Goal: Task Accomplishment & Management: Manage account settings

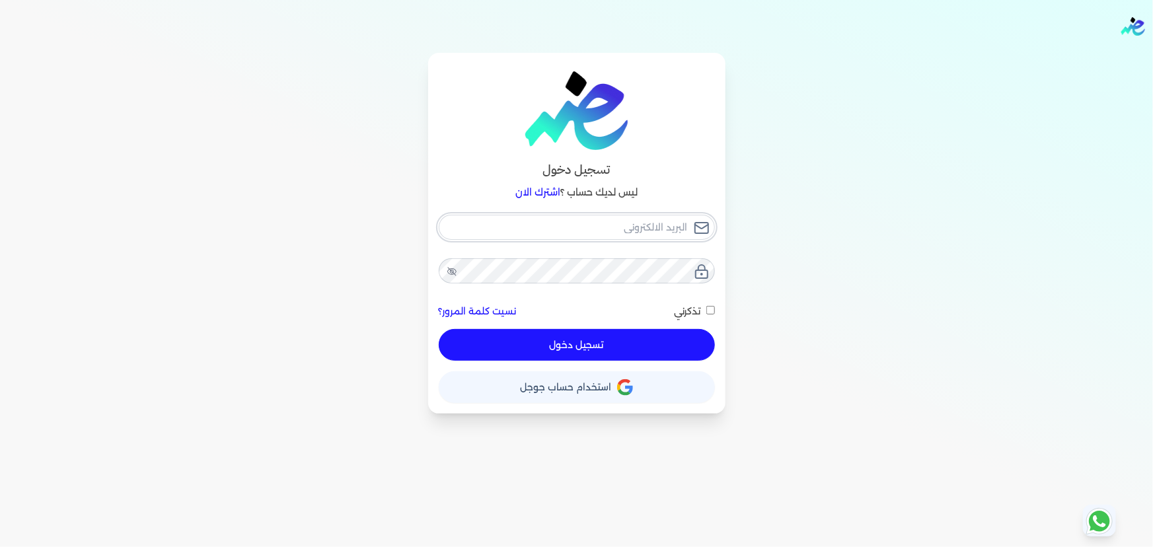
type input "[EMAIL_ADDRESS][DOMAIN_NAME]"
click at [614, 350] on button "تسجيل دخول" at bounding box center [577, 345] width 276 height 32
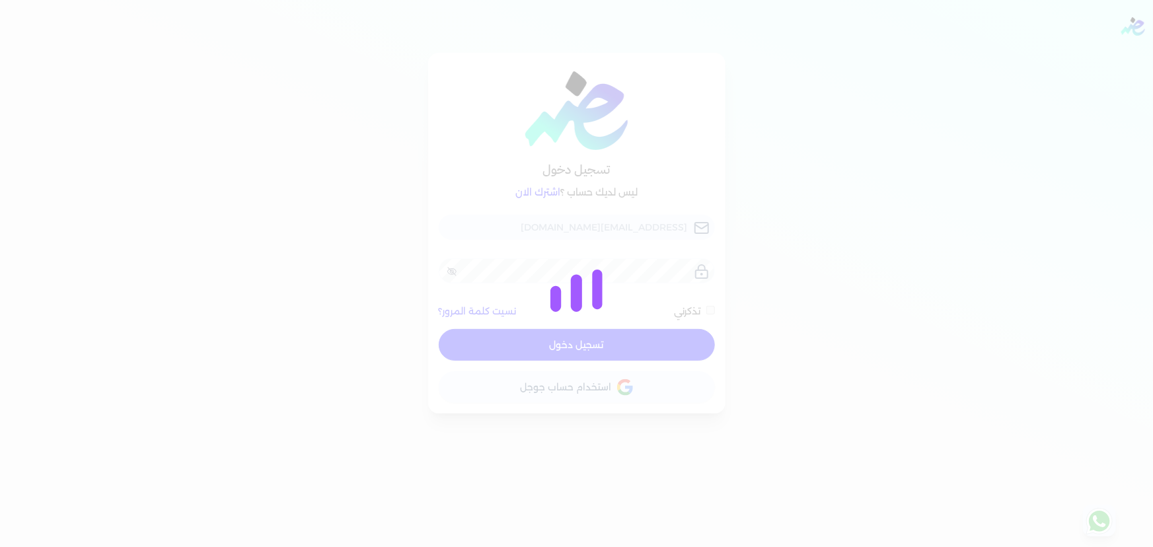
checkbox input "false"
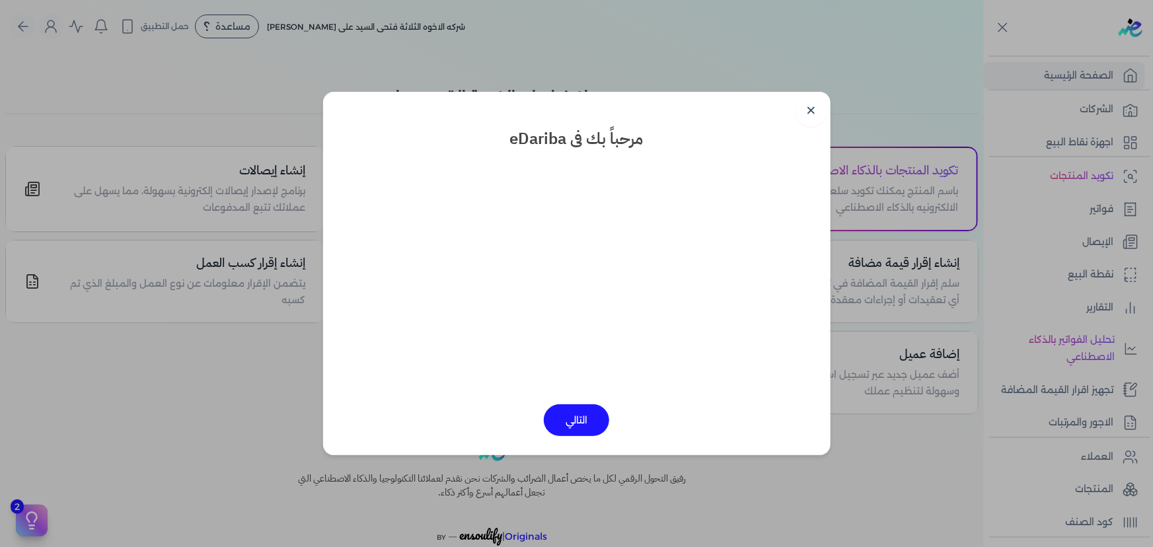
drag, startPoint x: 809, startPoint y: 106, endPoint x: 745, endPoint y: 139, distance: 72.4
click at [808, 106] on link "✕" at bounding box center [812, 111] width 32 height 32
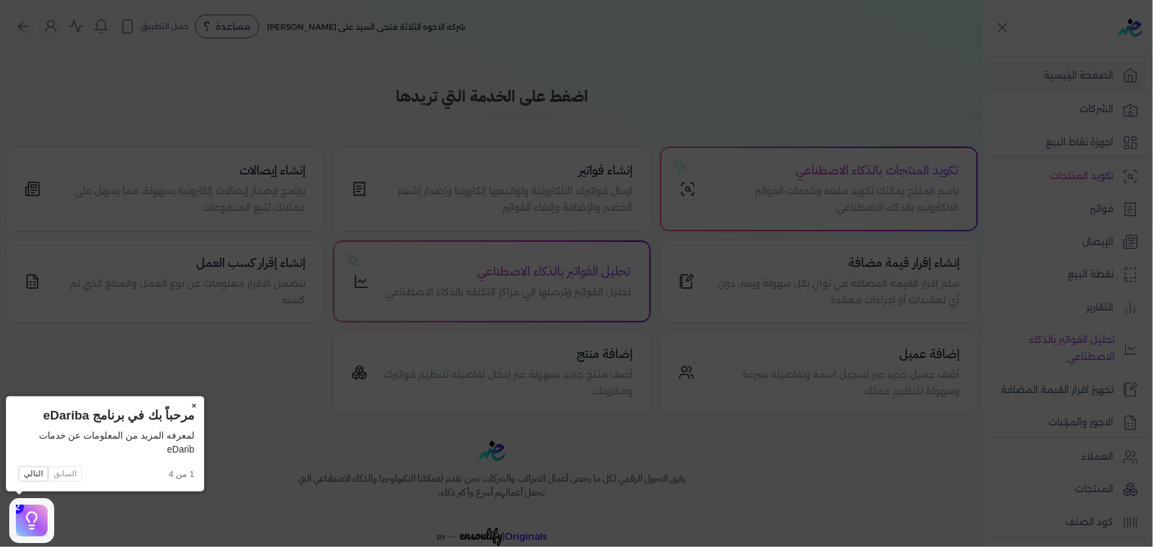
click at [192, 403] on button "×" at bounding box center [193, 405] width 21 height 19
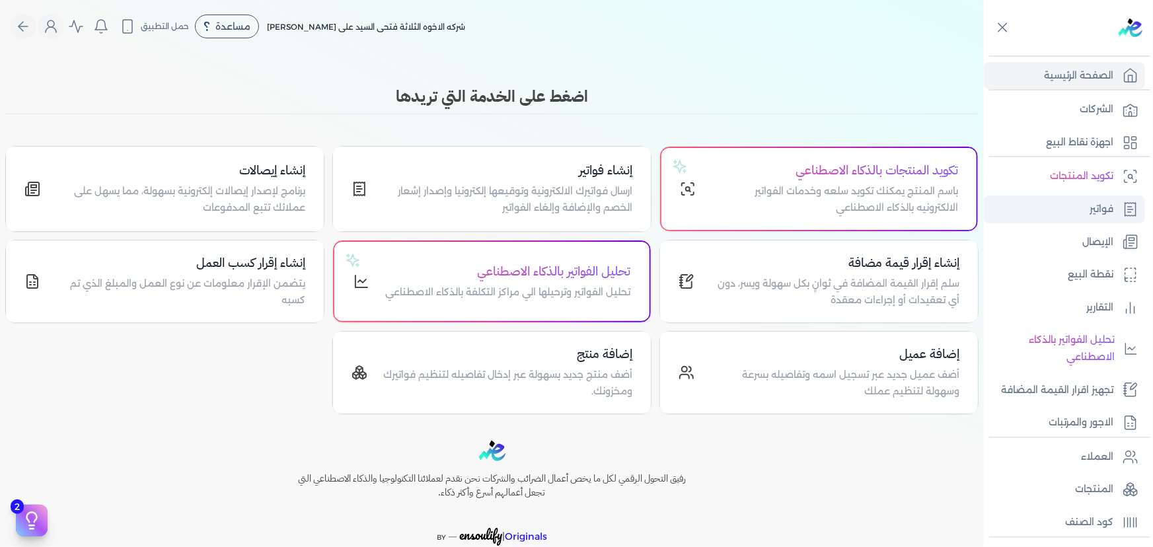
click at [1094, 210] on p "فواتير" at bounding box center [1102, 209] width 24 height 17
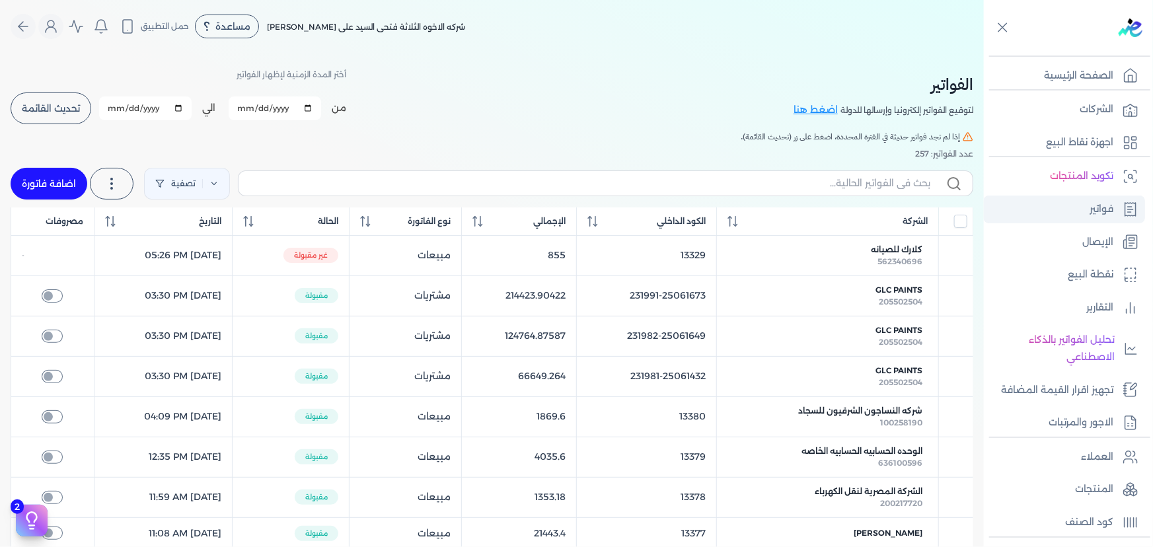
click at [1080, 213] on link "فواتير" at bounding box center [1064, 210] width 161 height 28
click at [57, 193] on link "اضافة فاتورة" at bounding box center [49, 184] width 77 height 32
select select "EGP"
select select "B"
select select "EGS"
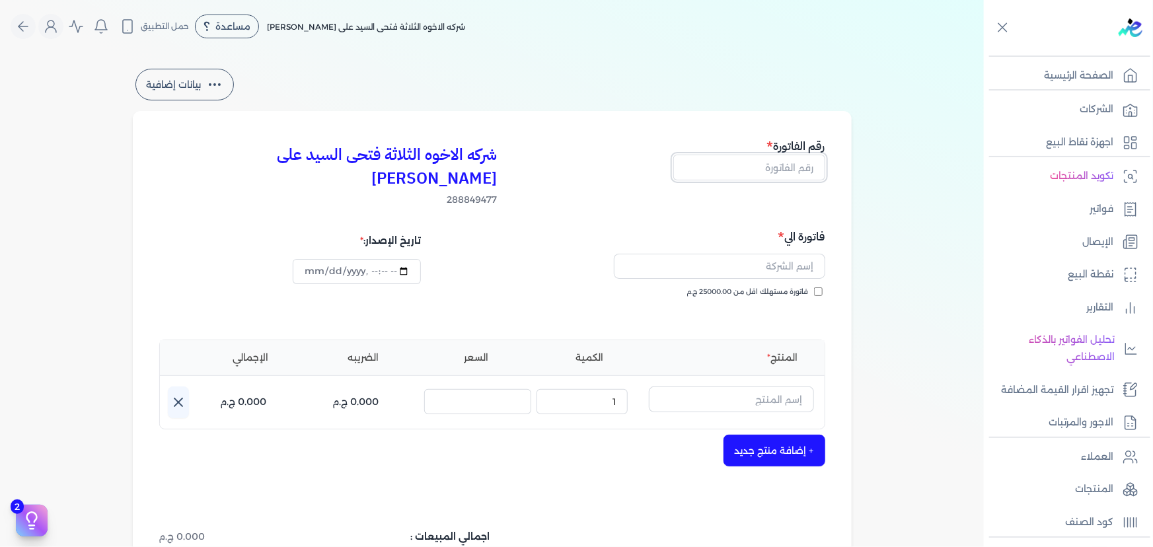
click at [767, 170] on input "text" at bounding box center [749, 167] width 152 height 25
type input "13381"
click at [760, 254] on input "text" at bounding box center [719, 266] width 211 height 25
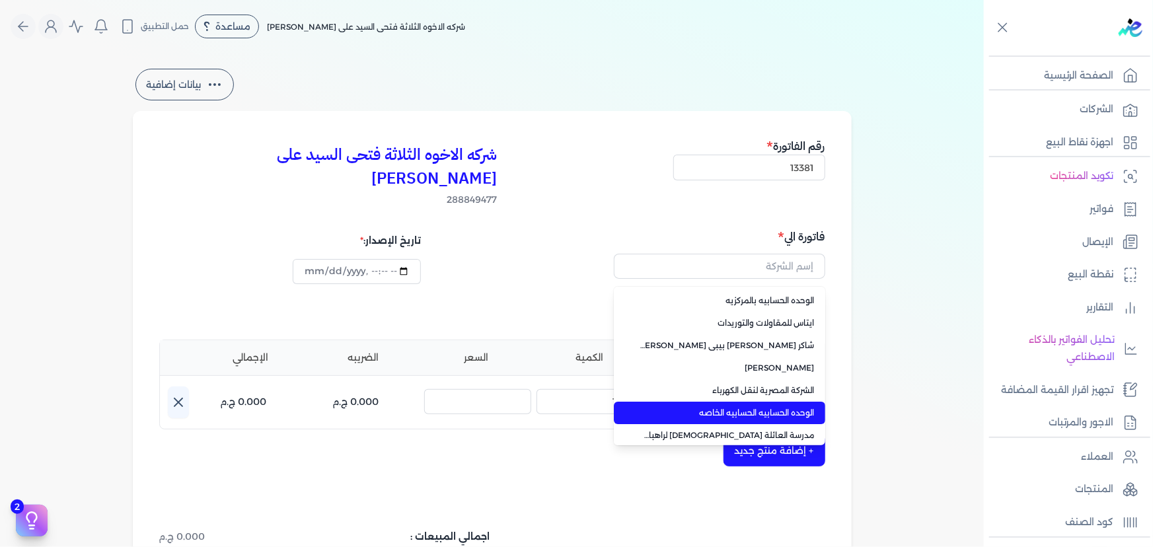
click at [748, 407] on span "الوحده الحسابيه الحسابيه الخاصه" at bounding box center [727, 413] width 174 height 12
type input "الوحده الحسابيه الحسابيه الخاصه"
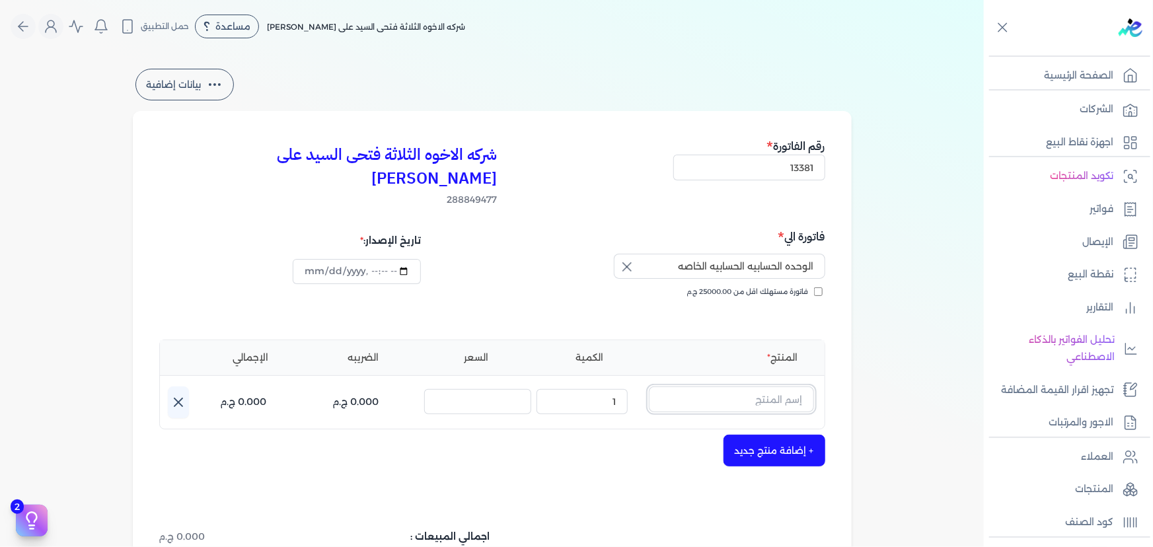
click at [740, 387] on input "text" at bounding box center [731, 399] width 165 height 25
click at [809, 396] on icon at bounding box center [806, 404] width 16 height 16
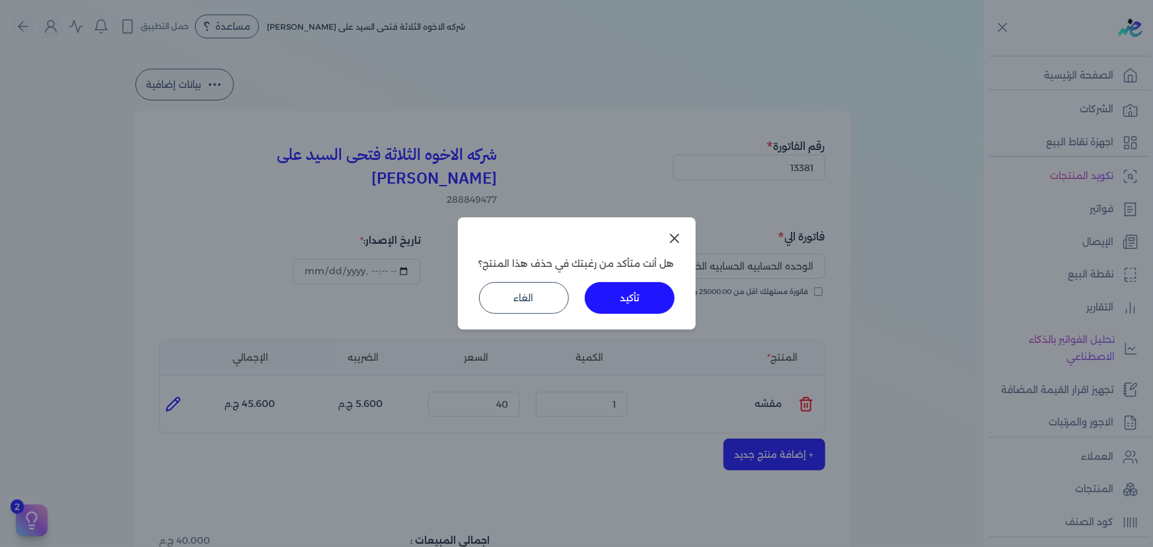
click at [613, 289] on button "تأكيد" at bounding box center [630, 298] width 90 height 32
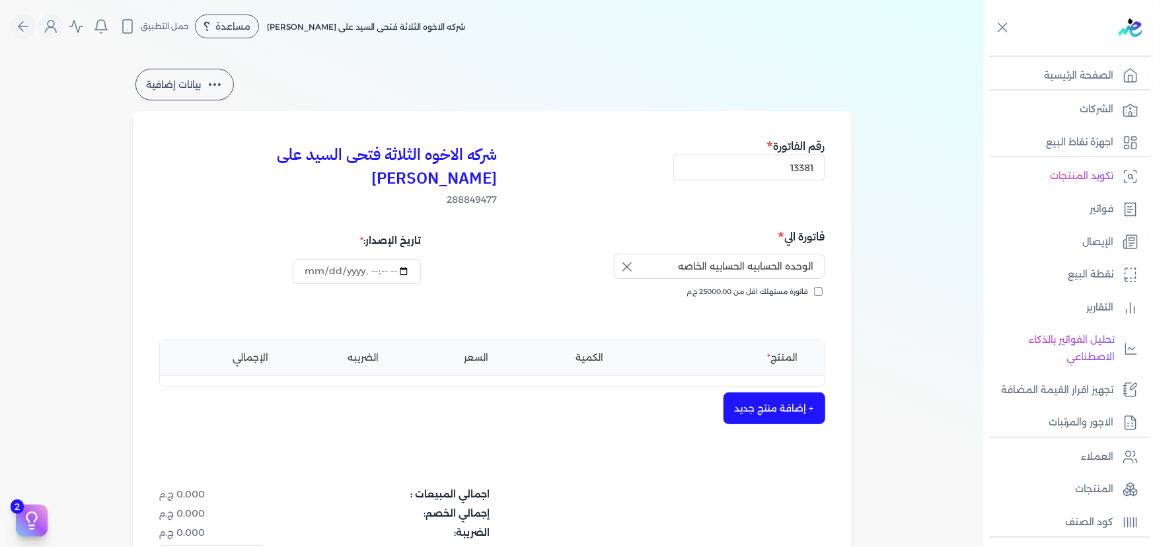
click at [768, 392] on button "+ إضافة منتج جديد" at bounding box center [774, 408] width 102 height 32
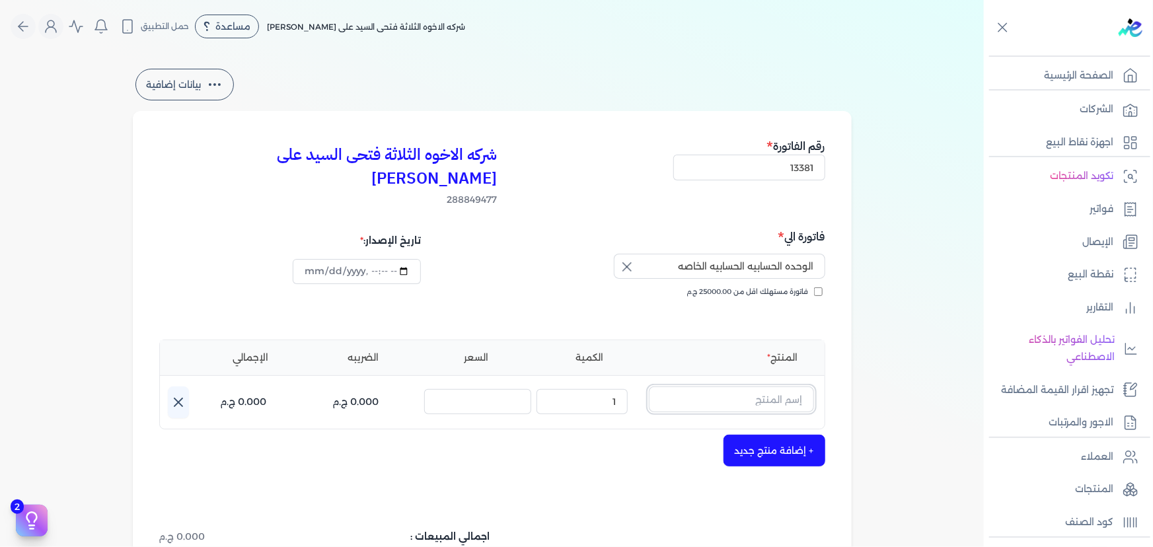
drag, startPoint x: 768, startPoint y: 391, endPoint x: 767, endPoint y: 371, distance: 20.5
click at [767, 387] on input "text" at bounding box center [731, 399] width 165 height 25
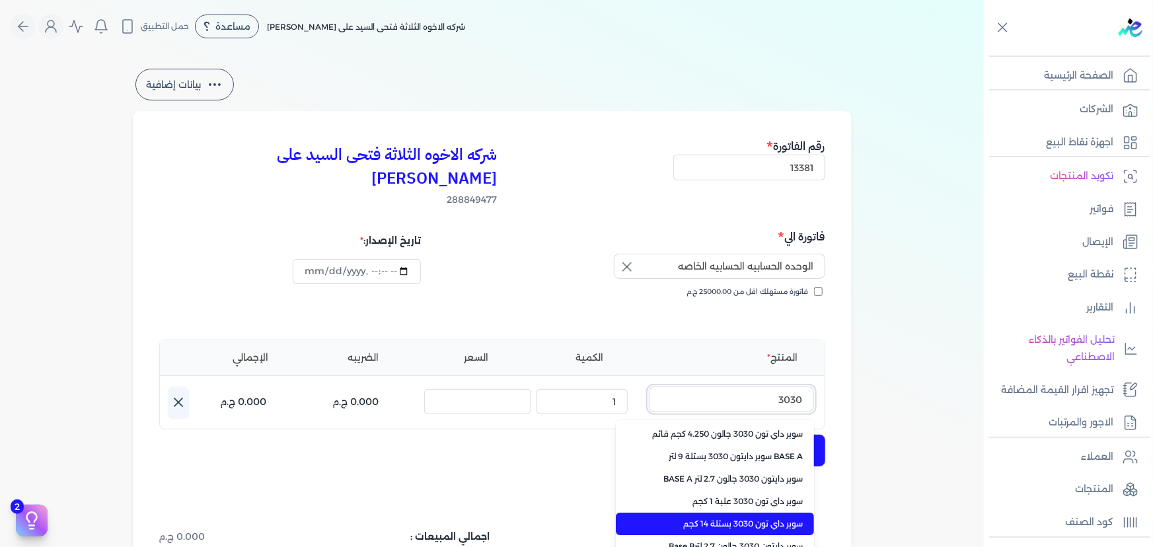
type input "3030"
click at [765, 518] on span "سوبر داي تون 3030 بستلة 14 كجم" at bounding box center [722, 524] width 161 height 12
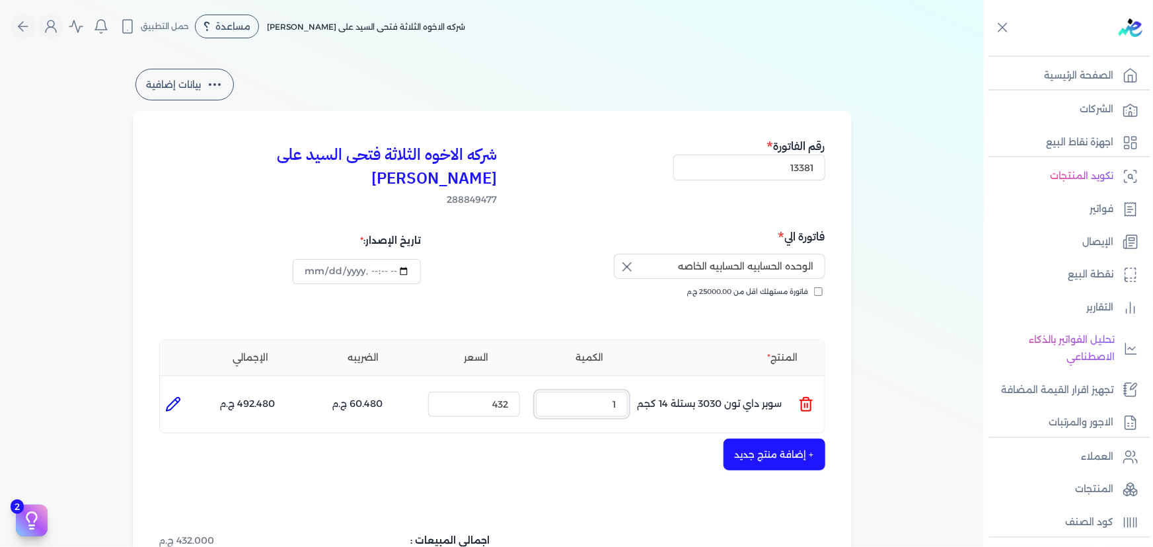
drag, startPoint x: 569, startPoint y: 385, endPoint x: 666, endPoint y: 387, distance: 97.2
click at [665, 387] on ul "المنتج : سوبر داي تون 3030 بستلة 14 كجم الكمية : 1 السعر : 432 الضريبه : 60.480…" at bounding box center [492, 405] width 665 height 36
type input "8"
drag, startPoint x: 488, startPoint y: 381, endPoint x: 564, endPoint y: 381, distance: 76.0
click at [564, 387] on ul "المنتج : سوبر داي تون 3030 بستلة 14 كجم الكمية : 8 السعر : 432 الضريبه : 483.84…" at bounding box center [492, 405] width 665 height 36
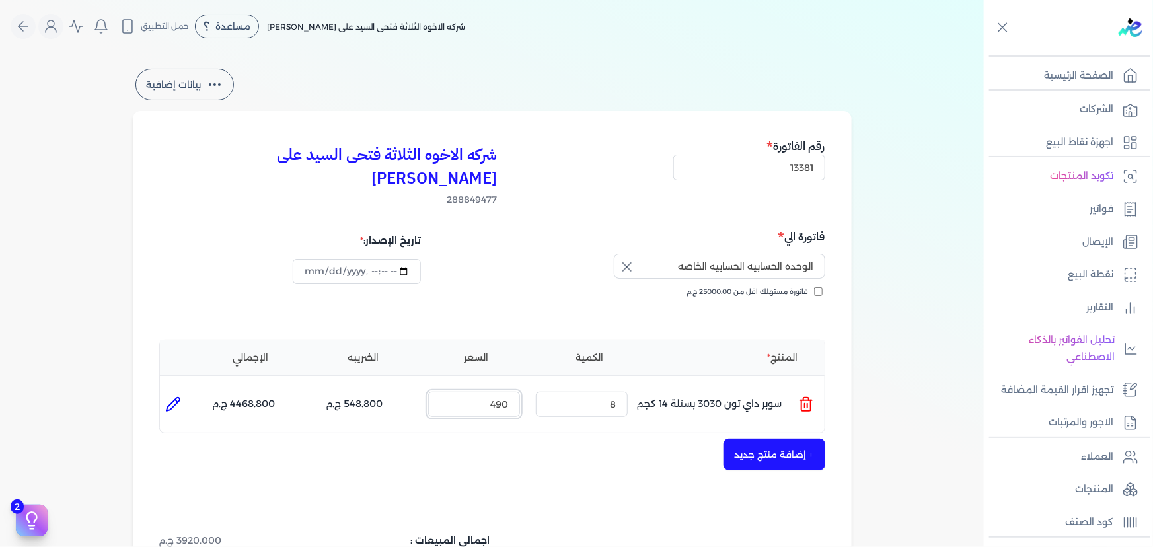
type input "490"
click at [737, 439] on button "+ إضافة منتج جديد" at bounding box center [774, 455] width 102 height 32
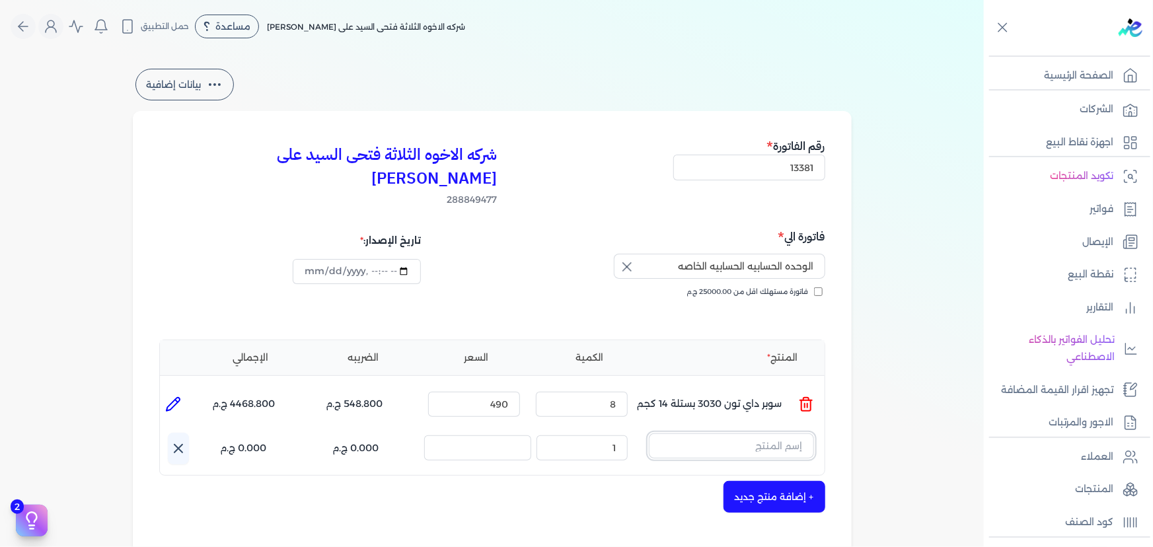
click at [742, 433] on input "text" at bounding box center [731, 445] width 165 height 25
click at [805, 443] on icon at bounding box center [806, 451] width 16 height 16
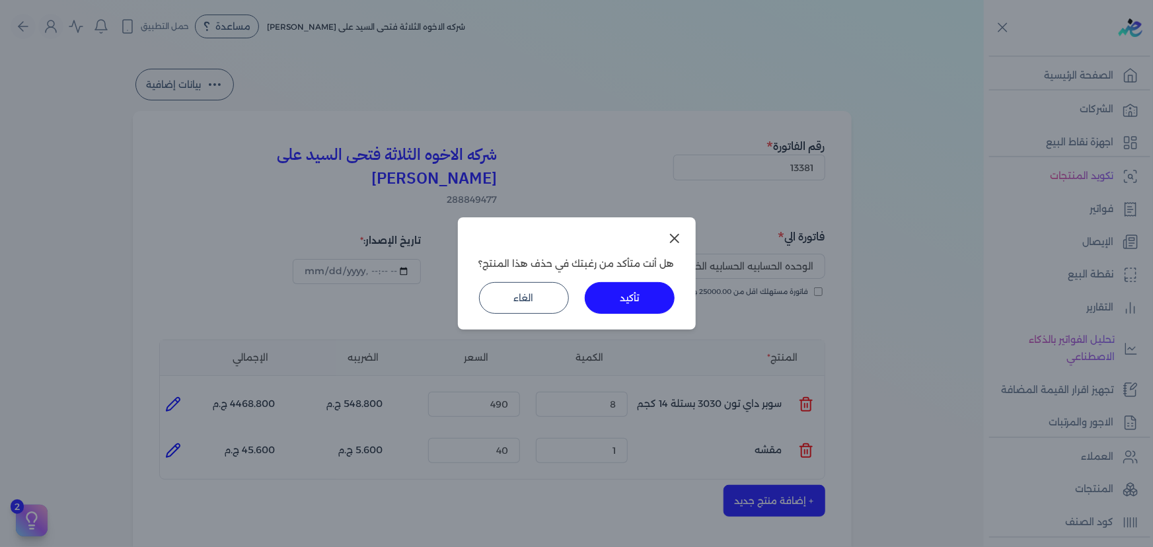
click at [628, 302] on button "تأكيد" at bounding box center [630, 298] width 90 height 32
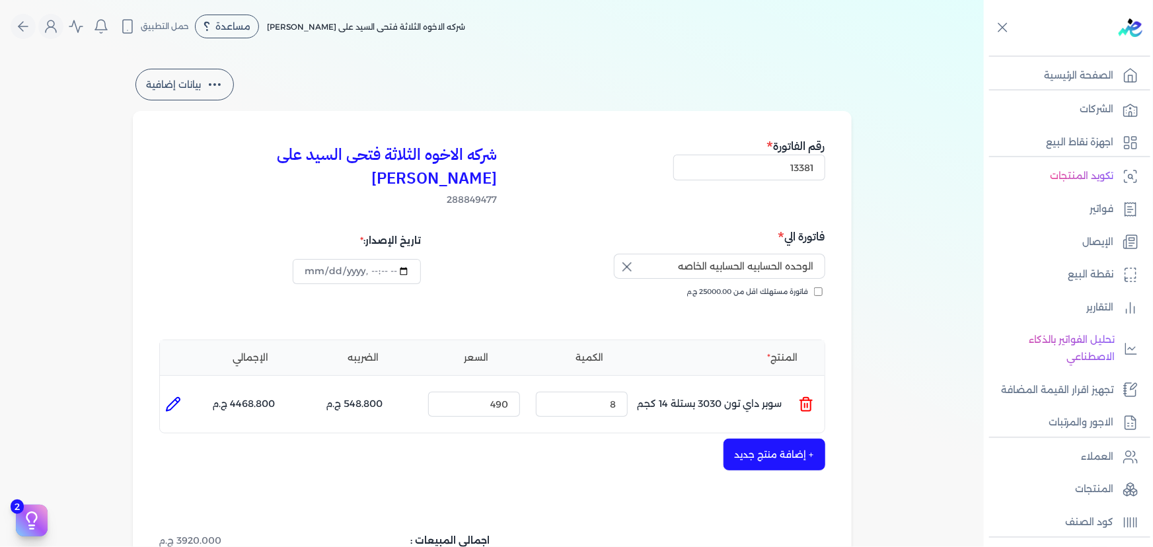
click at [752, 439] on button "+ إضافة منتج جديد" at bounding box center [774, 455] width 102 height 32
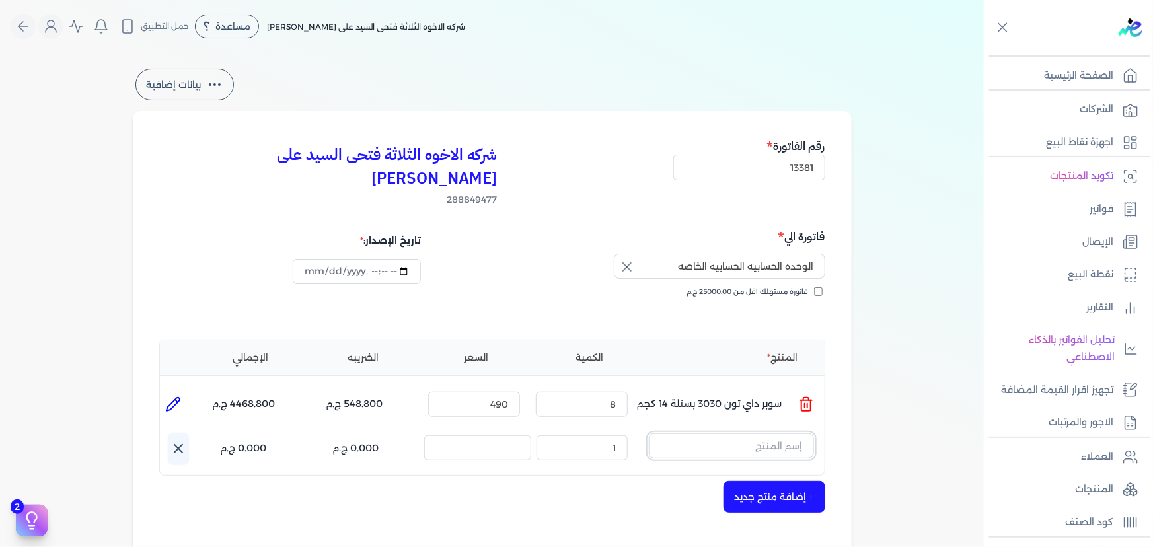
drag, startPoint x: 752, startPoint y: 426, endPoint x: 773, endPoint y: 433, distance: 22.6
click at [752, 433] on input "text" at bounding box center [731, 445] width 165 height 25
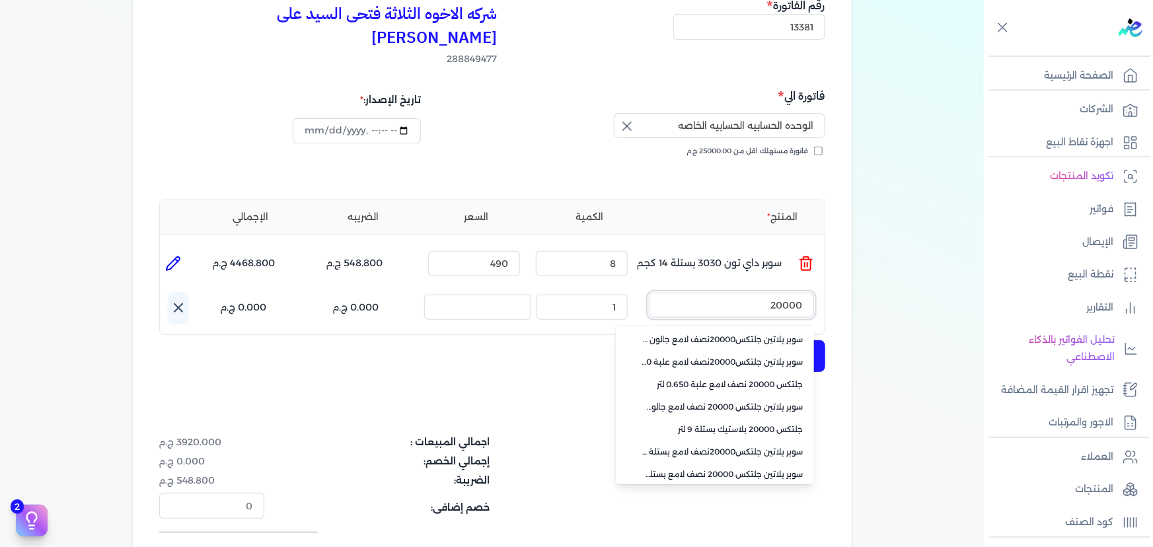
scroll to position [180, 0]
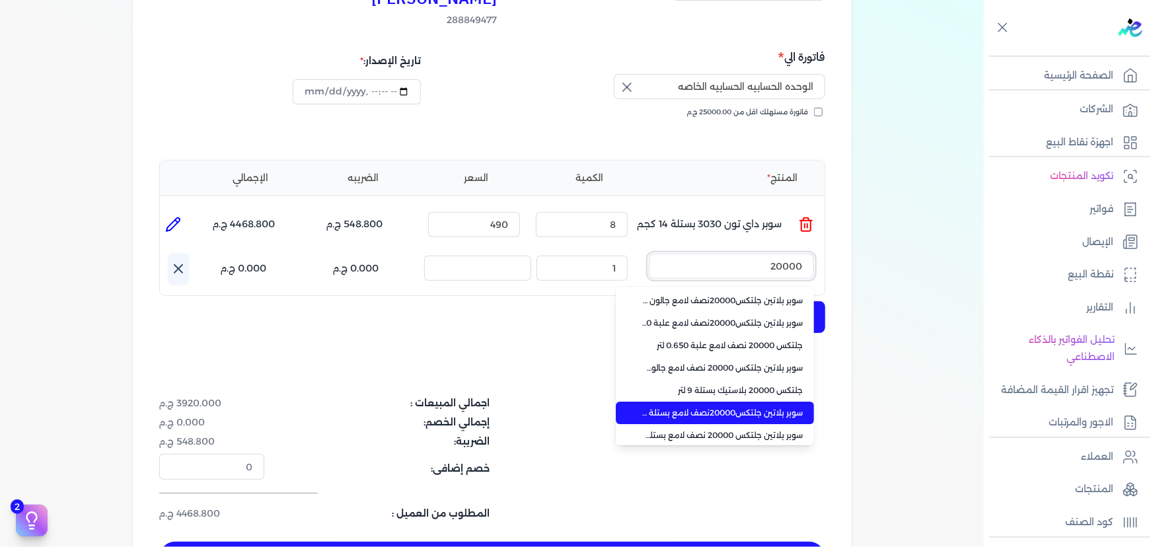
type input "20000"
click at [671, 407] on span "سوبر بلاتين جلتكس20000نصف لامع بستلة 9 لتر Base A" at bounding box center [722, 413] width 161 height 12
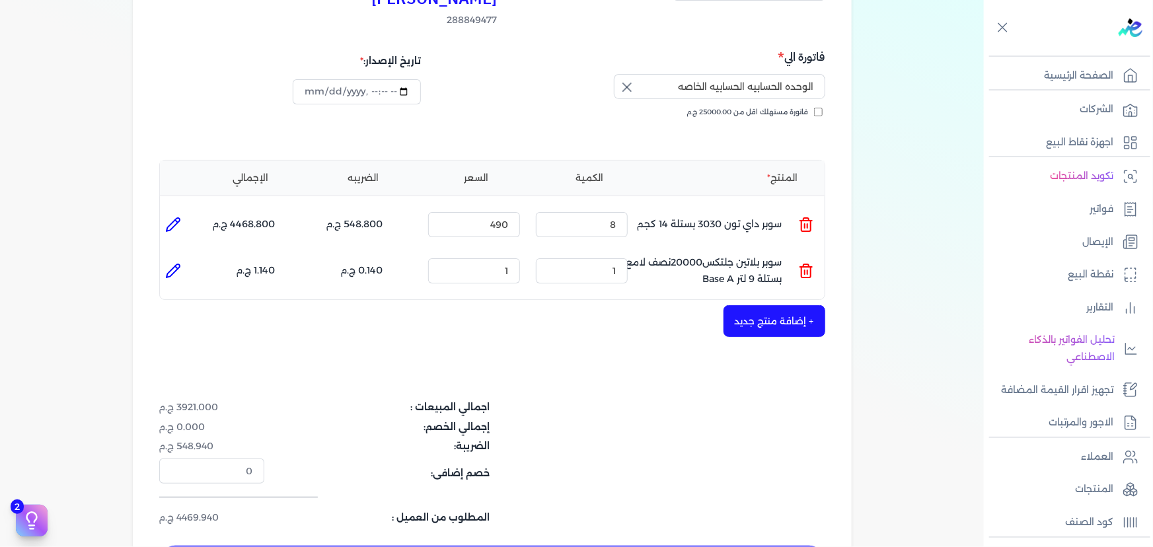
click at [806, 264] on icon at bounding box center [805, 265] width 5 height 3
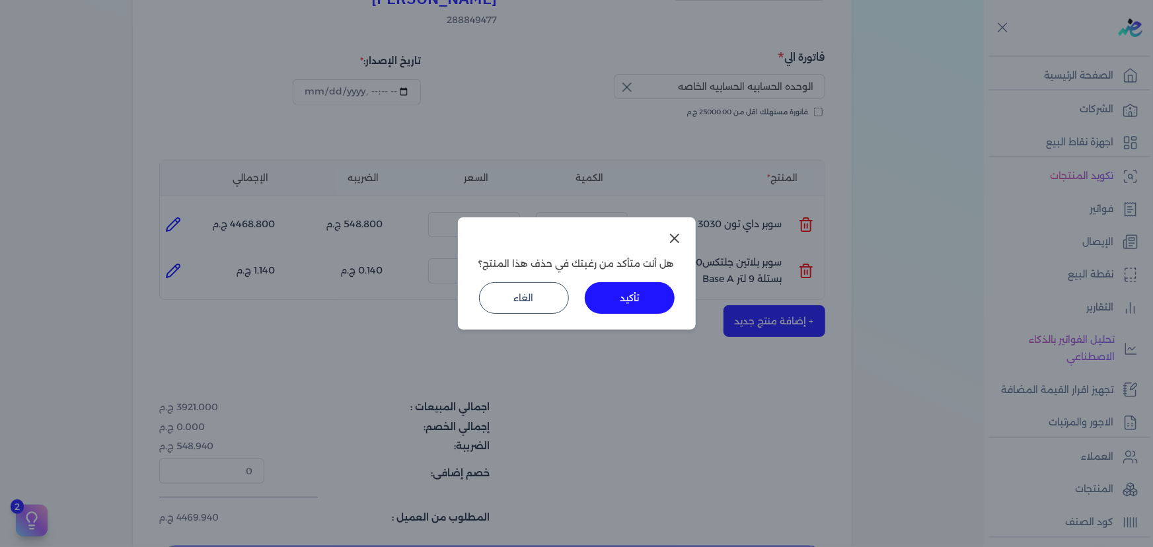
click at [632, 306] on button "تأكيد" at bounding box center [630, 298] width 90 height 32
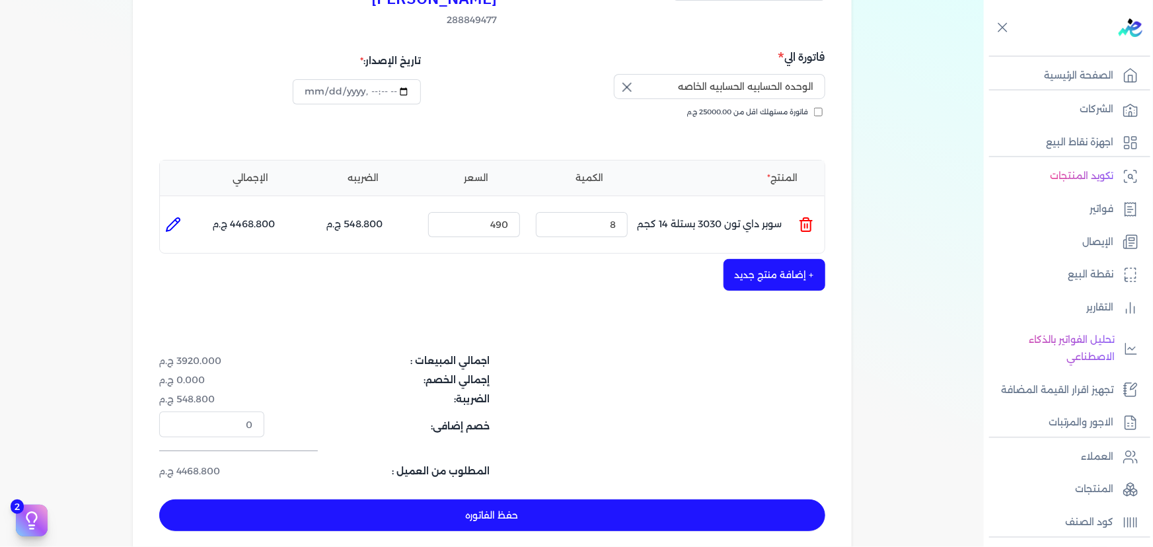
click at [740, 259] on button "+ إضافة منتج جديد" at bounding box center [774, 275] width 102 height 32
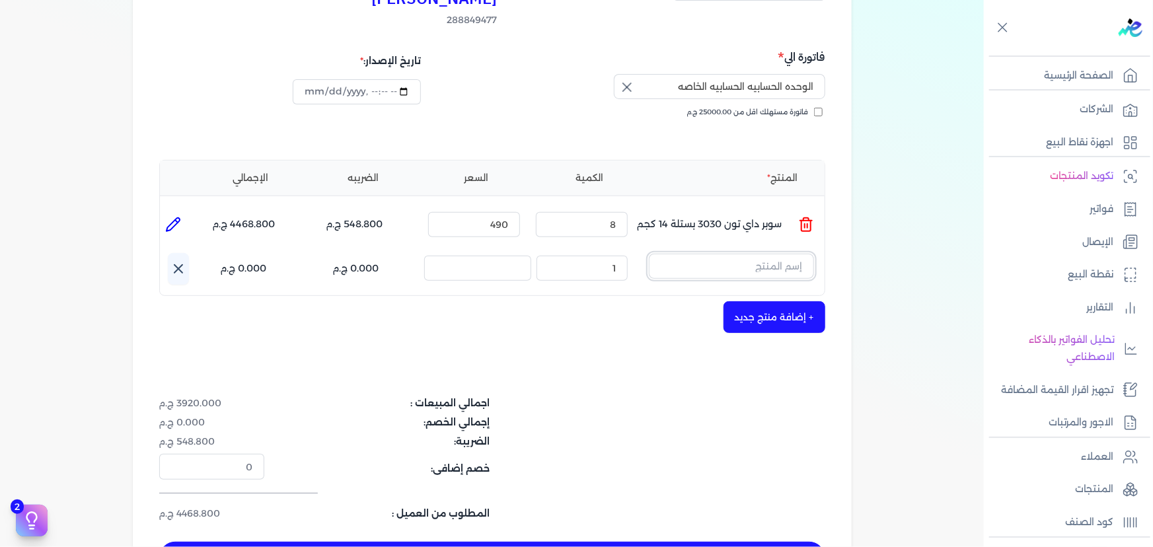
click at [747, 254] on input "text" at bounding box center [731, 266] width 165 height 25
type input "ج"
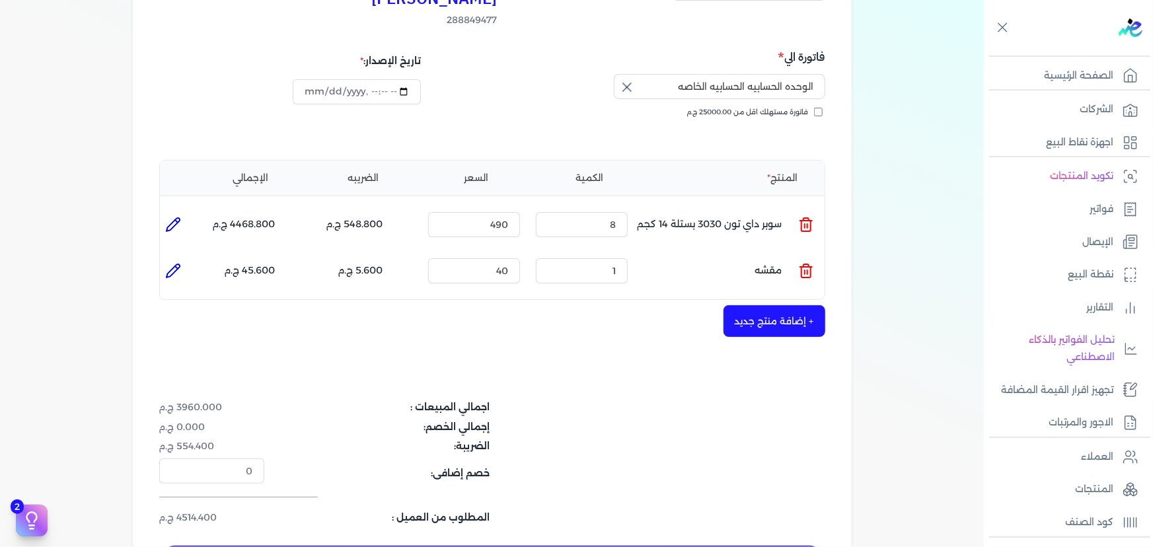
click at [802, 263] on icon at bounding box center [806, 271] width 16 height 16
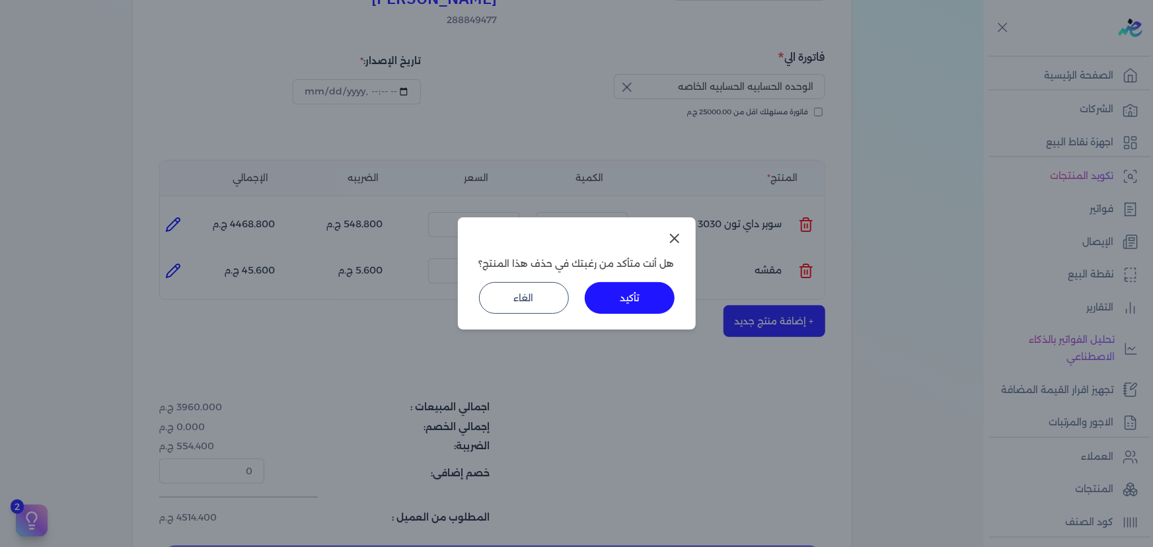
click at [634, 284] on button "تأكيد" at bounding box center [630, 298] width 90 height 32
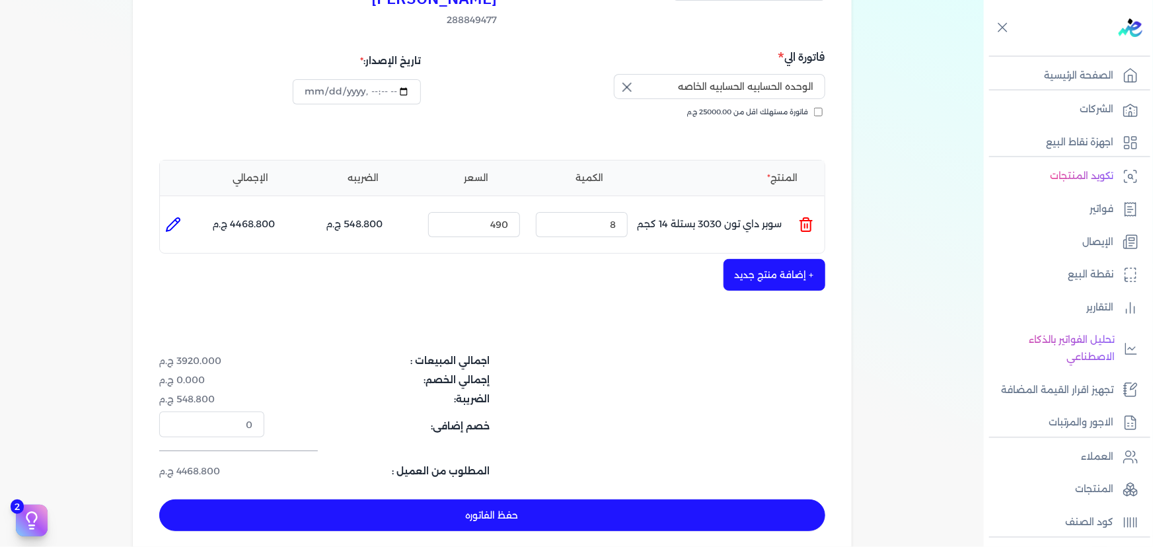
click at [765, 259] on button "+ إضافة منتج جديد" at bounding box center [774, 275] width 102 height 32
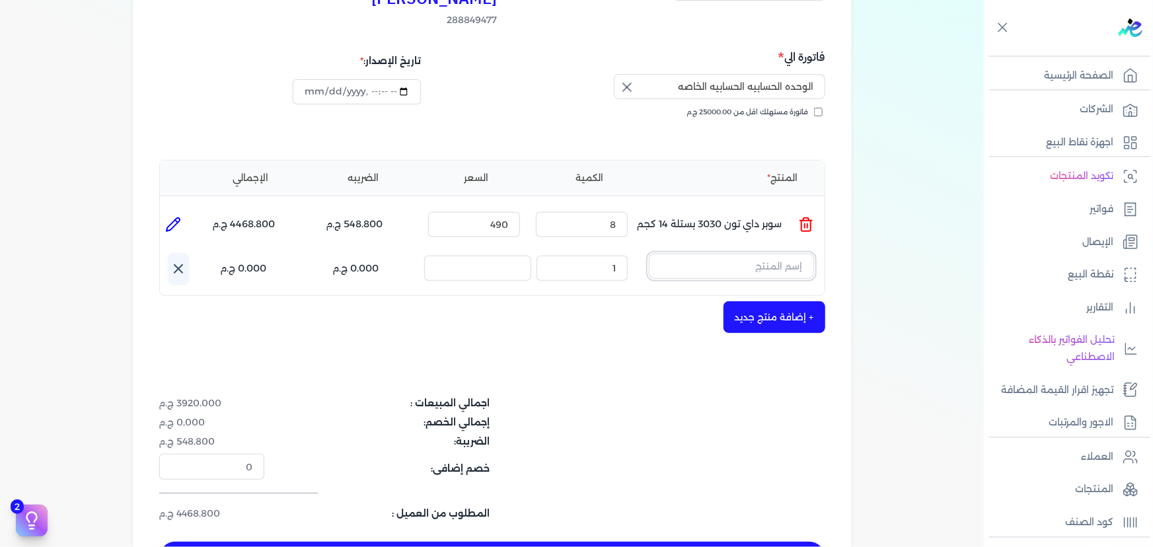
click at [765, 254] on input "text" at bounding box center [731, 266] width 165 height 25
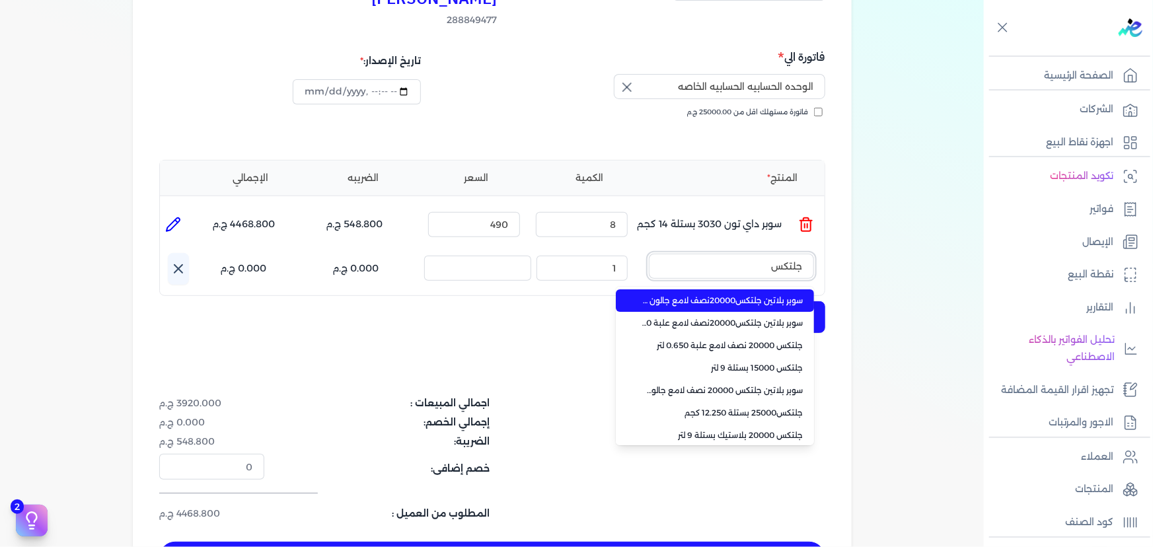
click at [649, 254] on button "جلتكس" at bounding box center [731, 269] width 165 height 30
click at [649, 254] on button "جلتكس 20000" at bounding box center [731, 269] width 165 height 30
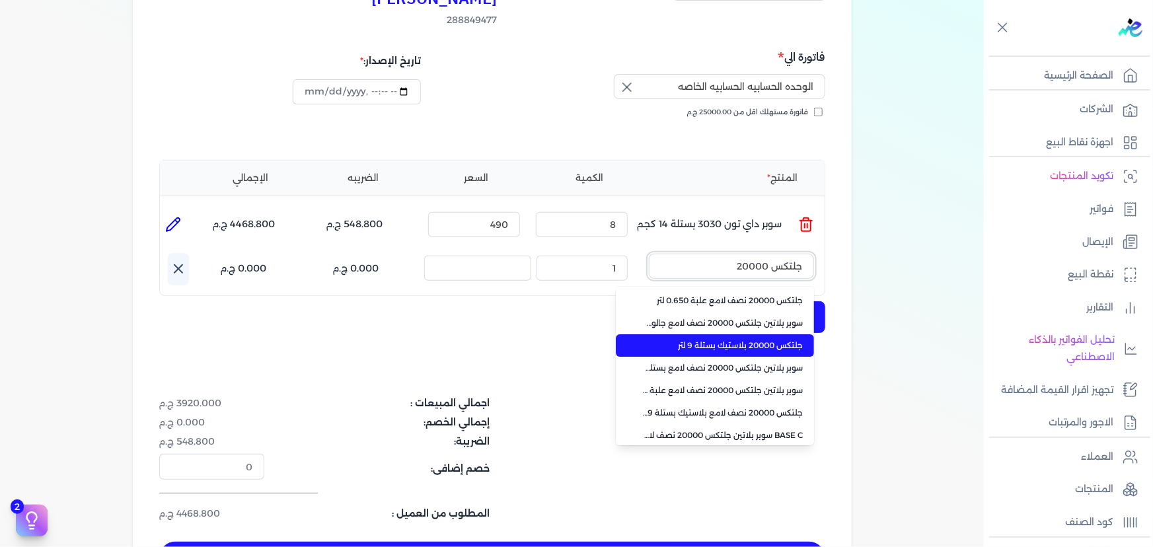
type input "جلتكس 20000"
click at [773, 340] on span "جلتكس 20000 بلاستيك بستلة 9 لتر" at bounding box center [722, 346] width 161 height 12
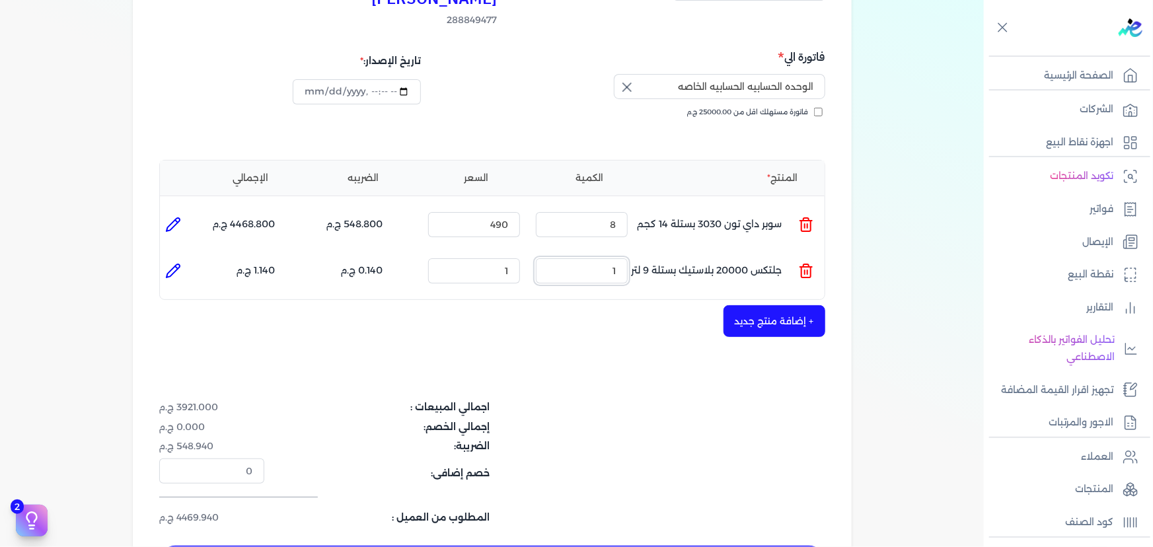
drag, startPoint x: 597, startPoint y: 249, endPoint x: 718, endPoint y: 249, distance: 120.3
click at [716, 253] on ul "المنتج : جلتكس 20000 بلاستيك بستلة 9 لتر الكمية : 1 السعر : 1 الضريبه : 0.140 ج…" at bounding box center [492, 271] width 665 height 36
type input "5"
drag, startPoint x: 501, startPoint y: 242, endPoint x: 544, endPoint y: 246, distance: 43.2
click at [544, 253] on ul "المنتج : جلتكس 20000 بلاستيك بستلة 9 لتر الكمية : 5 السعر : 1 الضريبه : 0.700 ج…" at bounding box center [492, 271] width 665 height 36
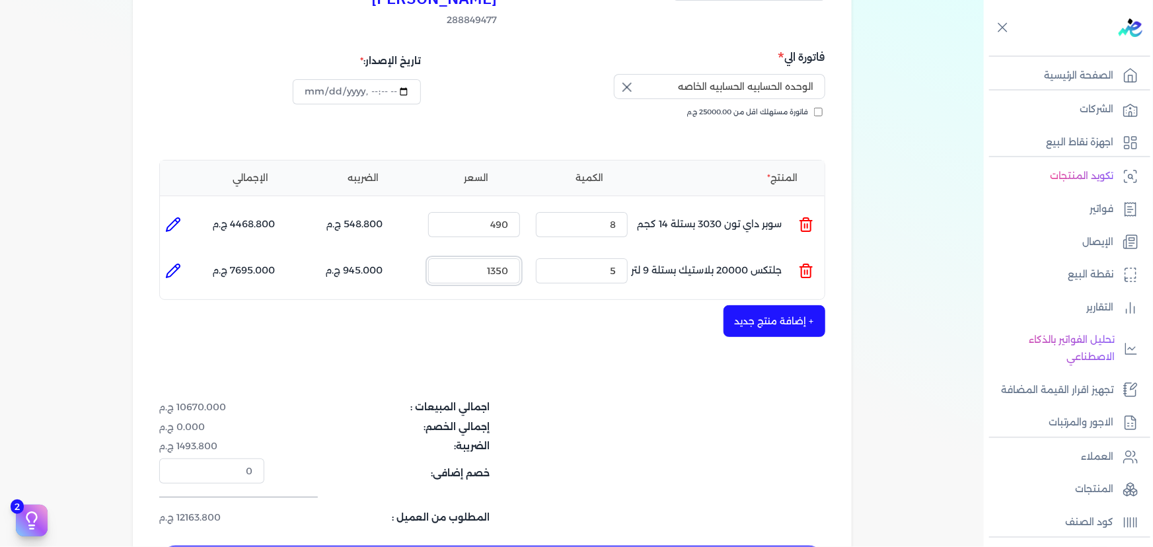
type input "1350"
click at [780, 305] on button "+ إضافة منتج جديد" at bounding box center [774, 321] width 102 height 32
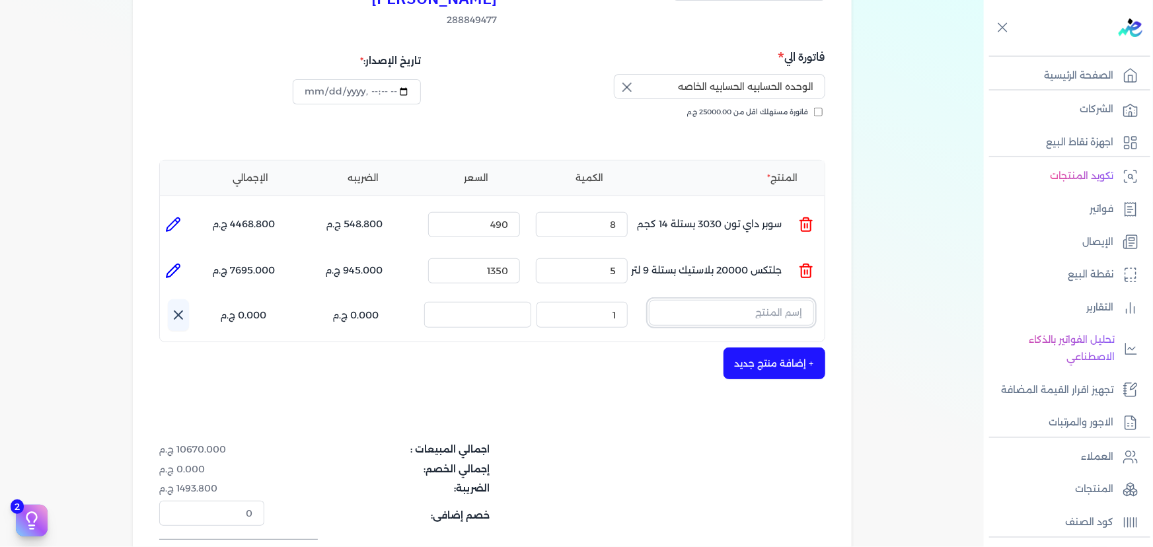
click at [754, 300] on input "text" at bounding box center [731, 312] width 165 height 25
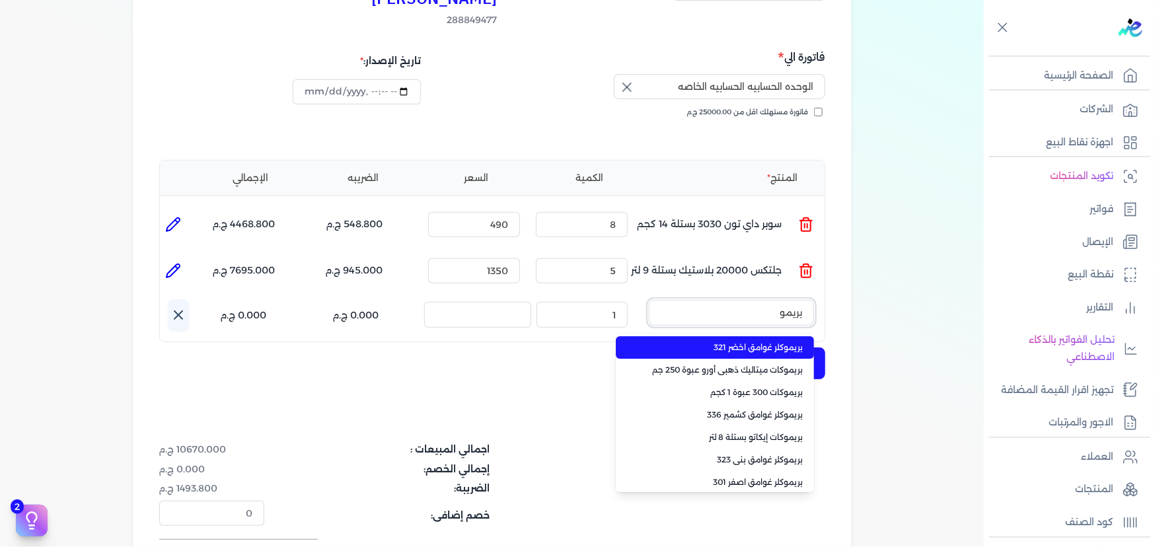
click at [649, 300] on button "بريمو" at bounding box center [731, 315] width 165 height 30
click at [649, 300] on button "بريمو كات" at bounding box center [731, 315] width 165 height 30
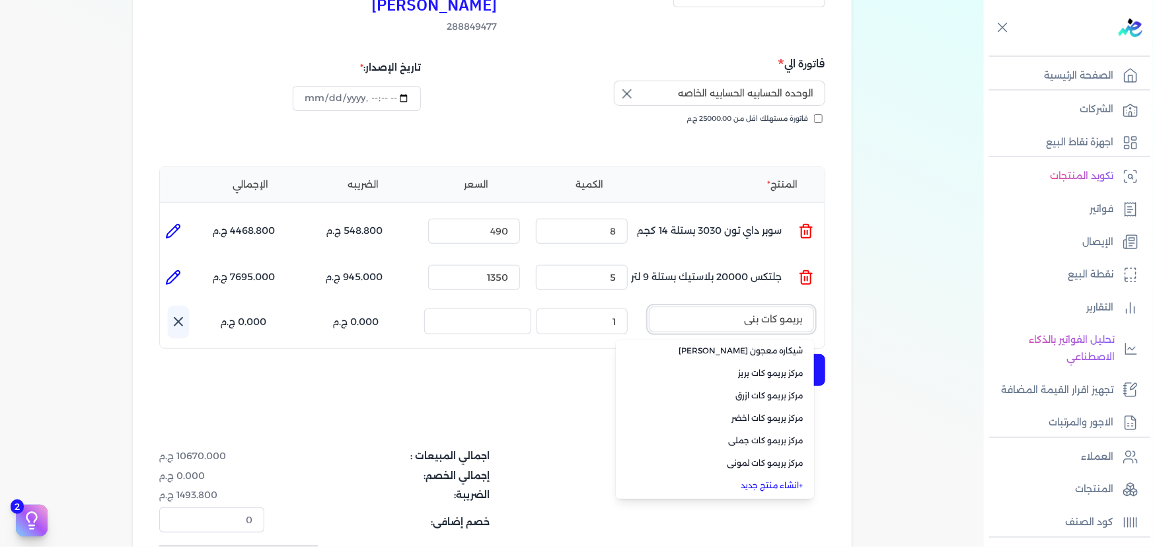
scroll to position [240, 0]
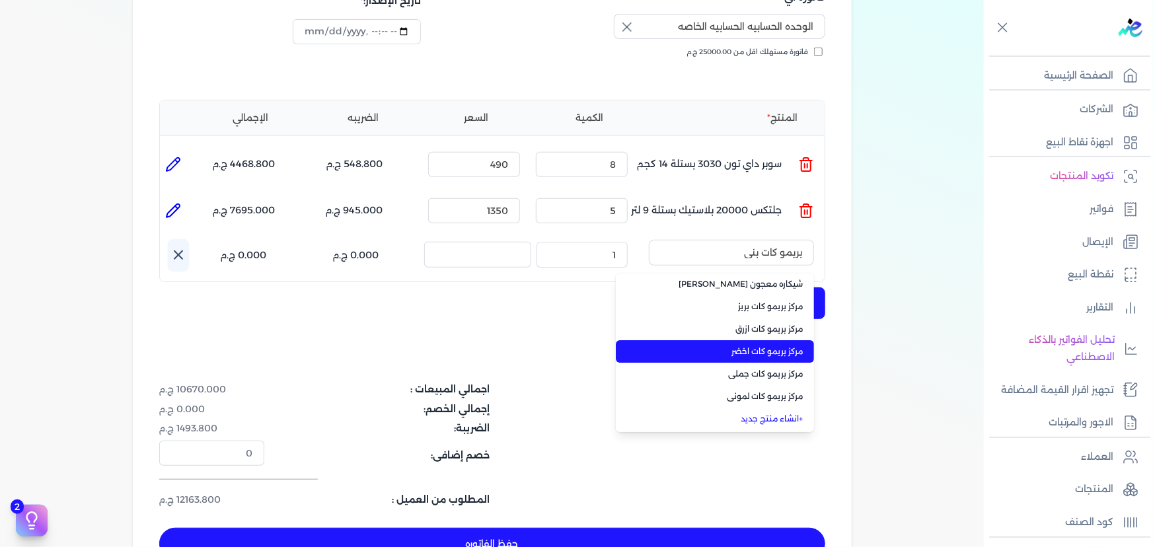
drag, startPoint x: 741, startPoint y: 326, endPoint x: 707, endPoint y: 316, distance: 35.6
click at [741, 346] on span "مركز بريمو كات اخضر" at bounding box center [722, 352] width 161 height 12
type input "مركز بريمو كات اخضر"
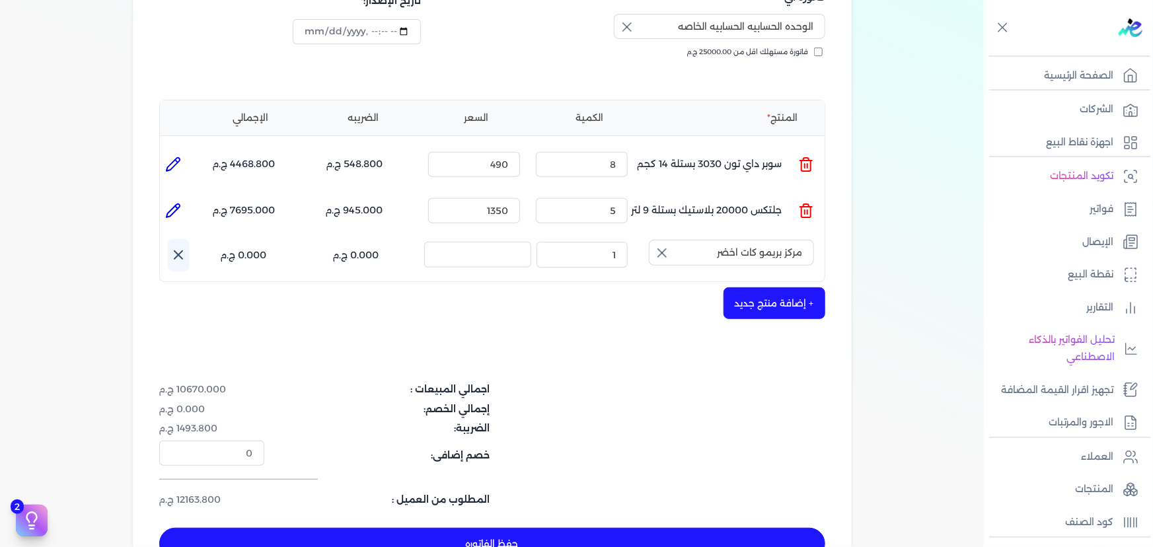
click at [182, 251] on icon at bounding box center [178, 255] width 8 height 8
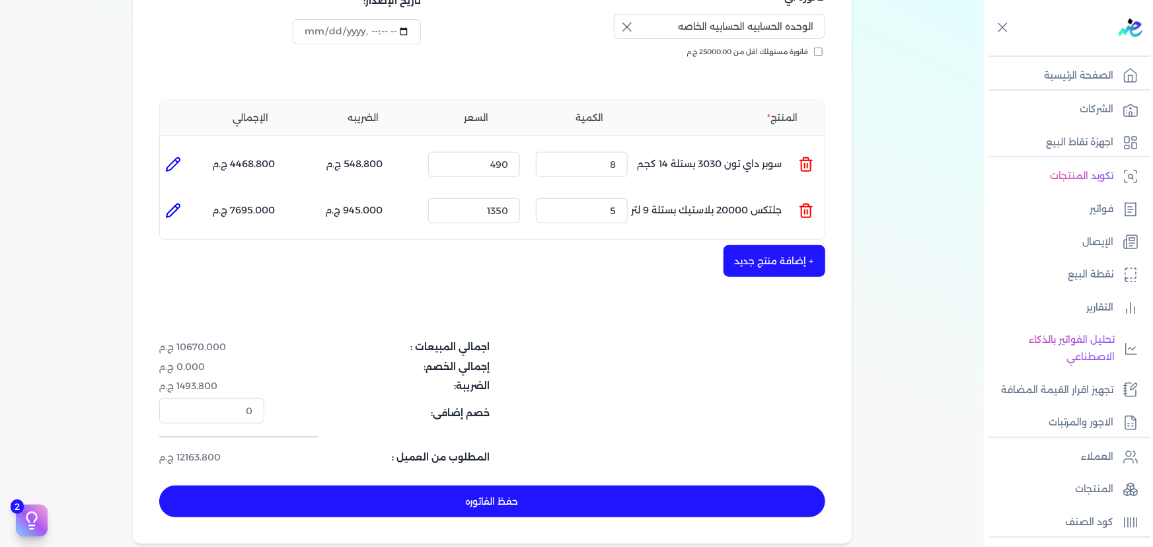
click at [812, 245] on button "+ إضافة منتج جديد" at bounding box center [774, 261] width 102 height 32
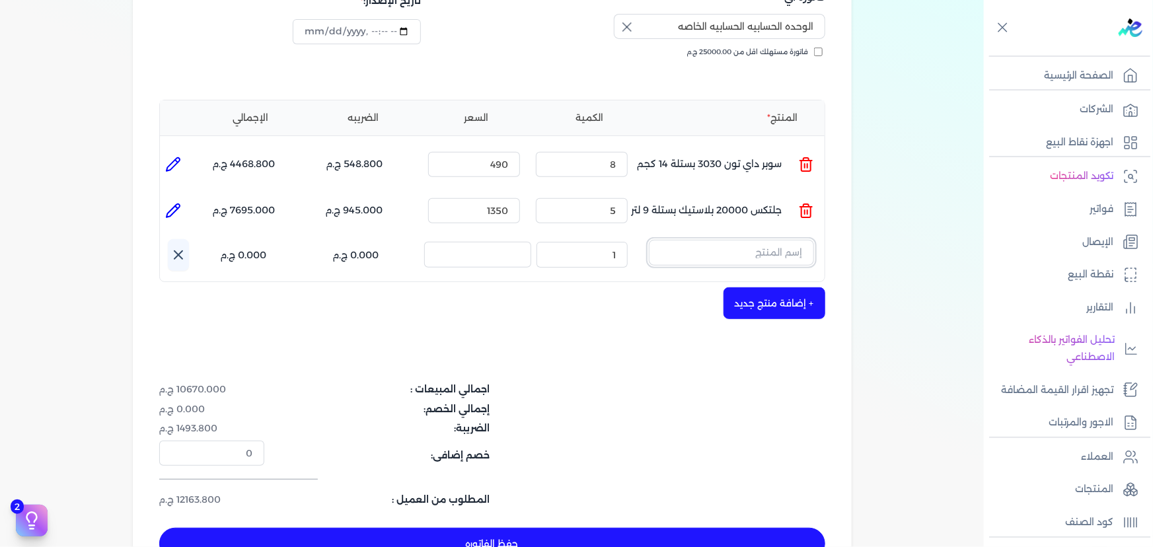
click at [776, 240] on input "text" at bounding box center [731, 252] width 165 height 25
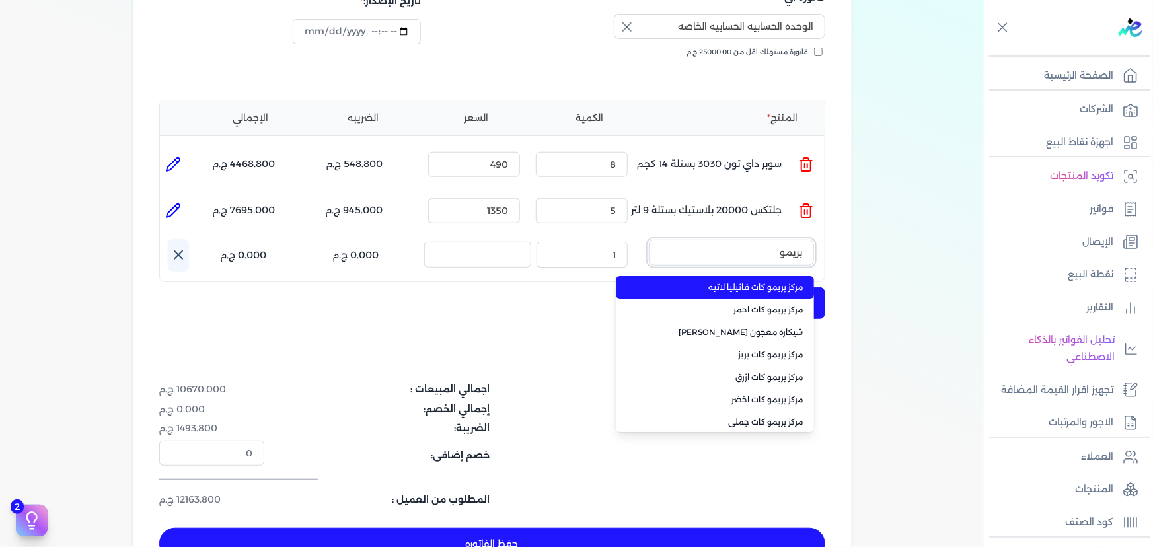
click at [649, 240] on button "بريمو" at bounding box center [731, 255] width 165 height 30
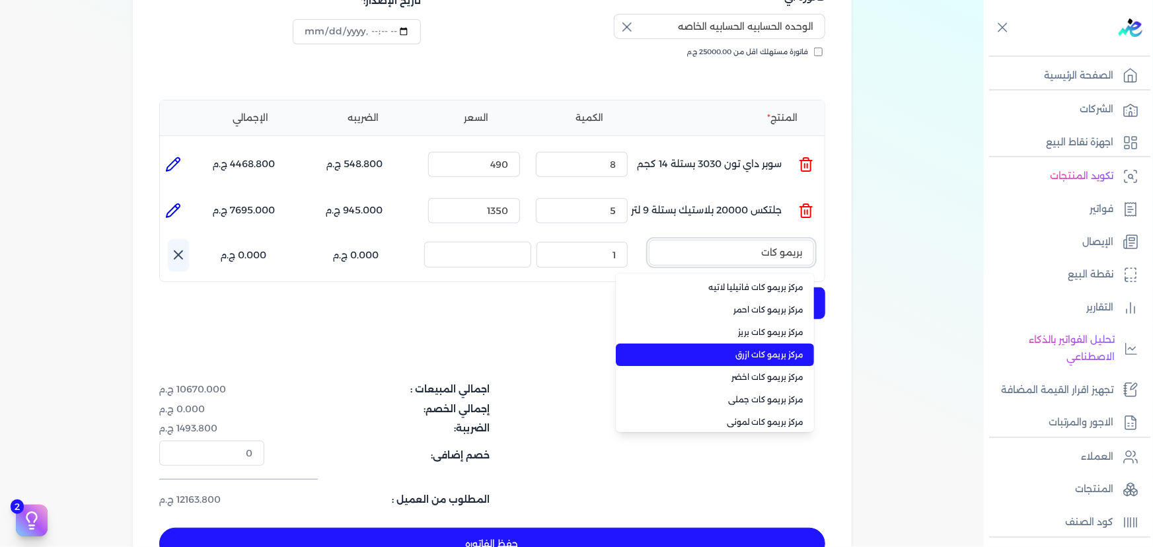
type input "بريمو كات"
click at [768, 344] on li "مركز بريمو كات ازرق" at bounding box center [715, 355] width 198 height 22
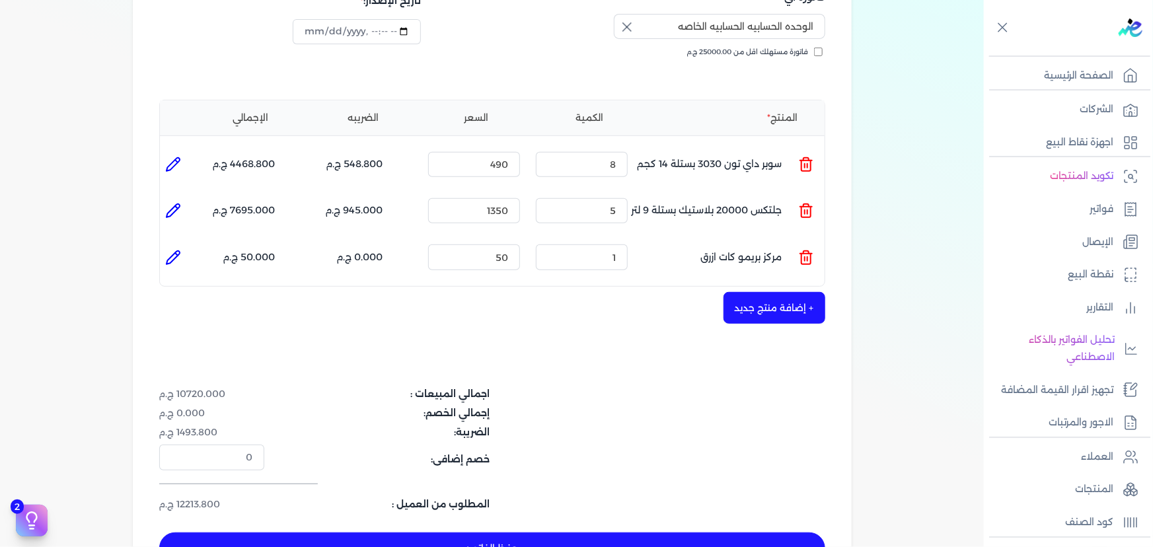
click at [172, 251] on icon at bounding box center [173, 257] width 13 height 13
type input "مركز بريمو كات ازرق"
type input "50"
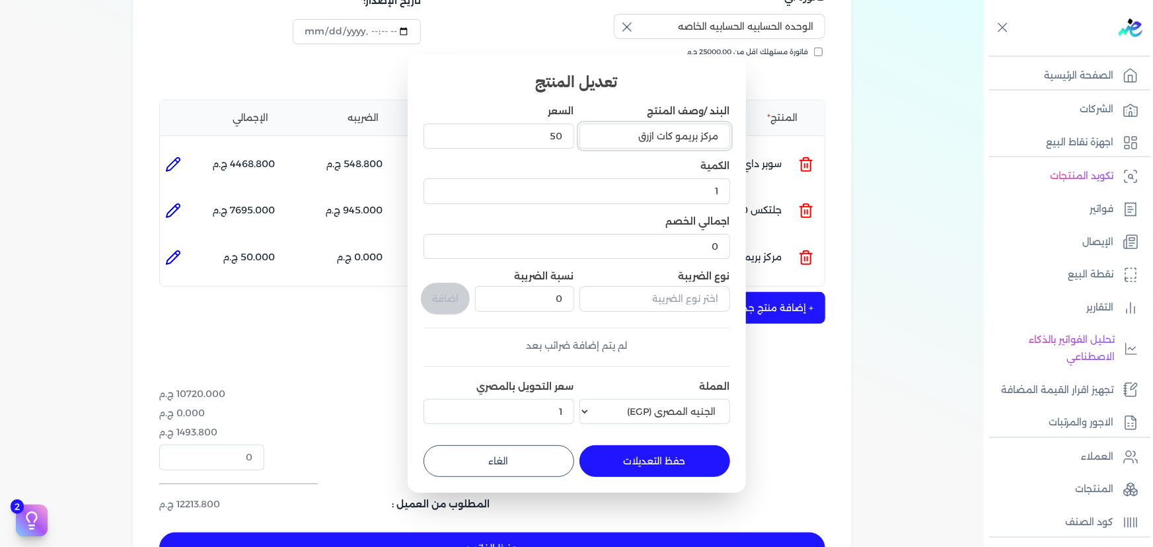
drag, startPoint x: 620, startPoint y: 138, endPoint x: 655, endPoint y: 137, distance: 34.4
click at [655, 137] on input "مركز بريمو كات ازرق" at bounding box center [654, 136] width 151 height 25
type input "مركز بريمو كات بني"
click at [663, 463] on button "حفظ التعديلات" at bounding box center [654, 461] width 151 height 32
type input "0"
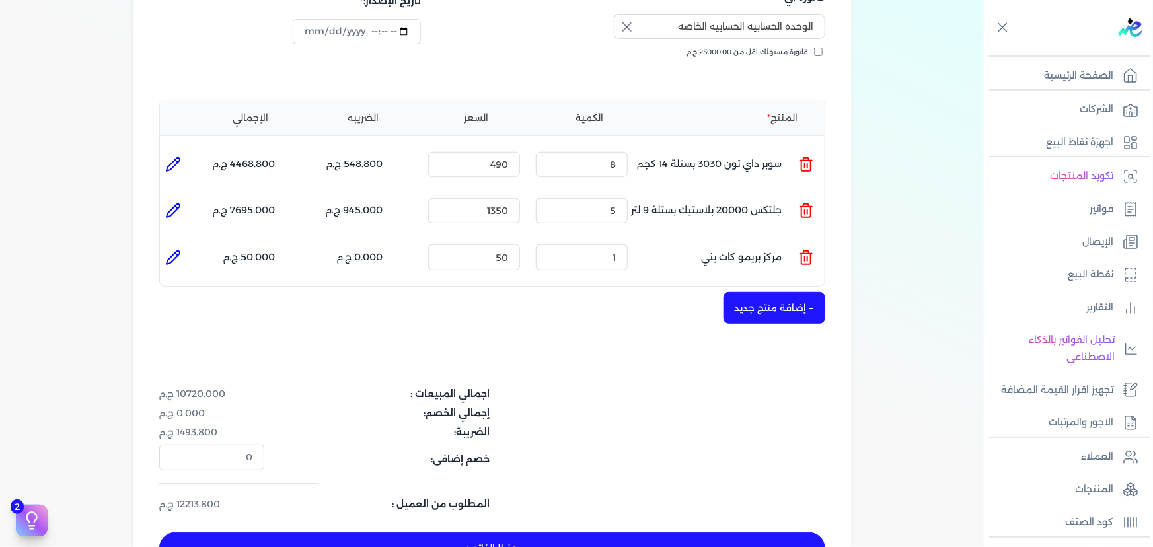
click at [174, 250] on icon at bounding box center [173, 258] width 16 height 16
type input "مركز بريمو كات بني"
type input "50"
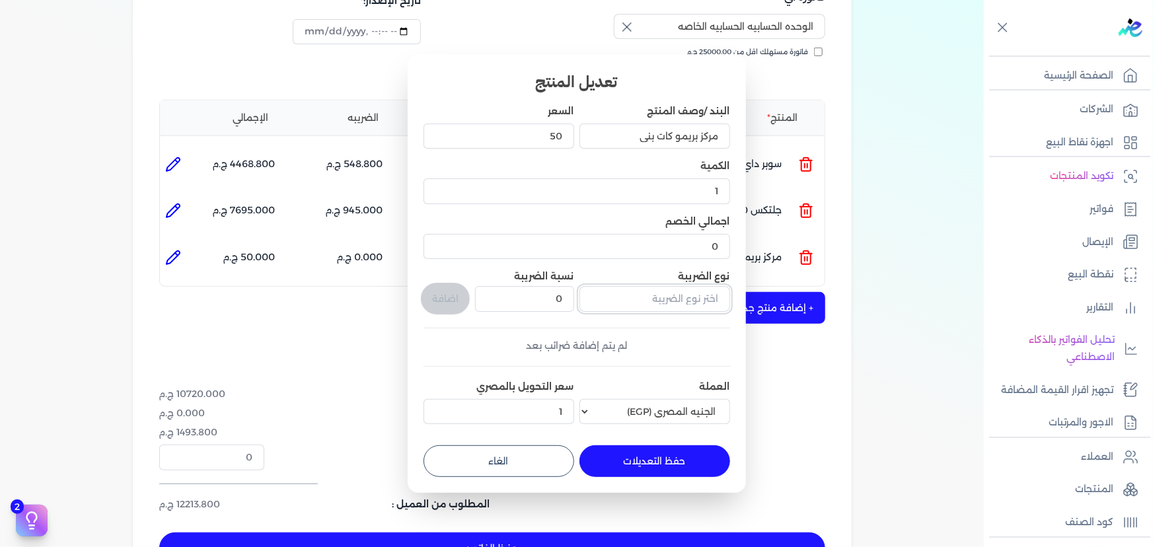
click at [632, 297] on input "text" at bounding box center [654, 298] width 151 height 25
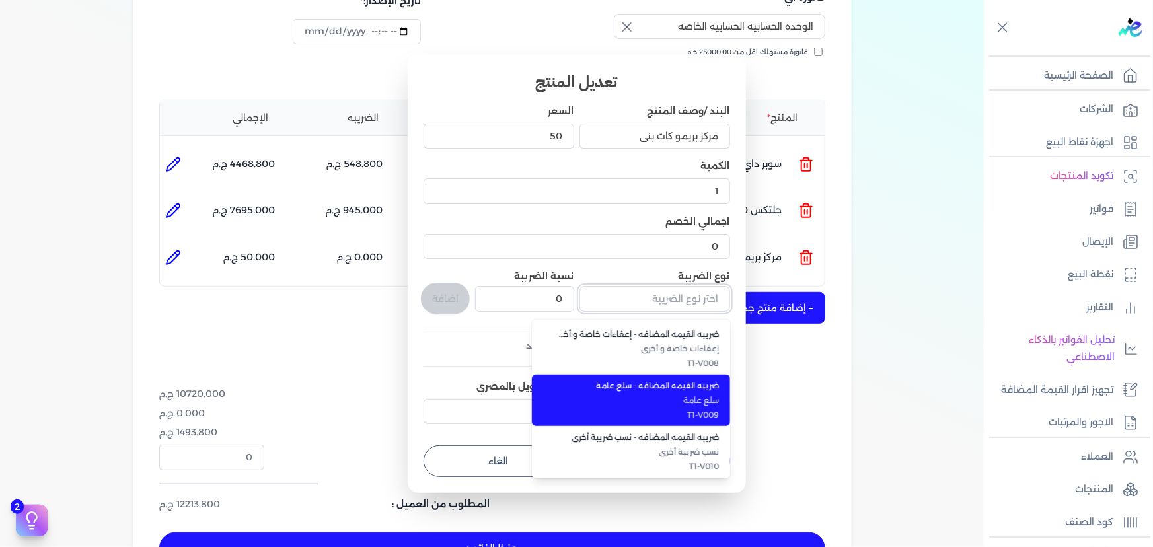
scroll to position [361, 0]
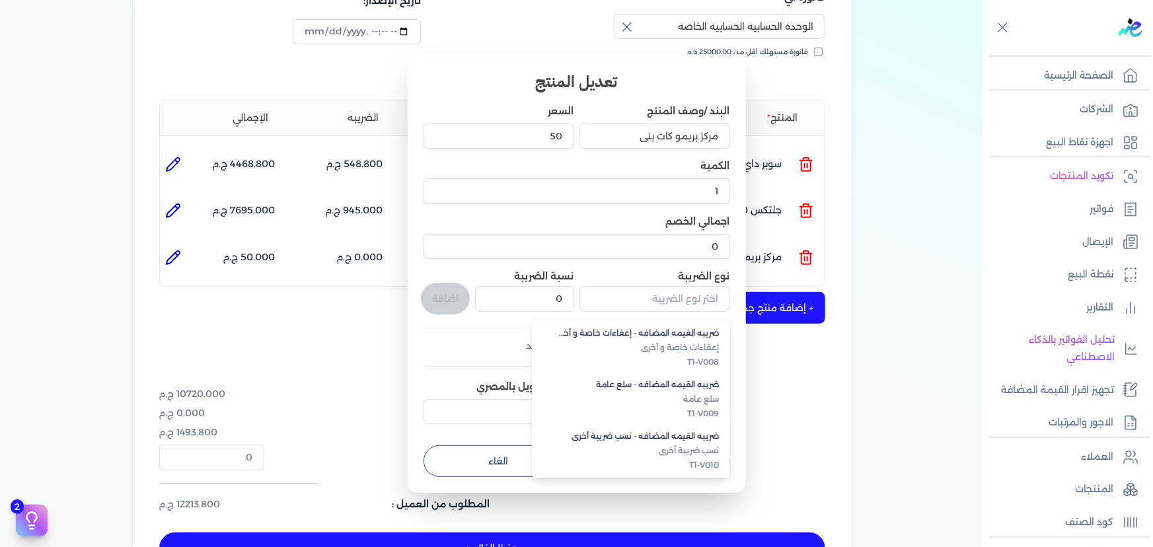
drag, startPoint x: 825, startPoint y: 379, endPoint x: 806, endPoint y: 387, distance: 20.7
click at [825, 379] on dialog "تعديل المنتج البند /وصف المنتج مركز بريمو كات بني السعر 50 الكمية 1 اجمالي الخص…" at bounding box center [576, 273] width 1153 height 547
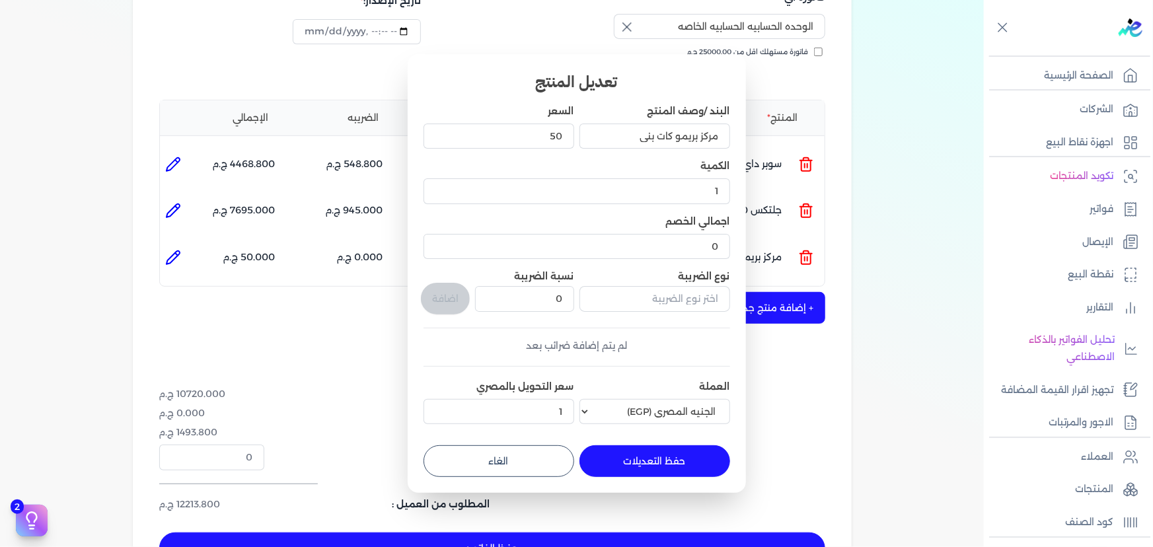
drag, startPoint x: 518, startPoint y: 456, endPoint x: 505, endPoint y: 456, distance: 12.6
click at [515, 456] on button "الغاء" at bounding box center [499, 461] width 151 height 32
type input "0"
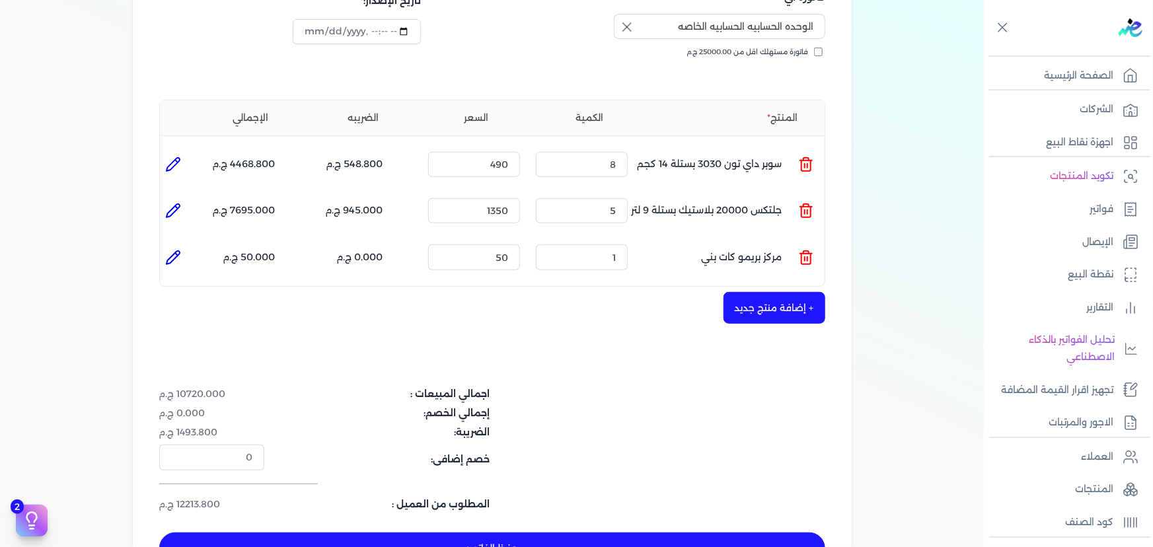
click at [168, 250] on icon at bounding box center [173, 258] width 16 height 16
type input "مركز بريمو كات بني"
type input "50"
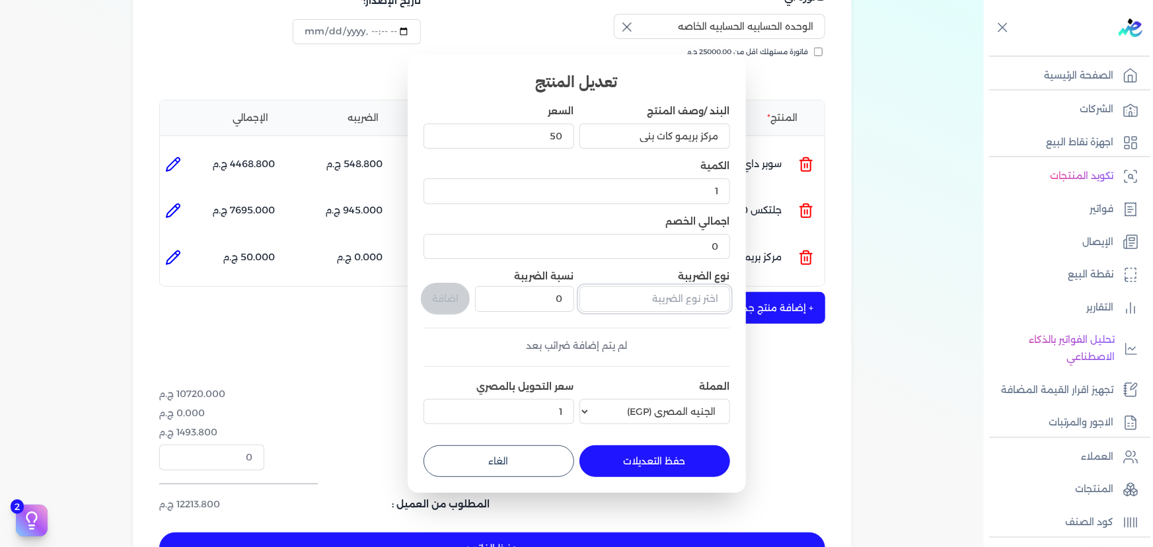
click at [651, 294] on input "text" at bounding box center [654, 298] width 151 height 25
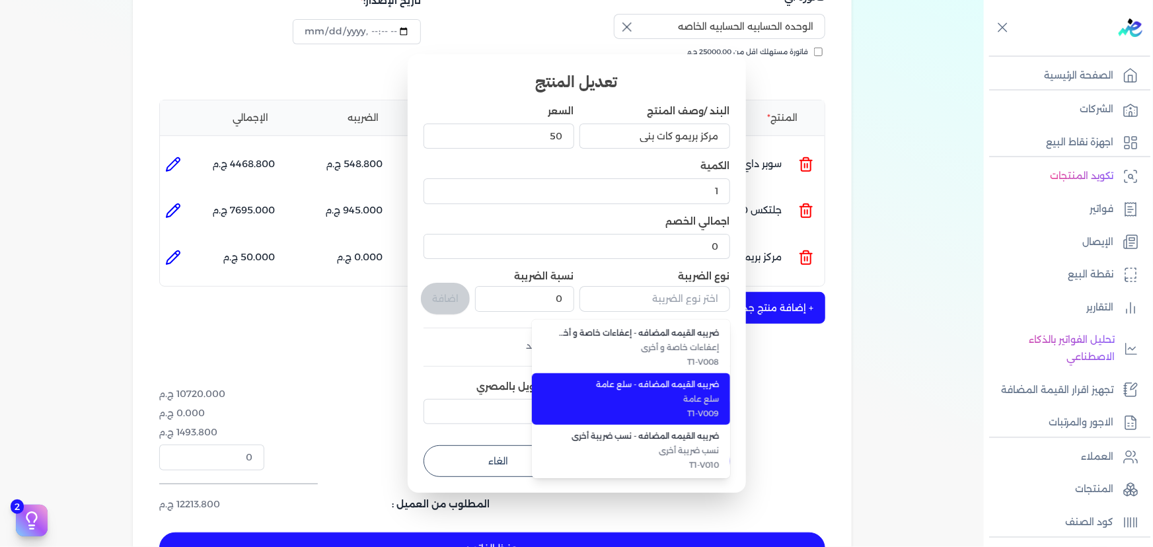
drag, startPoint x: 698, startPoint y: 402, endPoint x: 691, endPoint y: 401, distance: 6.6
click at [697, 401] on span "سلع عامة" at bounding box center [638, 399] width 161 height 12
type input "ضريبه القيمه المضافه - سلع عامة"
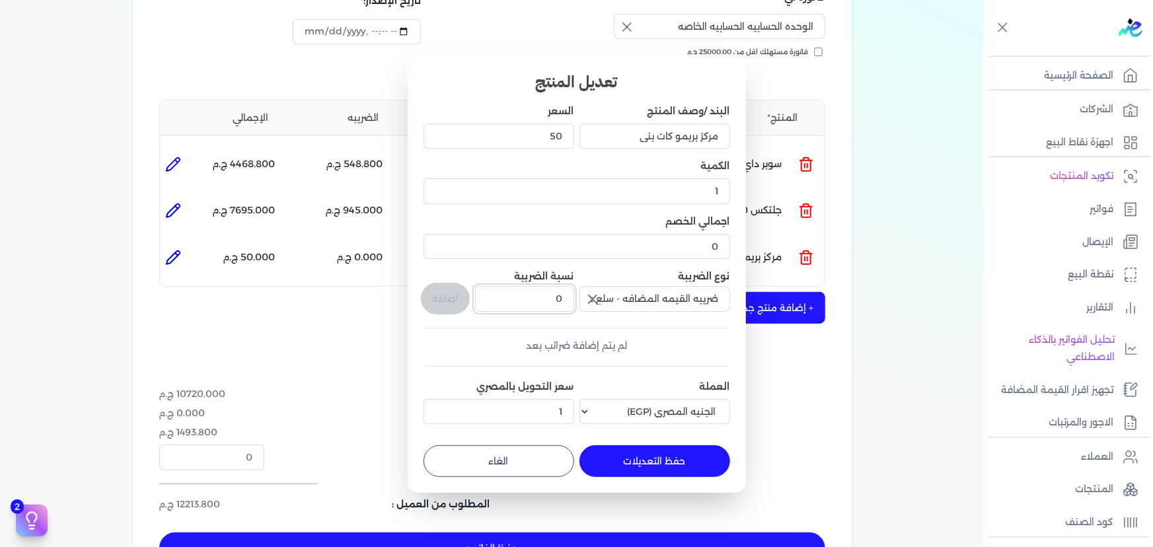
drag, startPoint x: 552, startPoint y: 297, endPoint x: 591, endPoint y: 297, distance: 39.0
click at [591, 297] on div "البند /وصف المنتج مركز بريمو كات بني السعر 50 الكمية 1 اجمالي الخصم 0 نوع الضري…" at bounding box center [577, 267] width 307 height 326
type input "14"
click at [432, 299] on button "اضافة" at bounding box center [445, 299] width 49 height 32
type input "0"
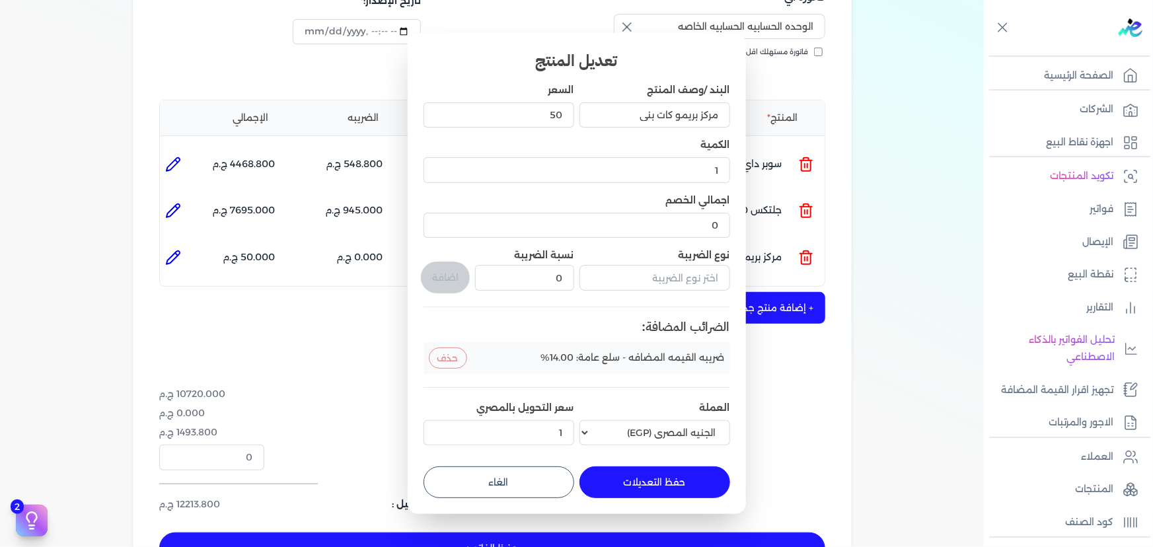
drag, startPoint x: 661, startPoint y: 478, endPoint x: 311, endPoint y: 534, distance: 354.6
click at [661, 478] on button "حفظ التعديلات" at bounding box center [654, 482] width 151 height 32
type input "0"
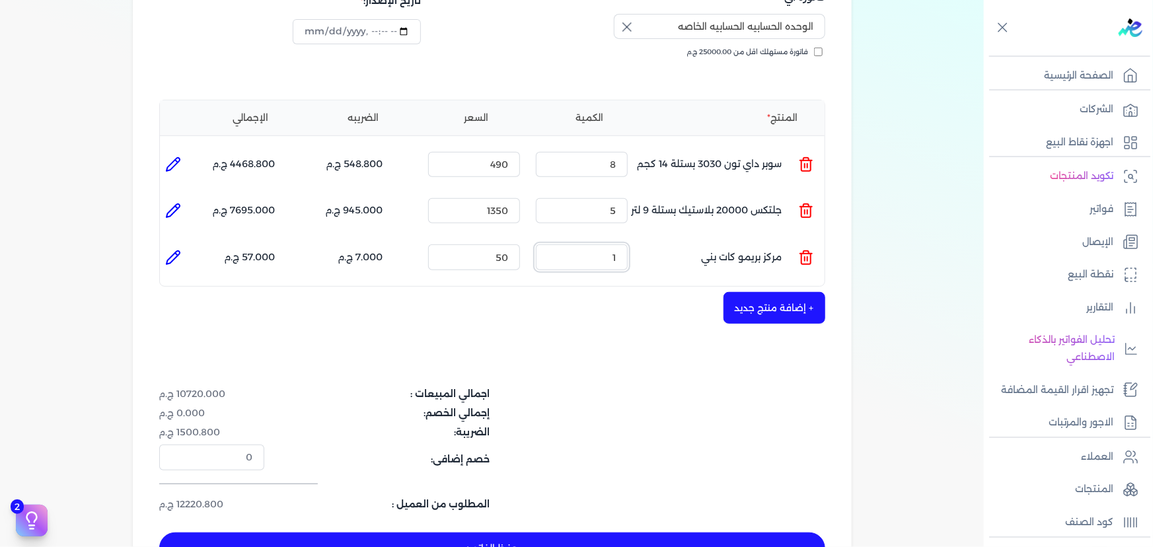
drag, startPoint x: 605, startPoint y: 230, endPoint x: 667, endPoint y: 232, distance: 62.8
click at [667, 239] on ul "المنتج : مركز بريمو كات بني الكمية : 1 السعر : 50 الضريبه : 7.000 ج.م الإجمالي …" at bounding box center [492, 257] width 665 height 36
type input "4"
drag, startPoint x: 667, startPoint y: 316, endPoint x: 648, endPoint y: 328, distance: 22.6
click at [663, 317] on div "شركه الاخوه الثلاثة فتحى السيد على [PERSON_NAME] 288849477 رقم الفاتورة 13381 ف…" at bounding box center [492, 231] width 719 height 720
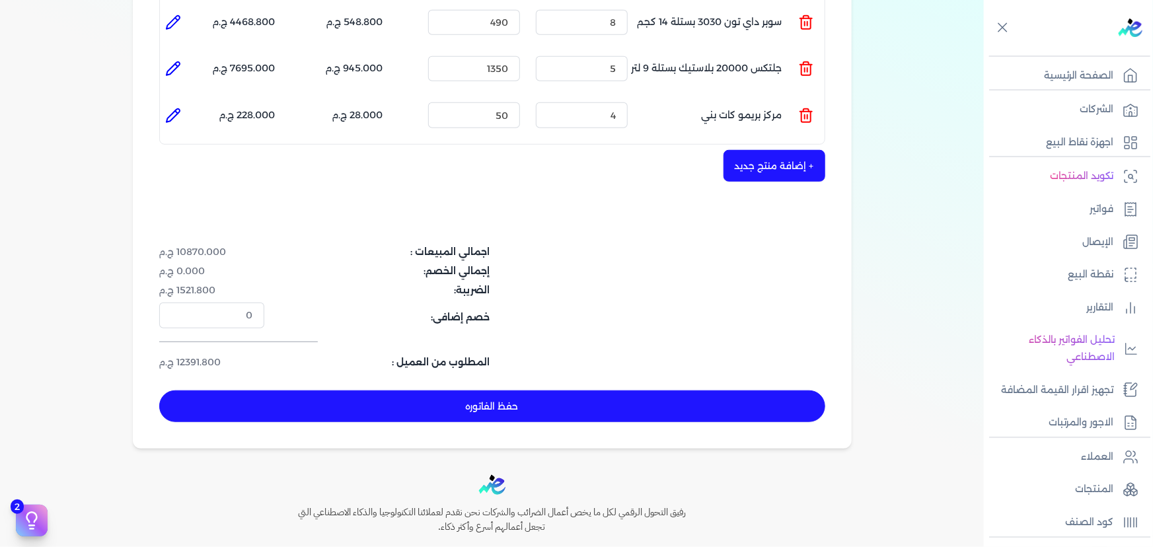
scroll to position [459, 0]
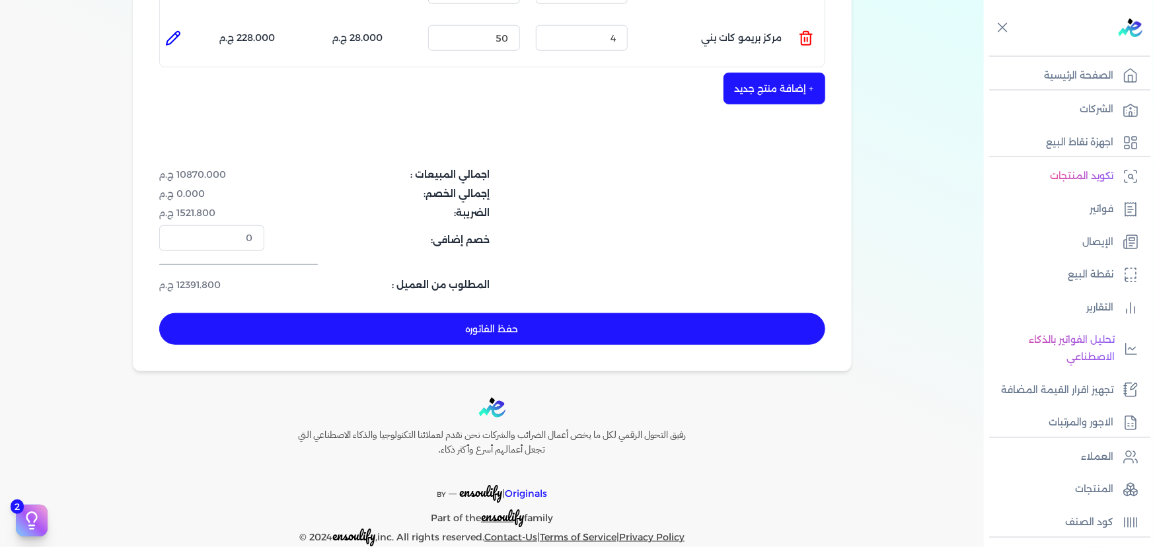
click at [645, 313] on button "حفظ الفاتوره" at bounding box center [492, 329] width 666 height 32
type input "[DATE]"
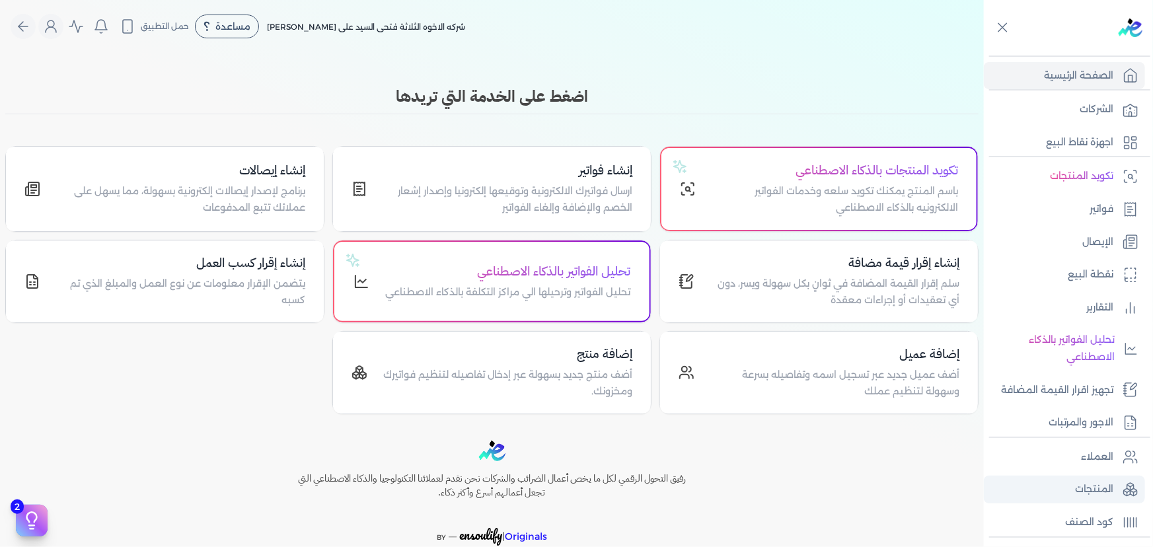
drag, startPoint x: 1095, startPoint y: 479, endPoint x: 1084, endPoint y: 479, distance: 10.6
click at [1094, 479] on link "المنتجات" at bounding box center [1064, 490] width 161 height 28
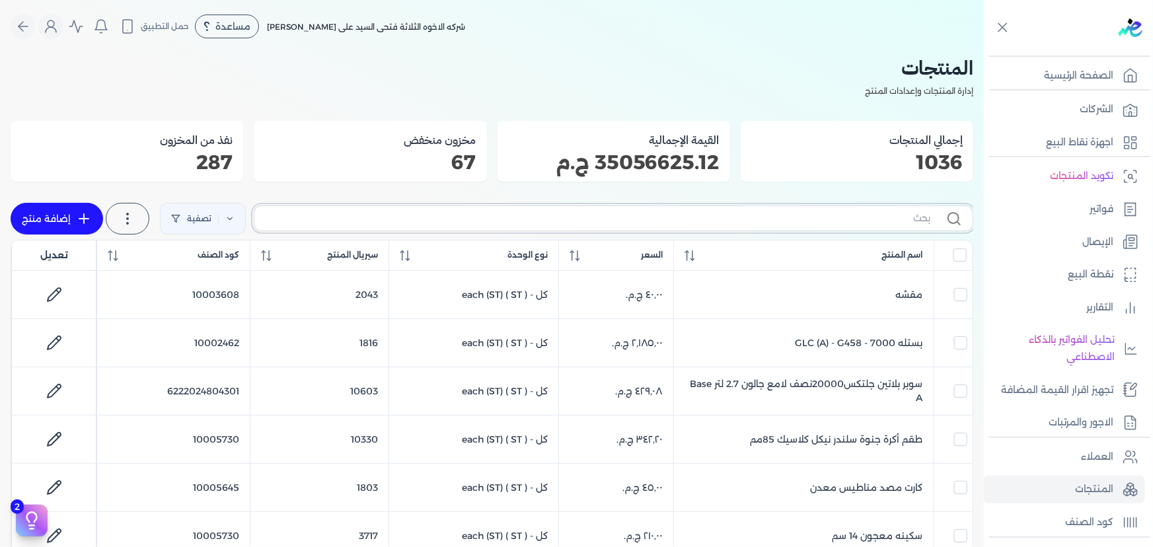
click at [551, 222] on input "text" at bounding box center [597, 218] width 665 height 14
type input "ffsj"
checkbox input "false"
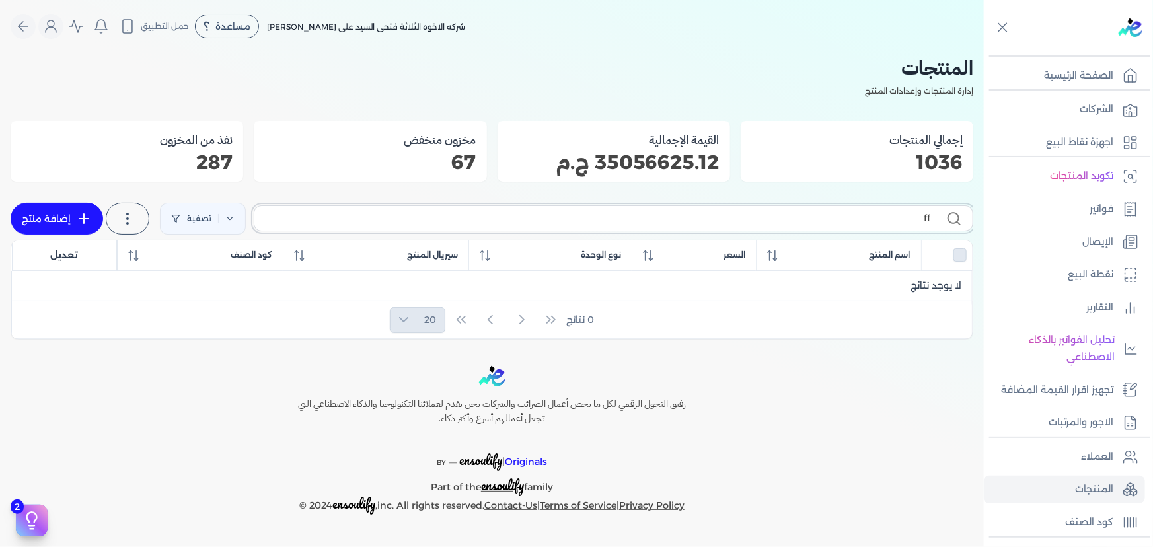
type input "f"
checkbox input "false"
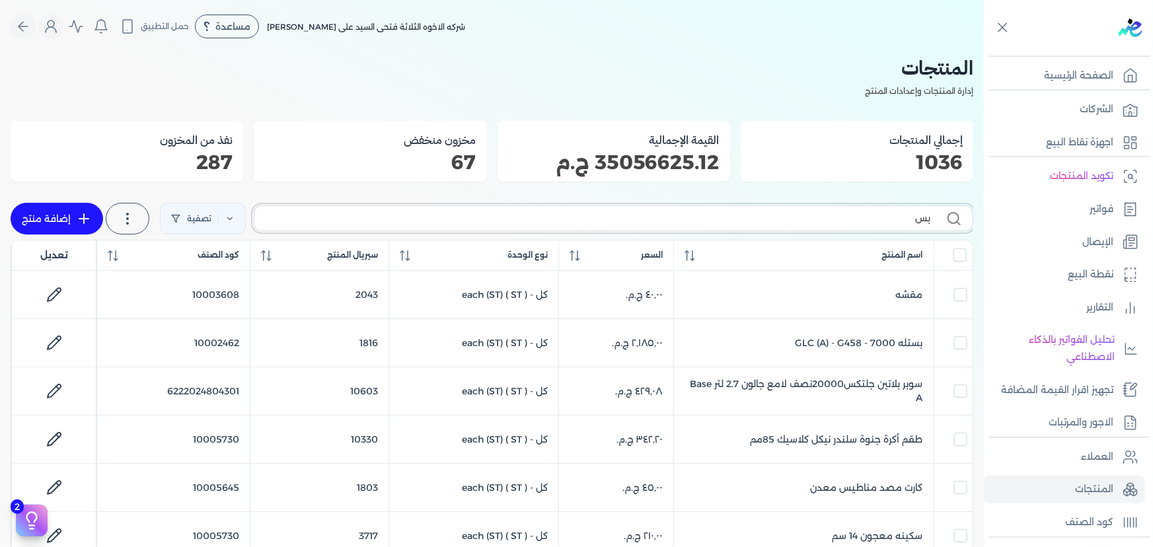
type input "بست"
checkbox input "false"
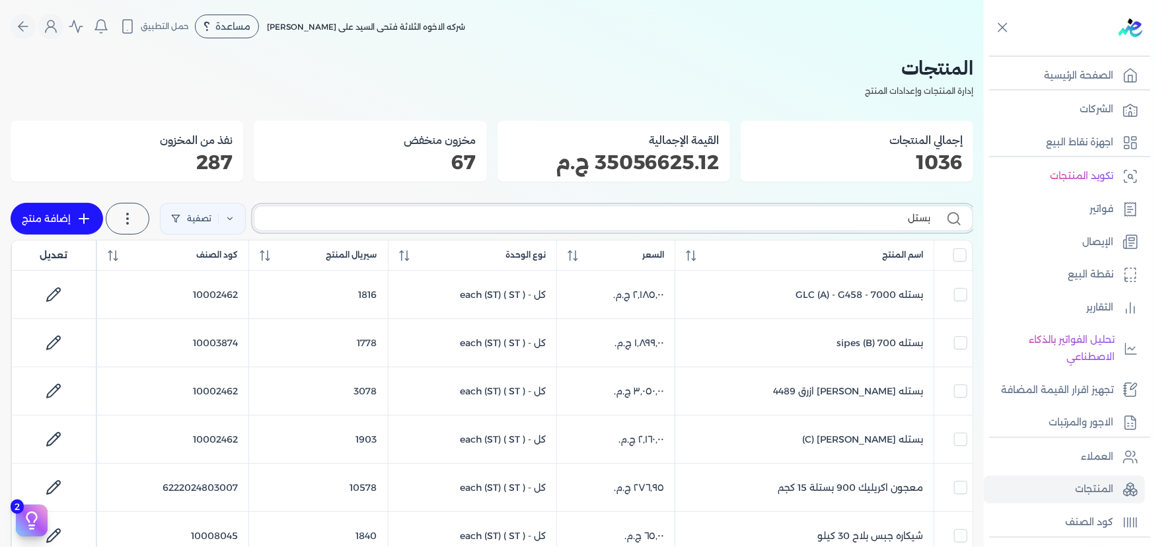
type input "بستلخ"
checkbox input "false"
type input "بستل"
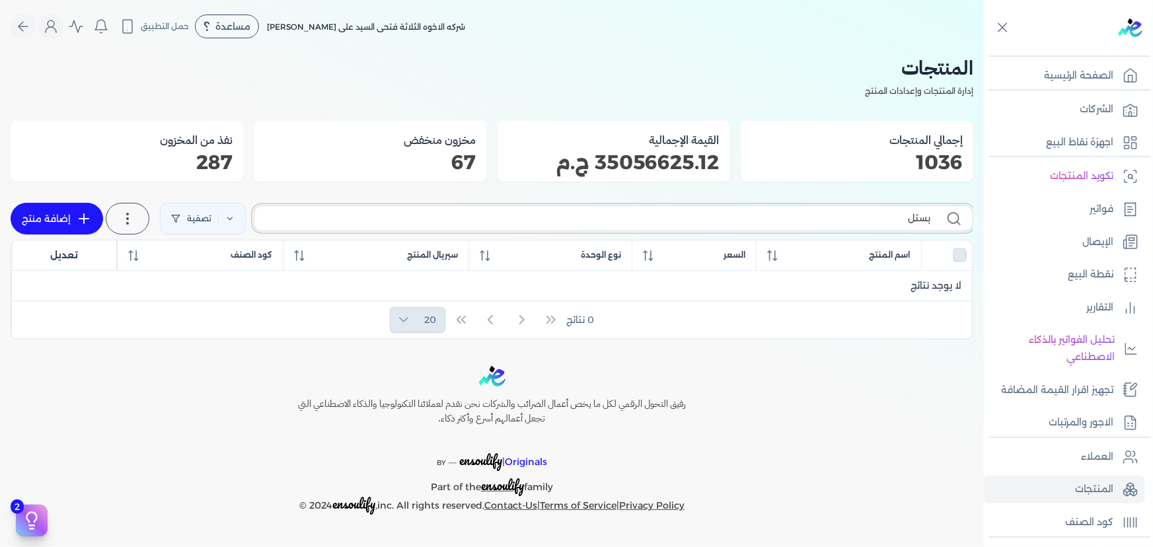
checkbox input "false"
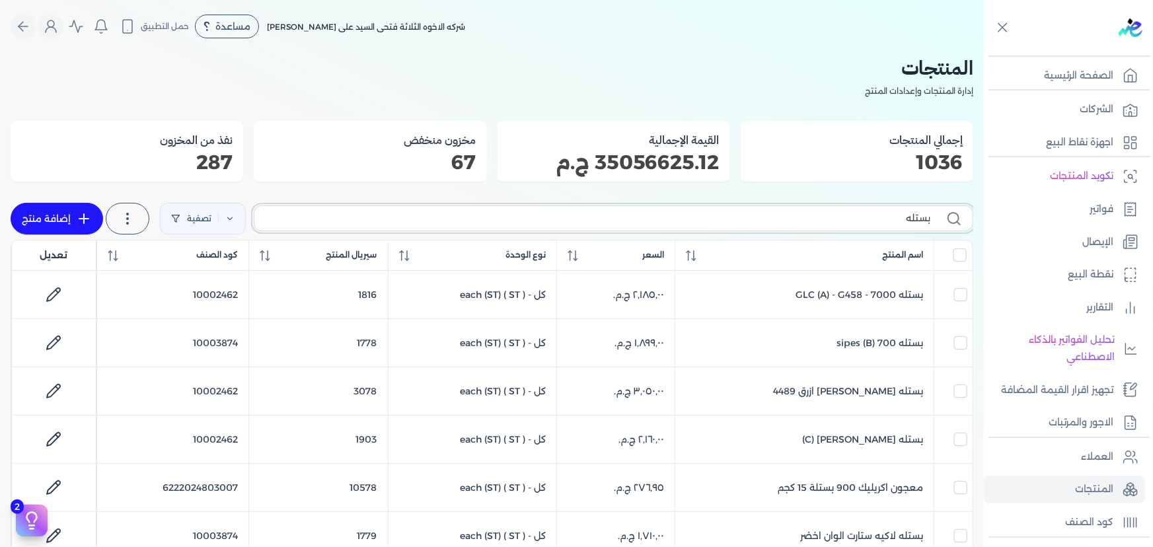
type input "بستله"
checkbox input "false"
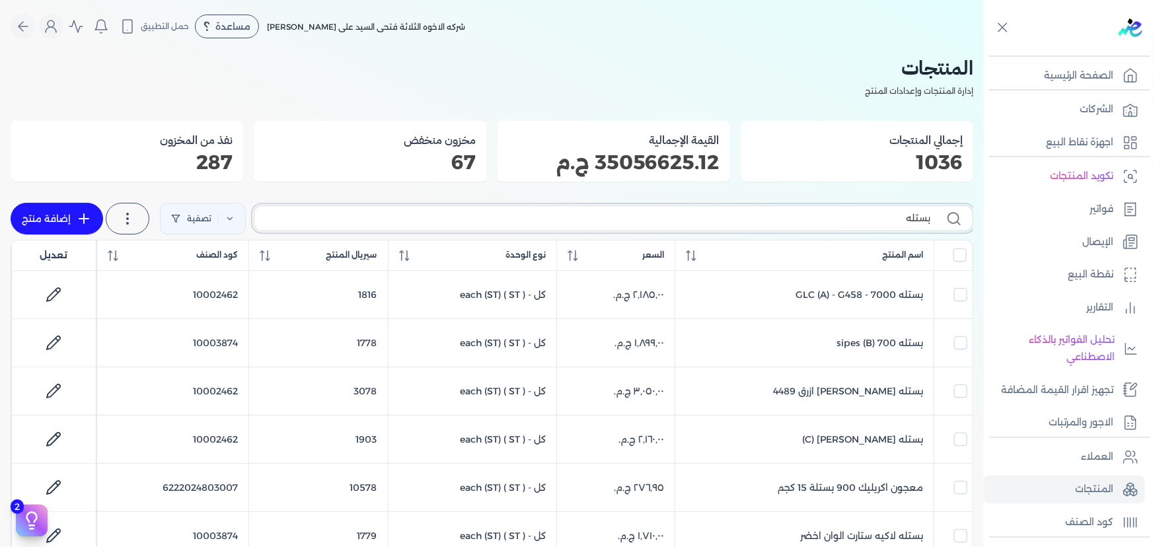
checkbox input "false"
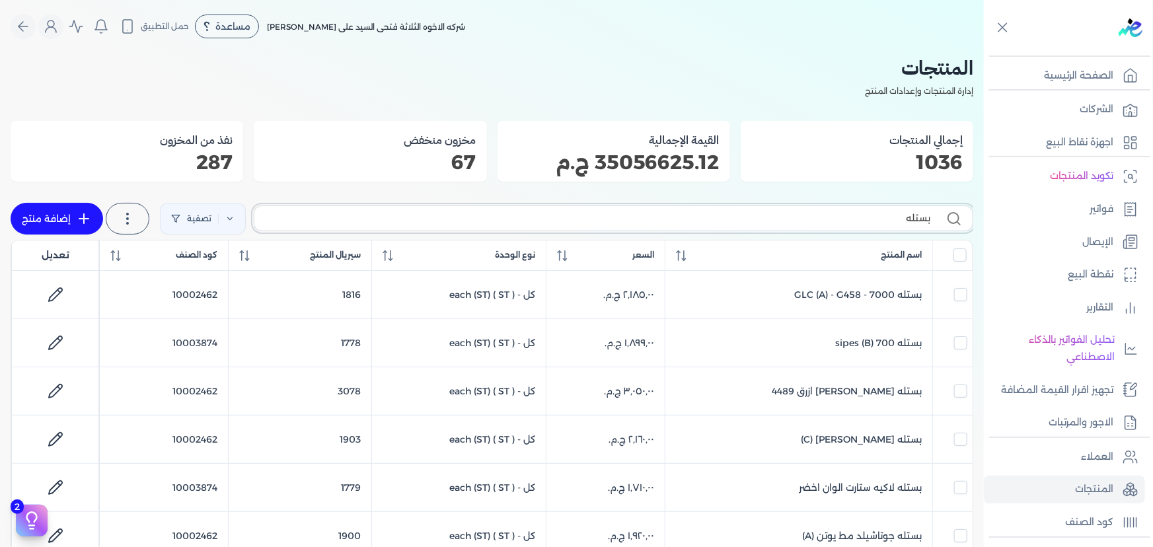
checkbox input "false"
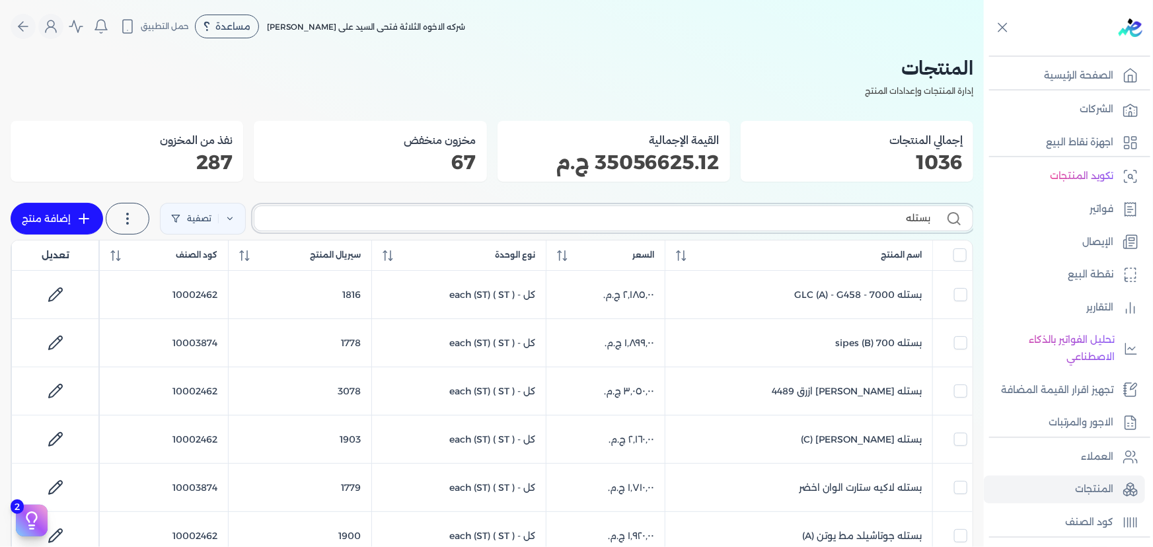
checkbox input "false"
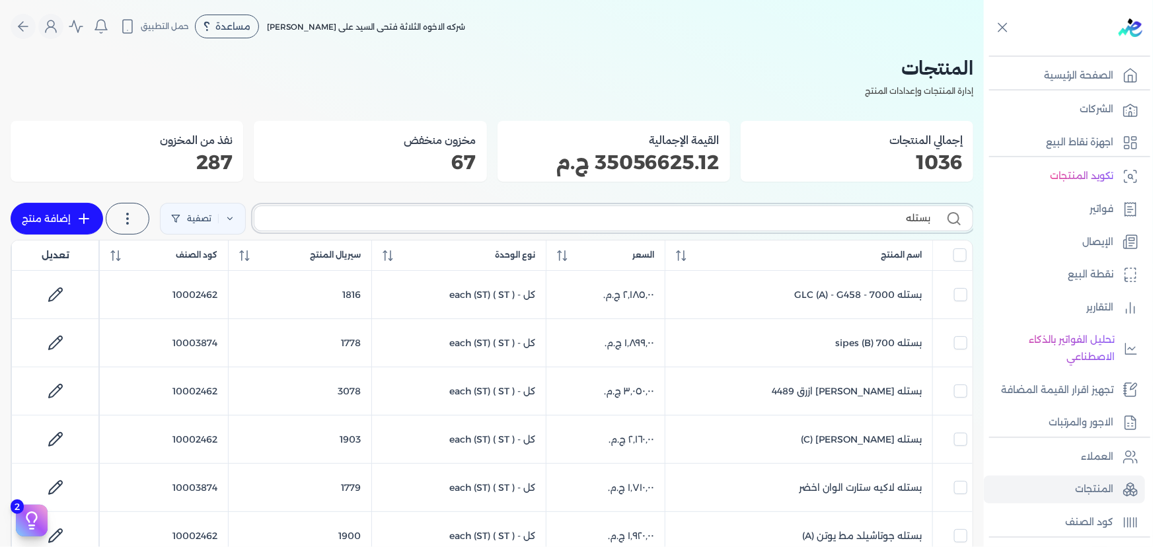
checkbox input "false"
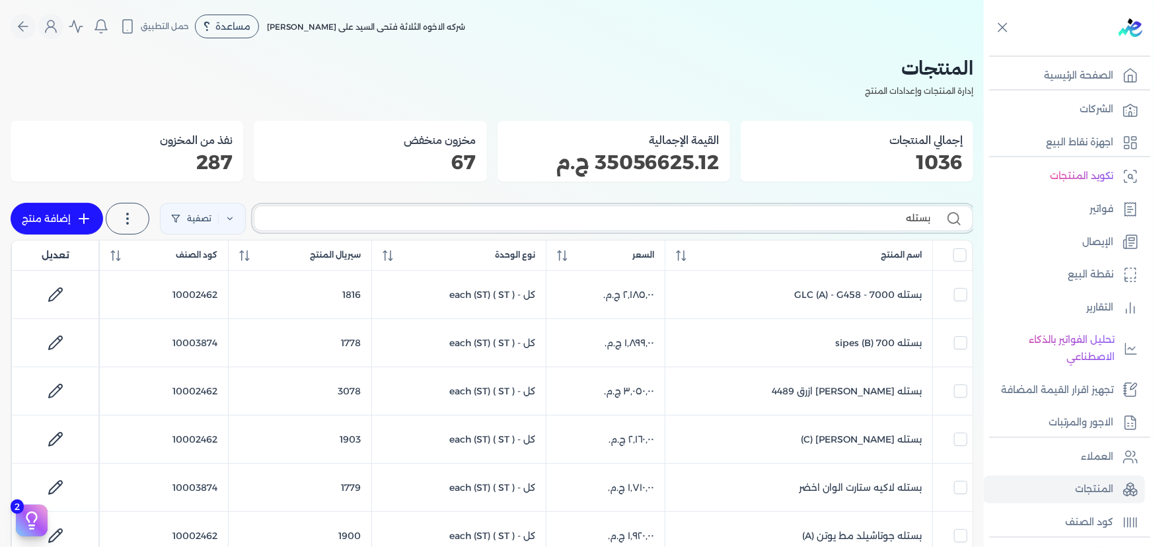
checkbox input "false"
type input "بستله 2000"
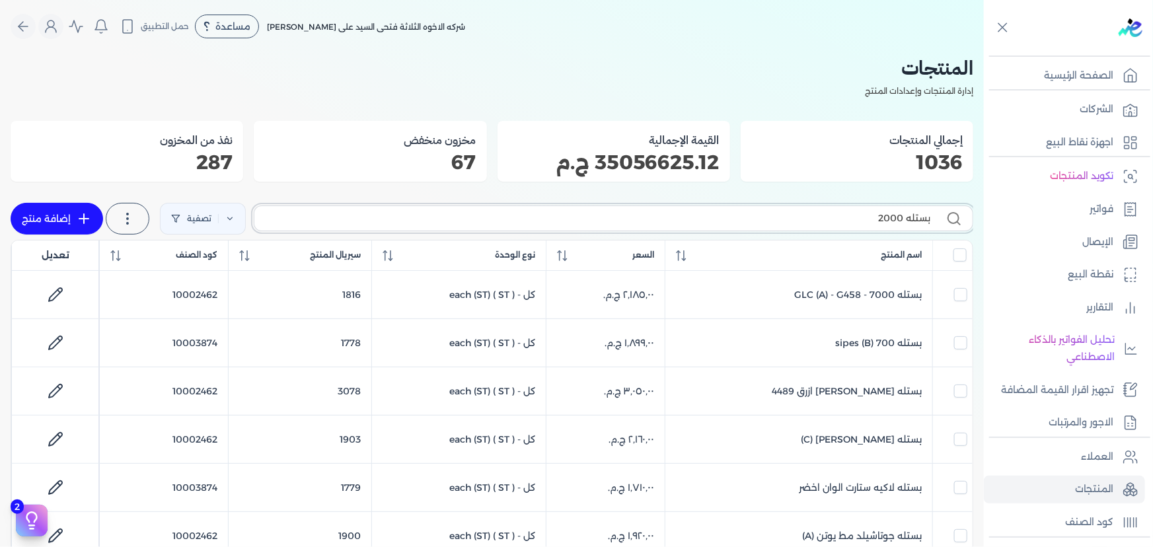
checkbox input "false"
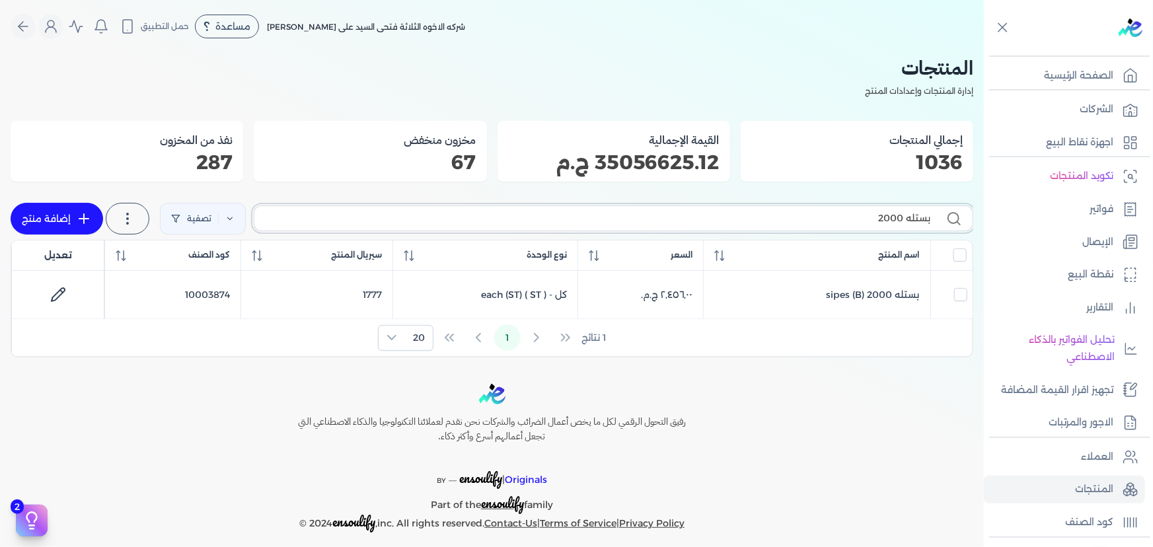
type input "بستله 20000"
checkbox input "false"
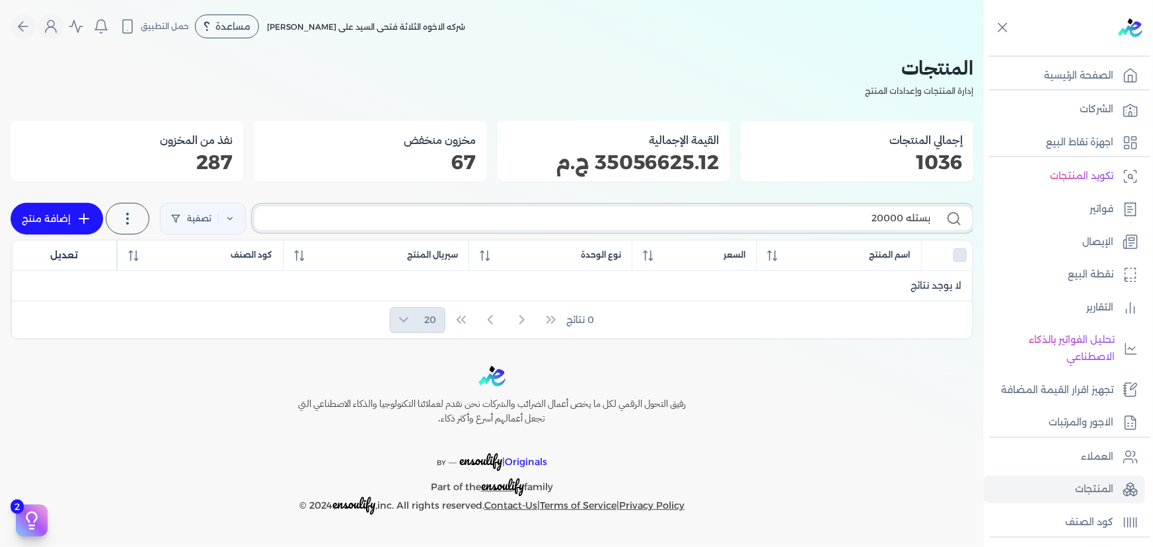
type input "بستله 2000"
checkbox input "false"
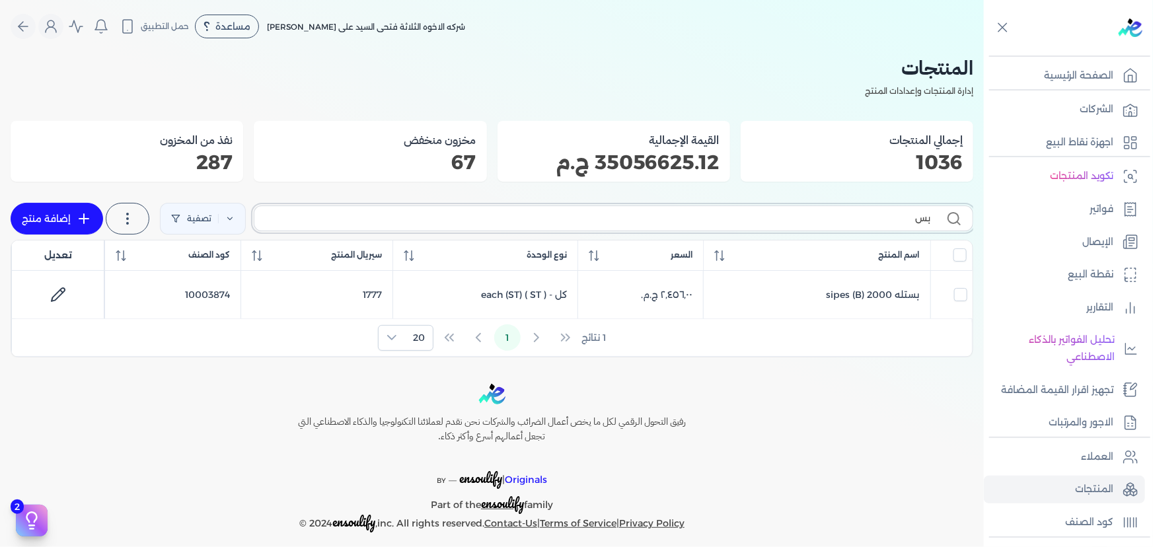
type input "ب"
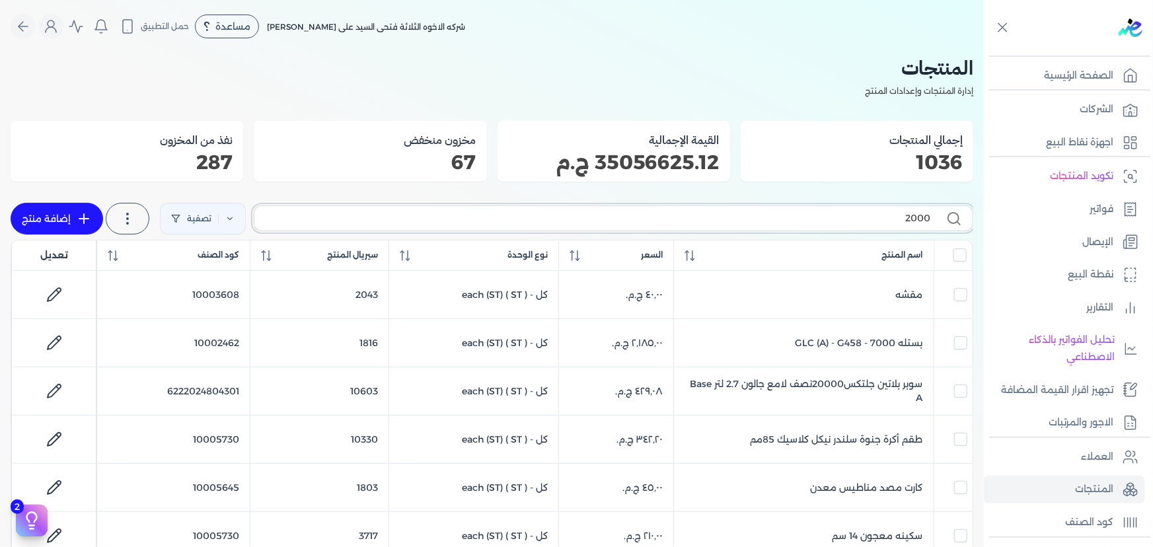
type input "20000"
checkbox input "false"
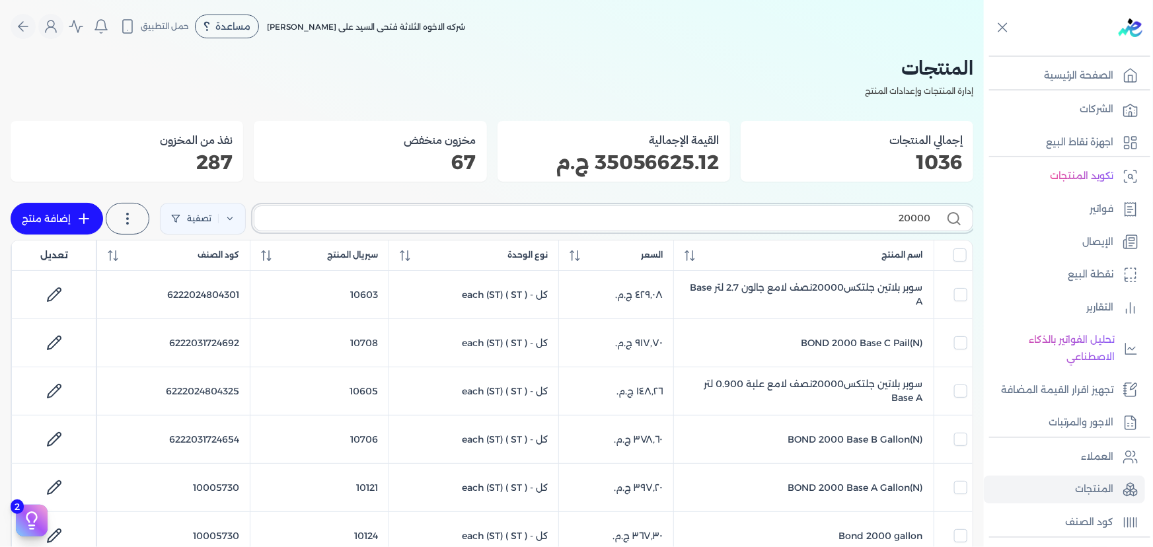
checkbox input "false"
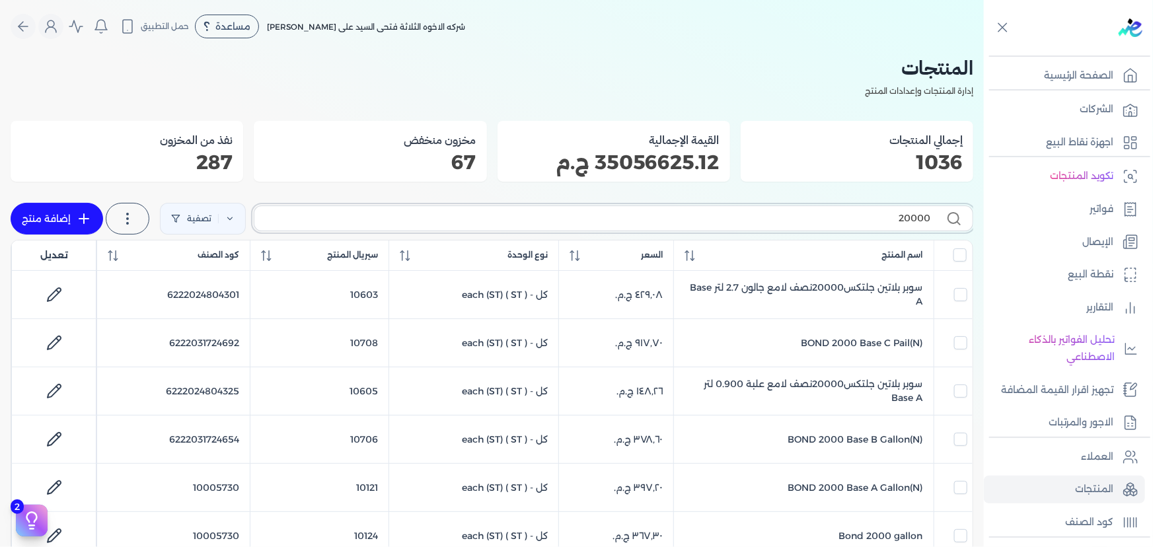
checkbox input "false"
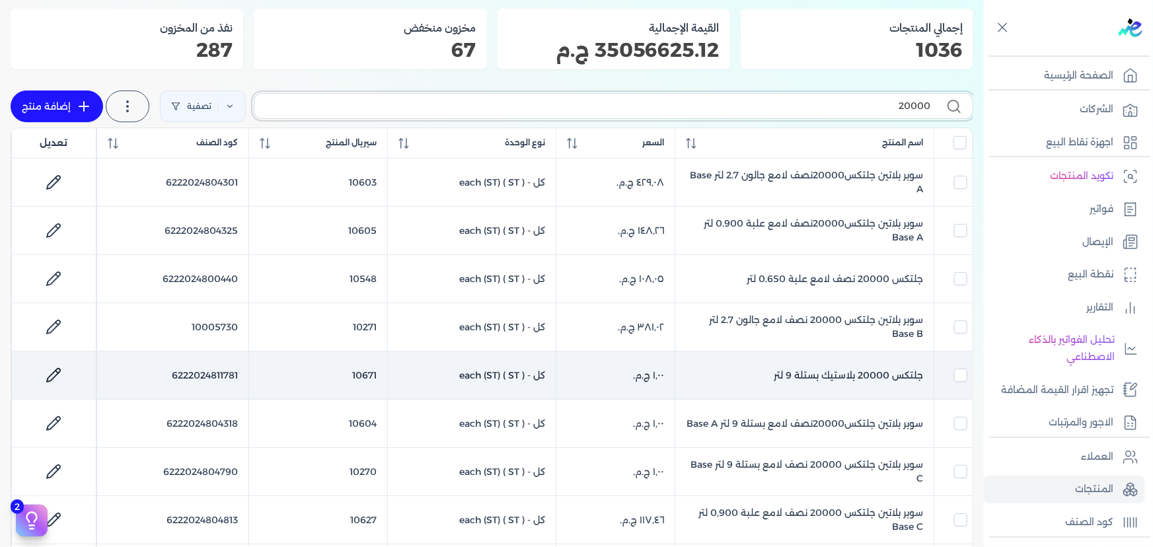
scroll to position [180, 0]
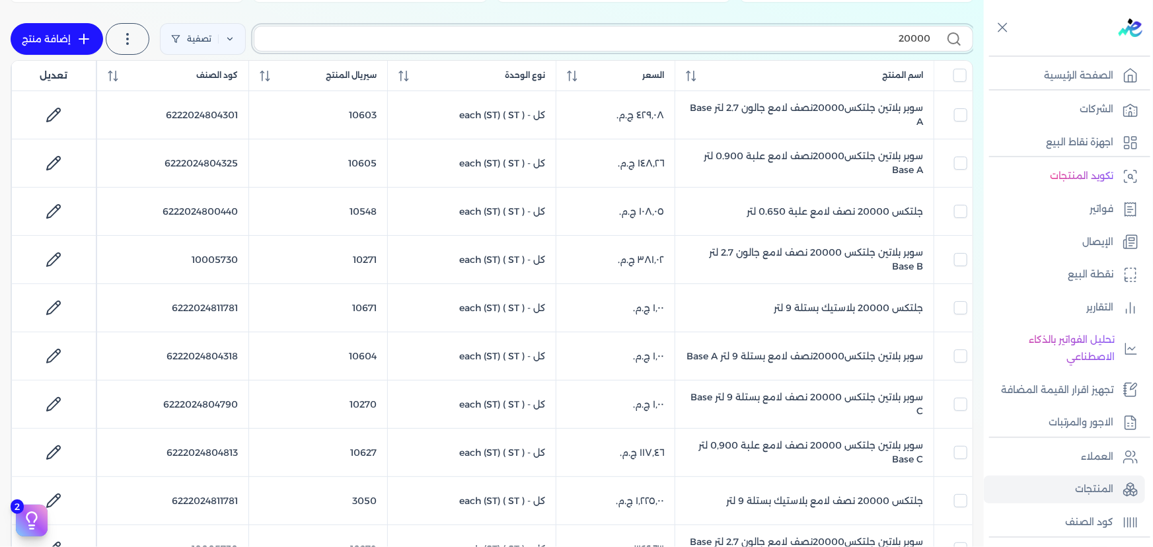
type input "20000"
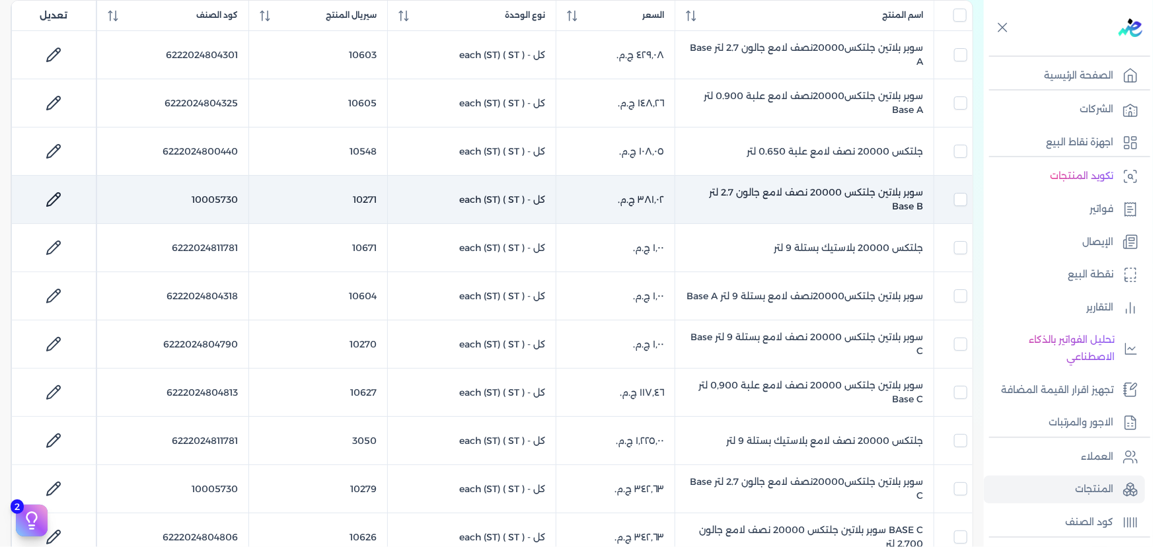
scroll to position [0, 0]
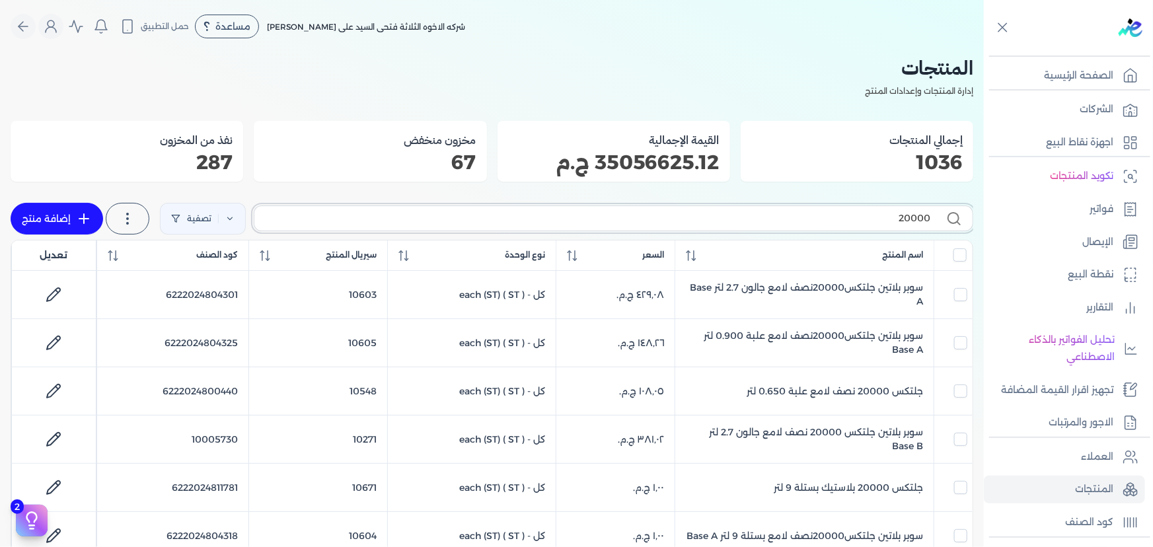
click at [774, 211] on input "20000" at bounding box center [597, 218] width 665 height 14
type input "ب"
checkbox input "false"
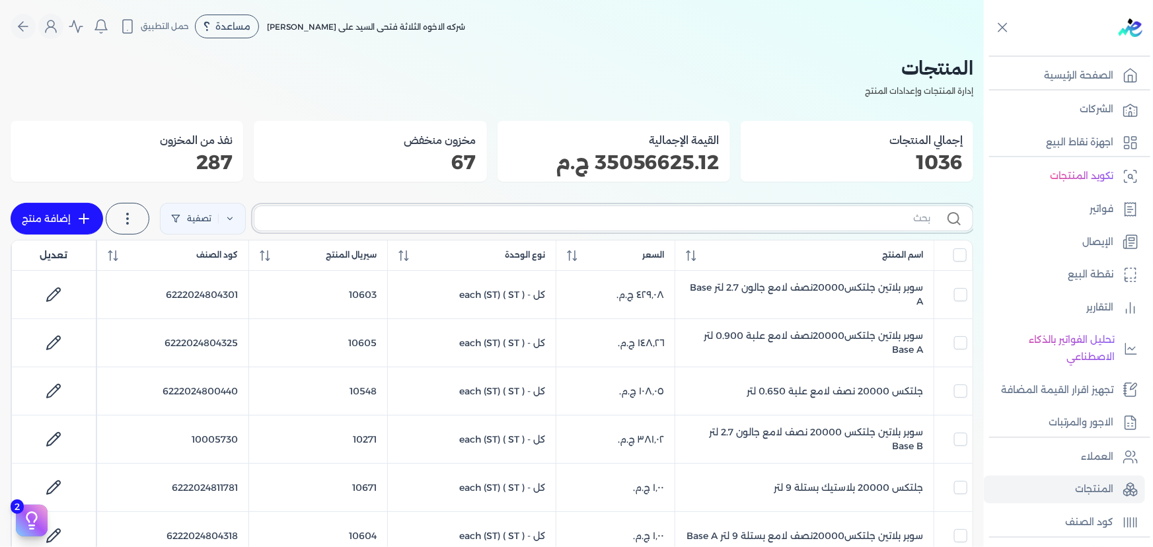
checkbox input "false"
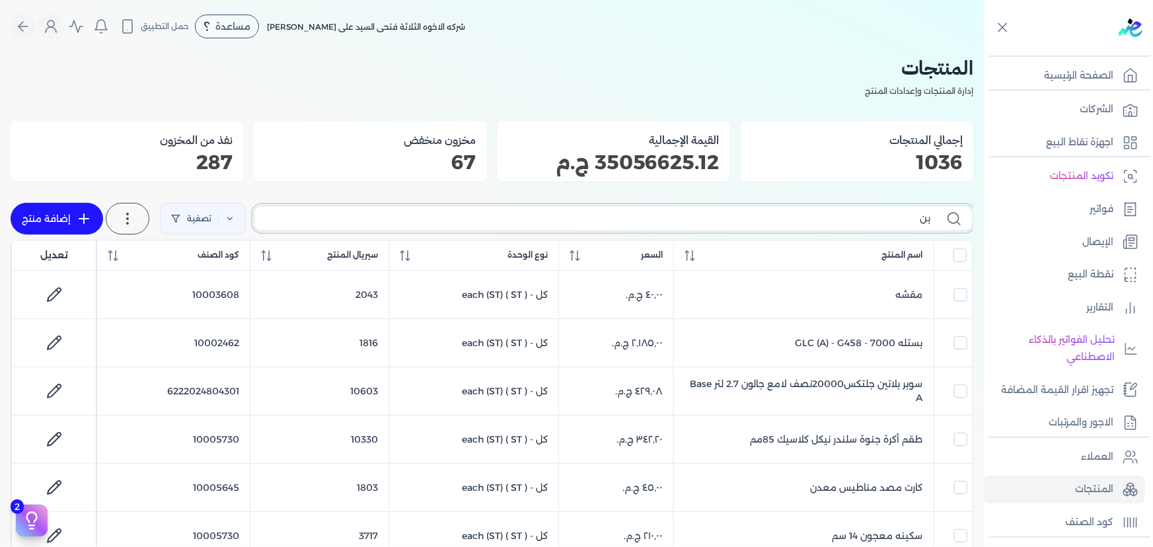
type input "بني"
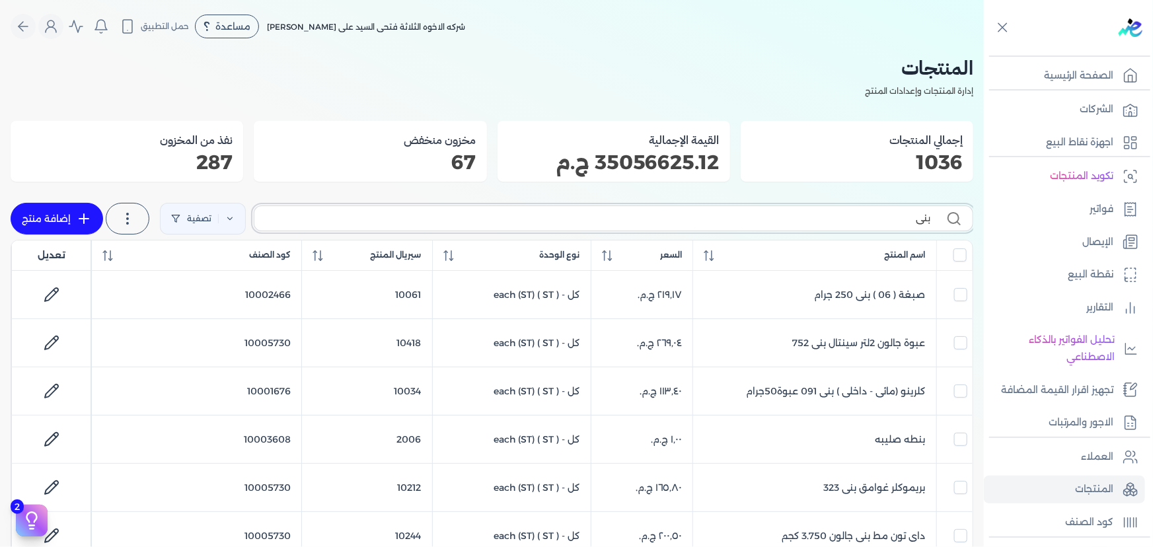
checkbox input "false"
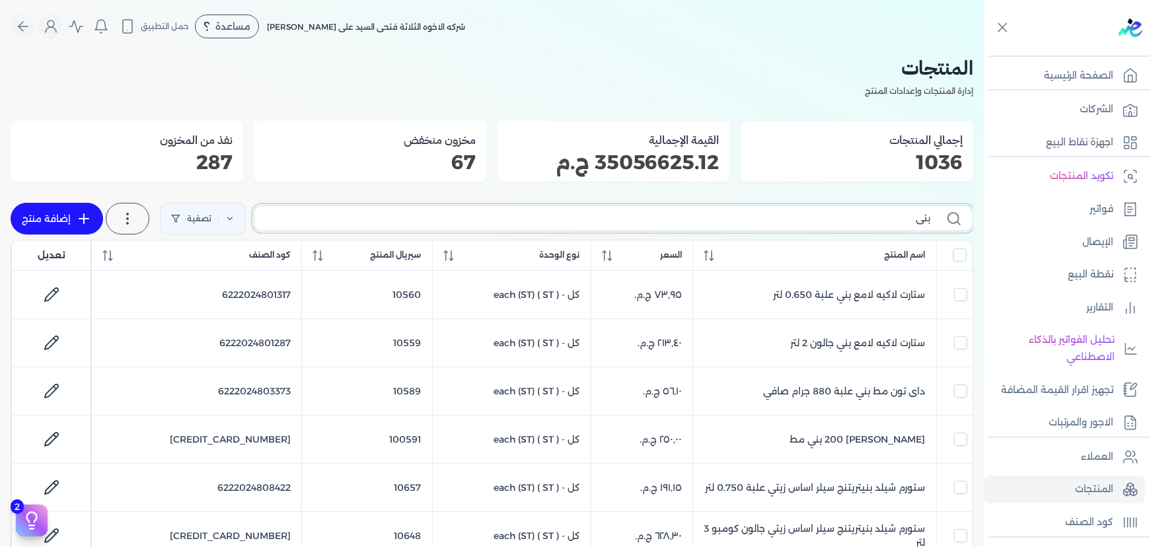
type input "بني"
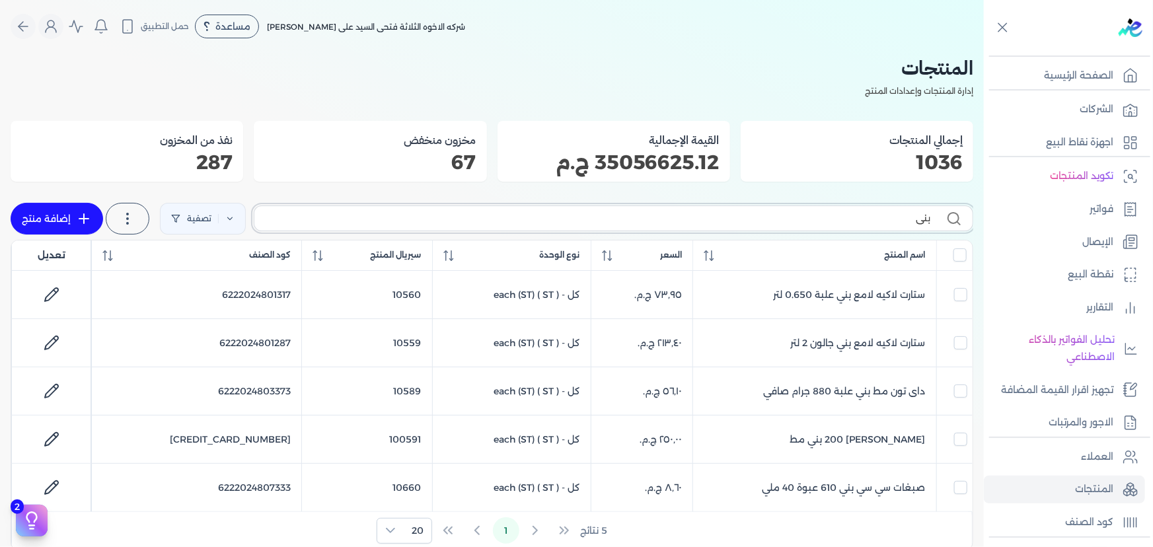
checkbox input "false"
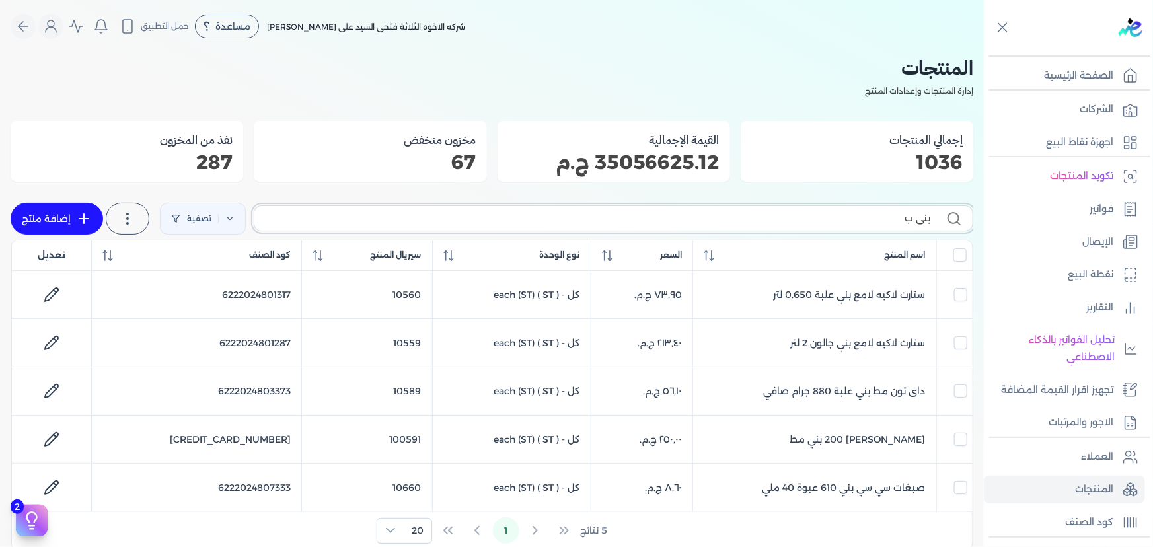
type input "بني بر"
checkbox input "false"
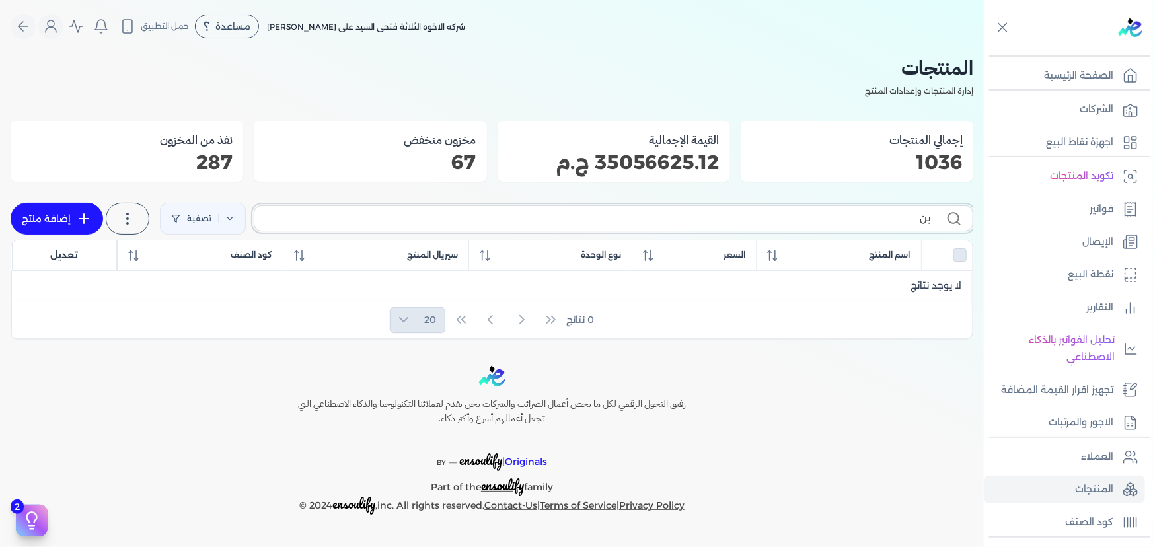
type input "ب"
checkbox input "false"
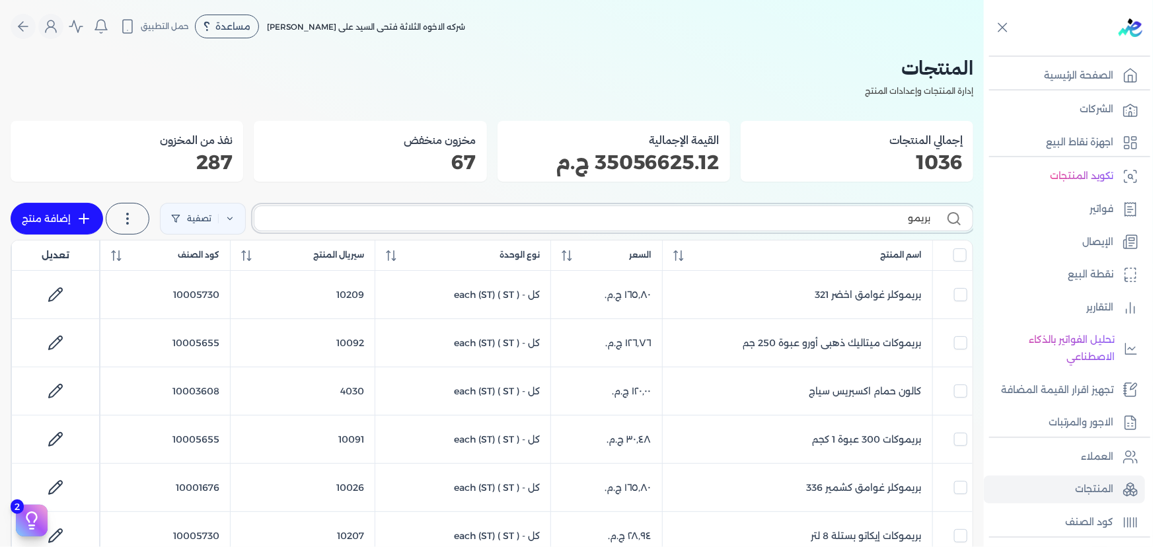
type input "بريمو"
checkbox input "false"
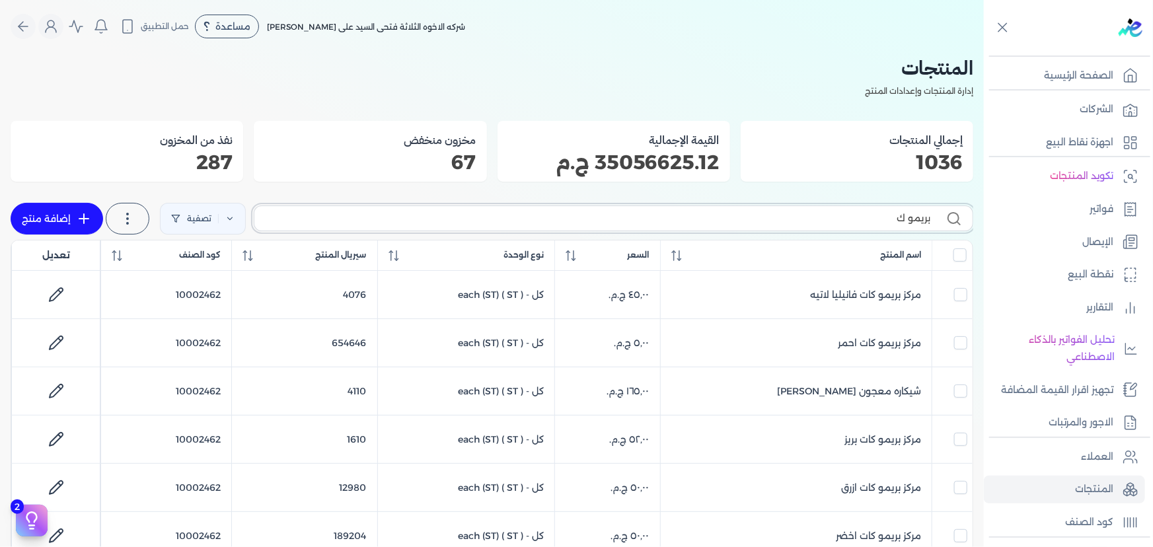
type input "بريمو كا"
checkbox input "false"
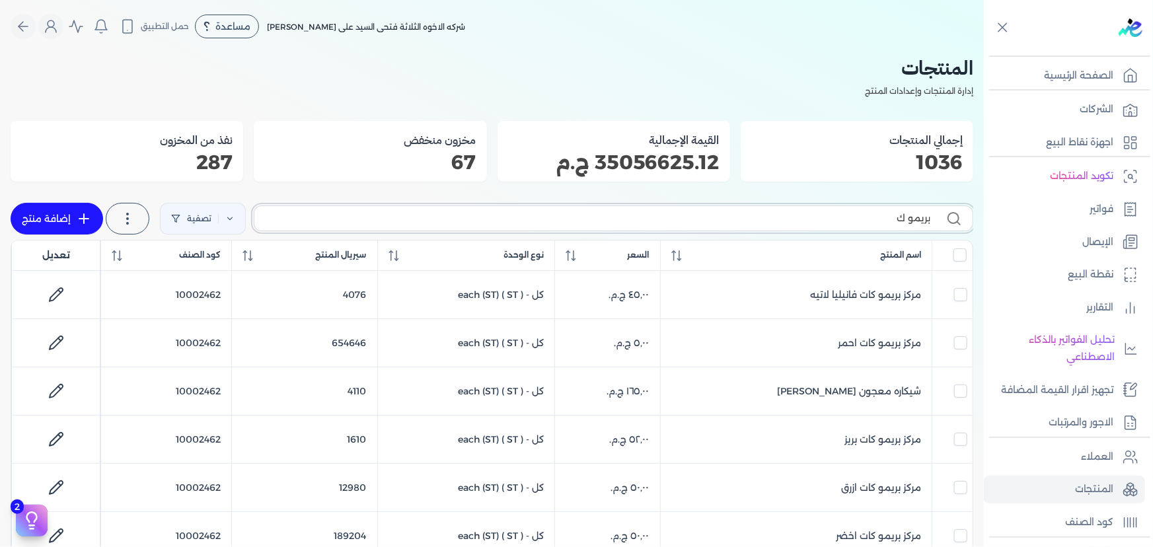
checkbox input "false"
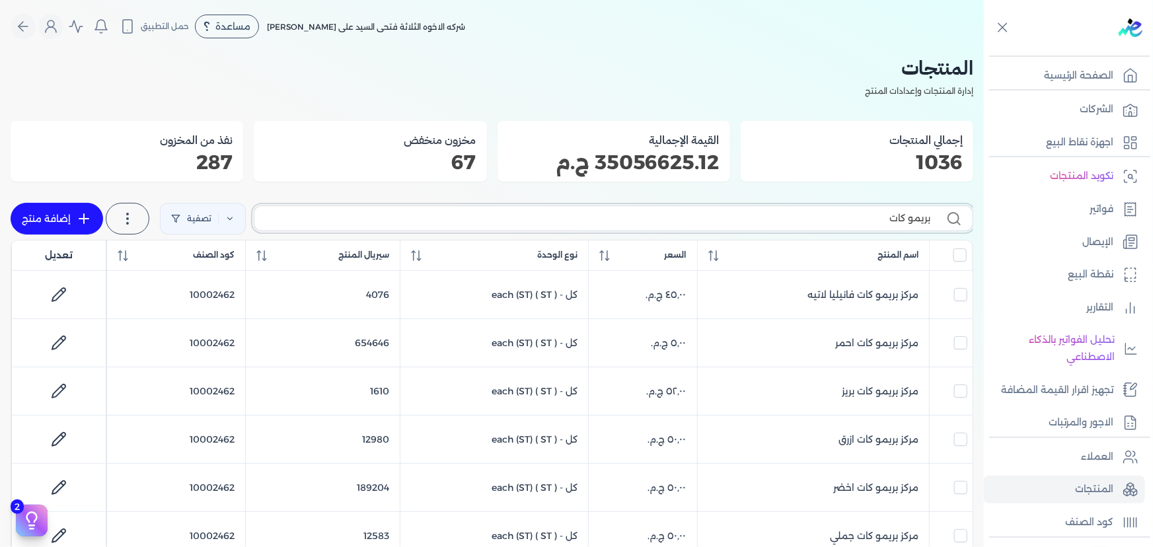
type input "بريمو كات"
checkbox input "false"
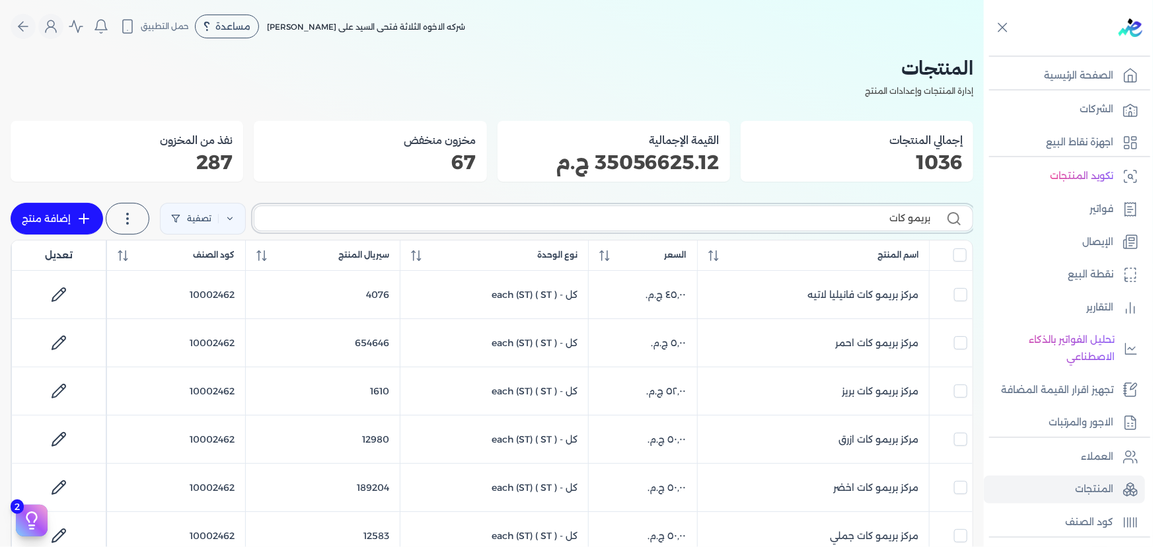
checkbox input "false"
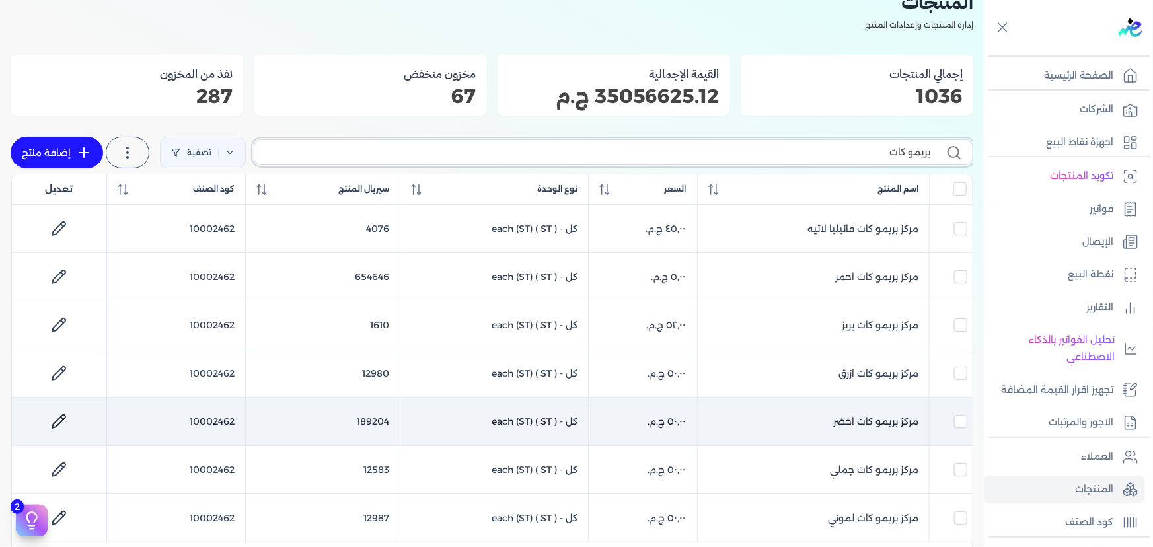
scroll to position [59, 0]
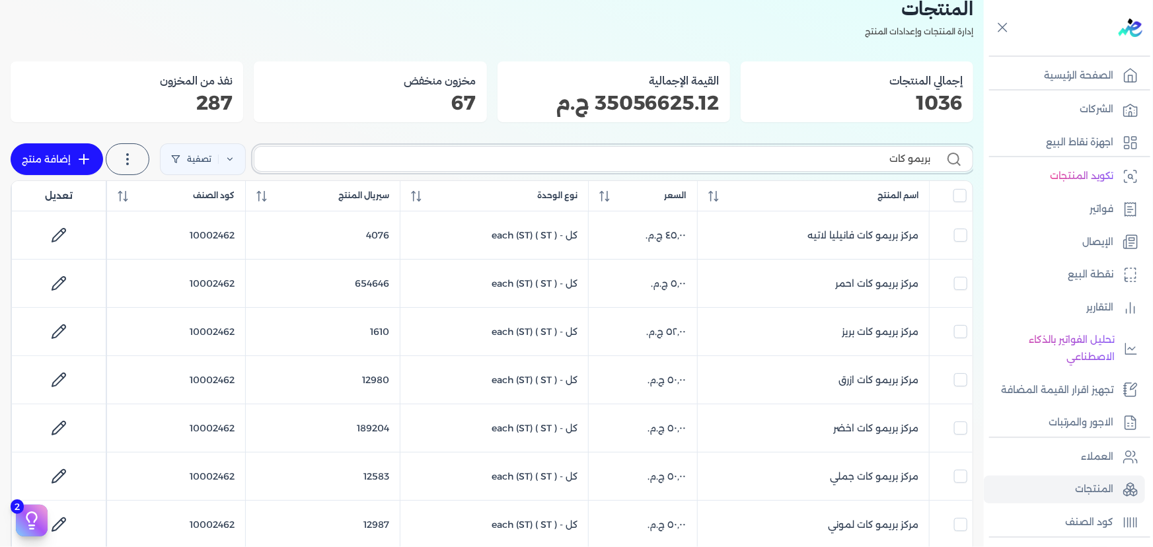
type input "بريمو كات"
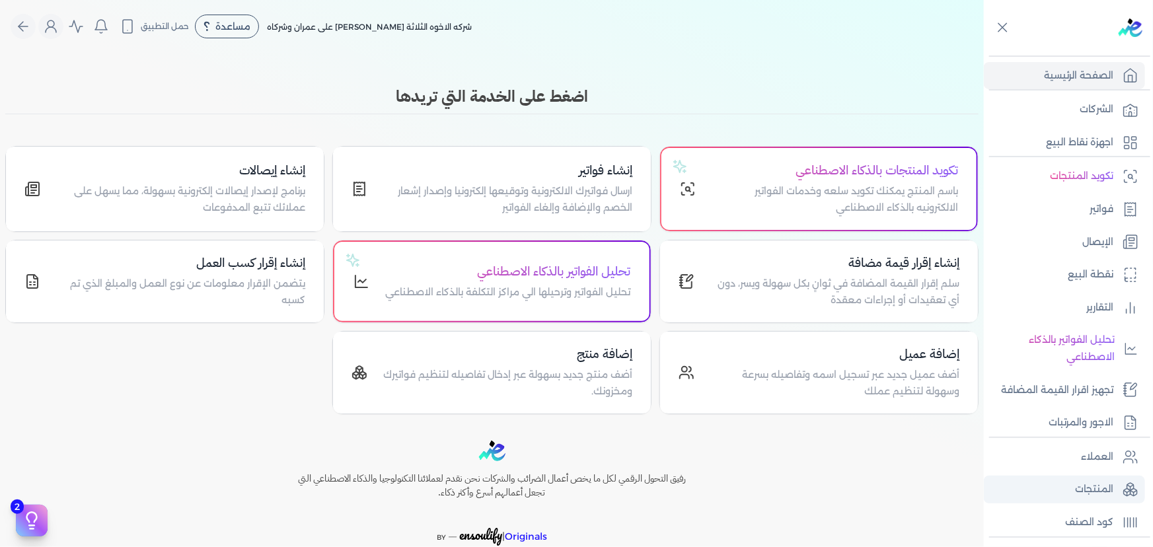
click at [1093, 492] on p "المنتجات" at bounding box center [1094, 489] width 38 height 17
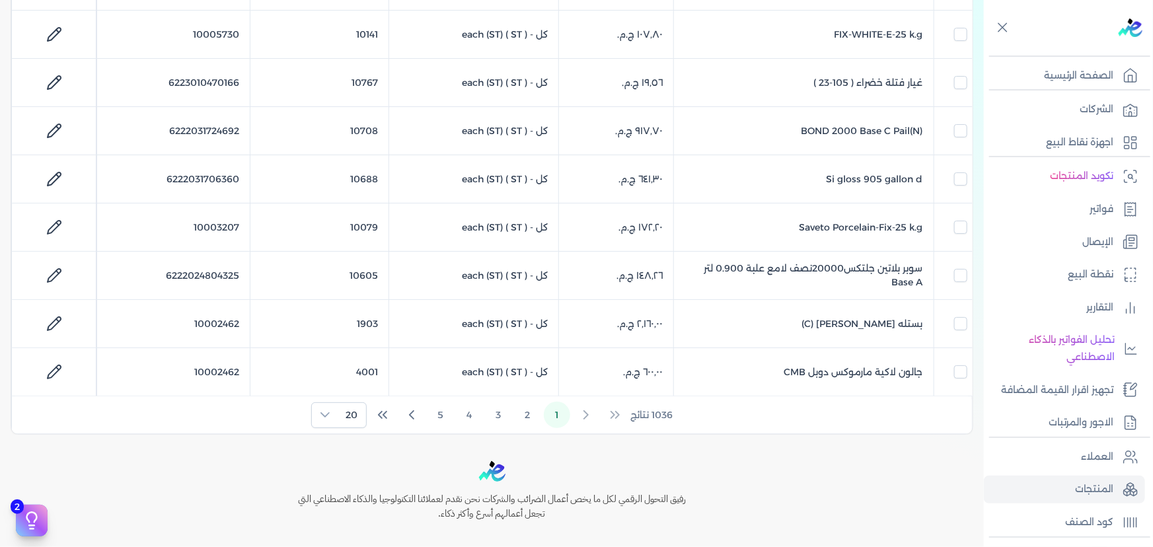
scroll to position [840, 0]
click at [334, 412] on div at bounding box center [325, 414] width 26 height 24
click at [353, 497] on span "100" at bounding box center [349, 493] width 17 height 14
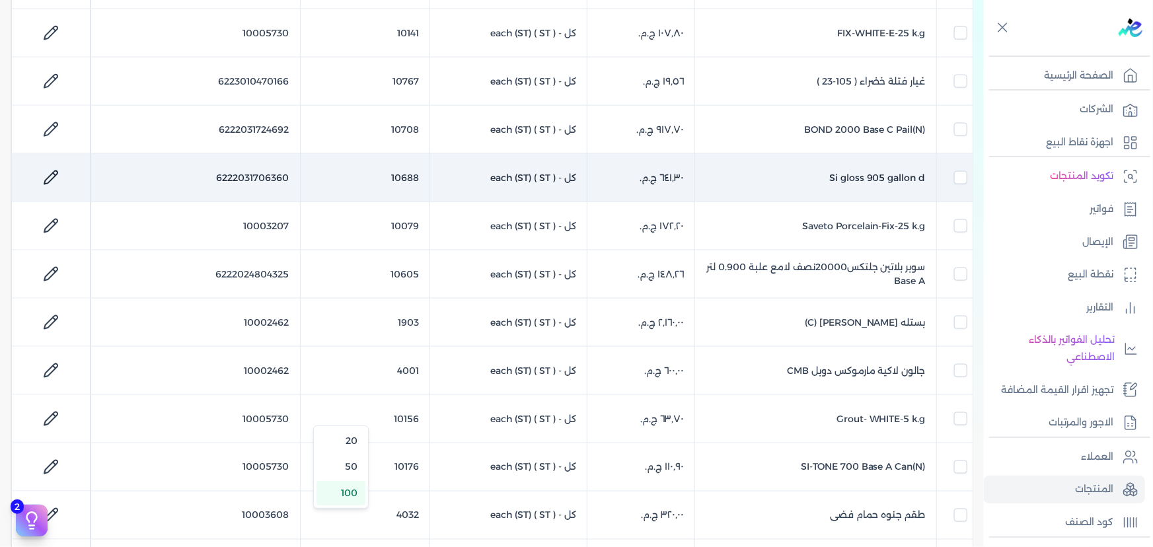
checkbox input "false"
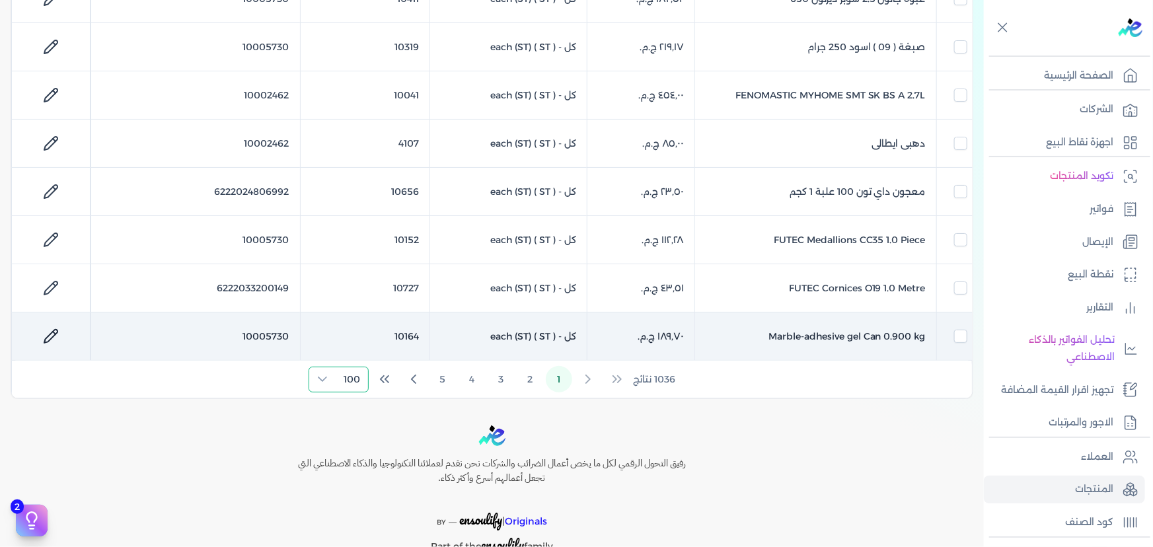
scroll to position [4778, 0]
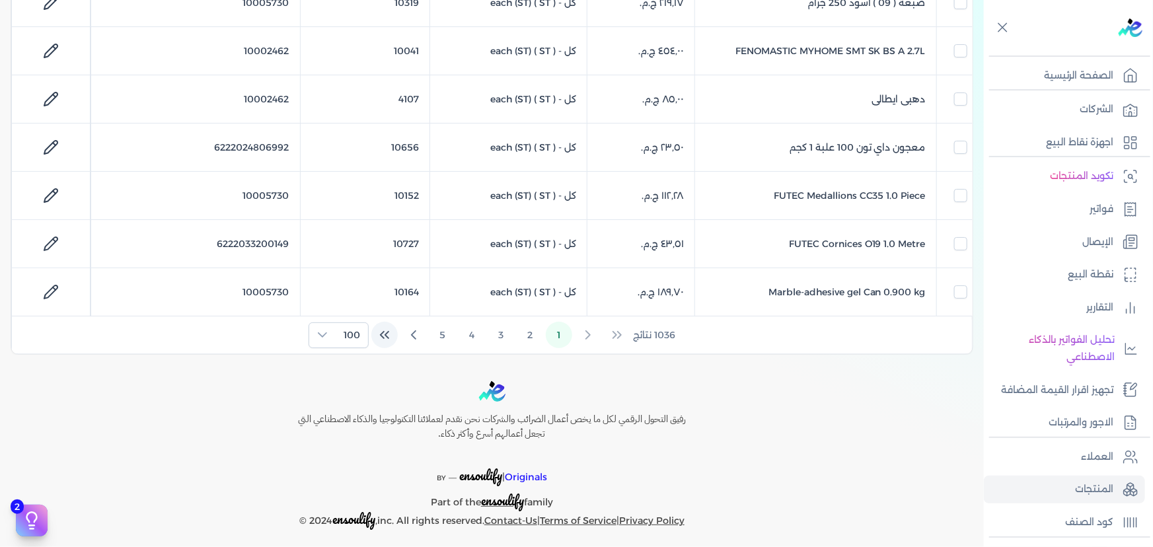
click at [389, 332] on icon "Last Page" at bounding box center [386, 335] width 3 height 7
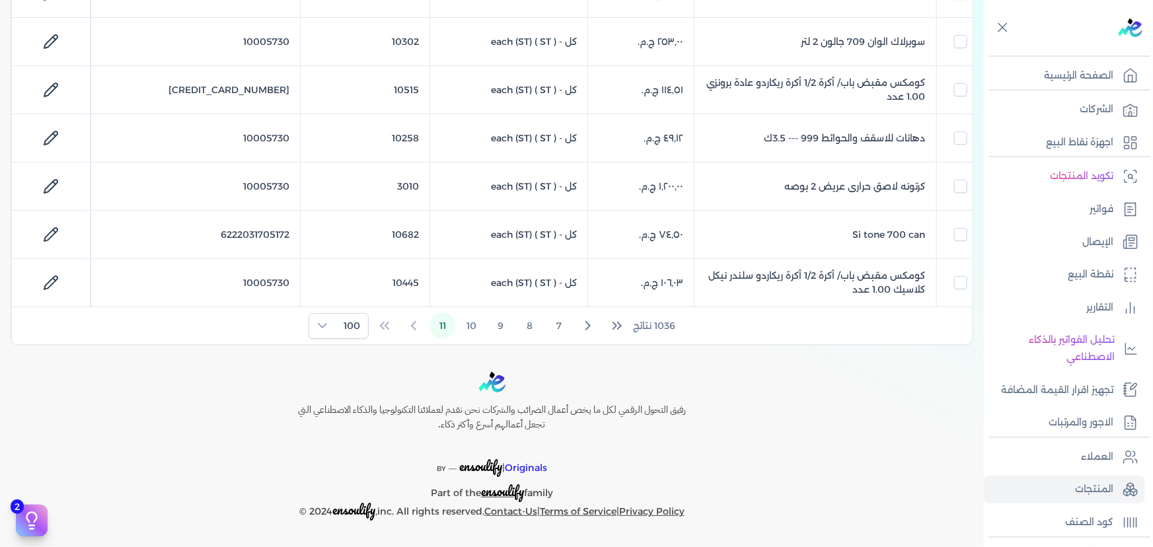
scroll to position [1696, 0]
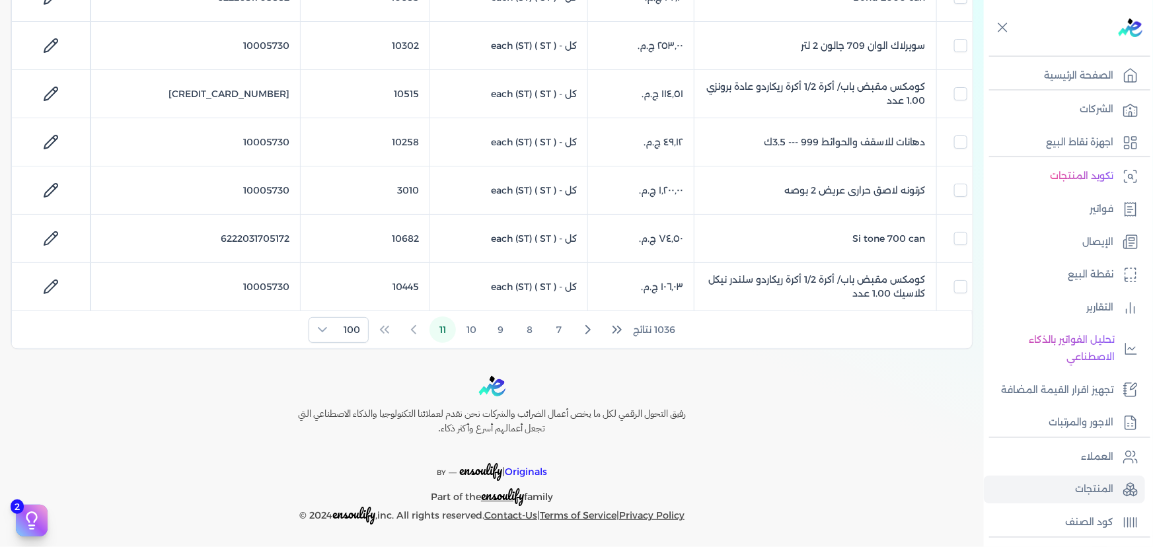
click at [389, 328] on div "1036 نتائج 7 8 9 10 11 100" at bounding box center [492, 329] width 960 height 37
click at [385, 326] on div "1036 نتائج 7 8 9 10 11 100" at bounding box center [492, 329] width 960 height 37
click at [625, 328] on icon "First Page" at bounding box center [617, 330] width 16 height 16
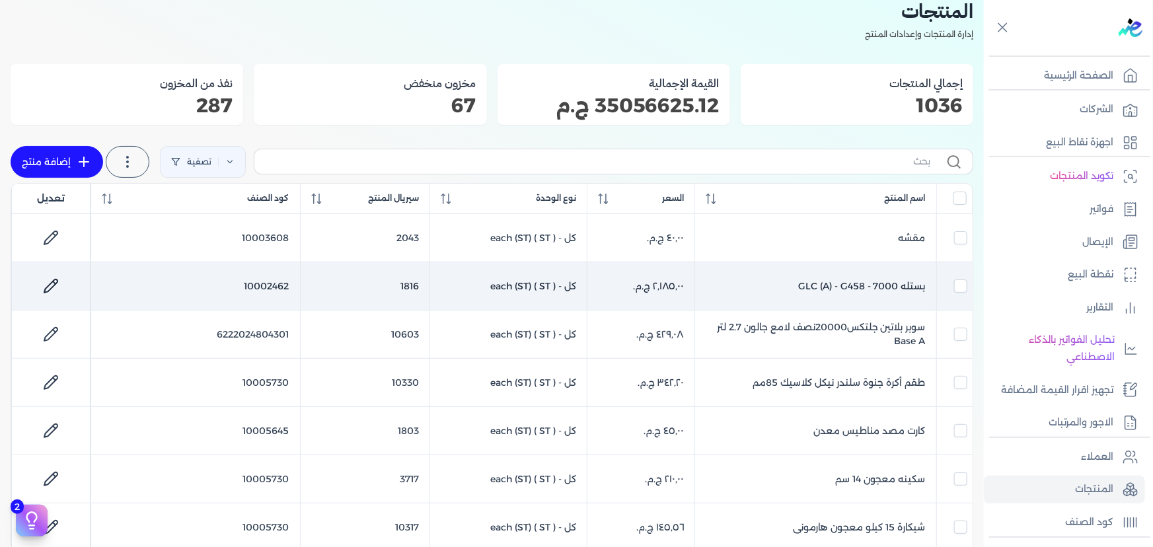
scroll to position [74, 0]
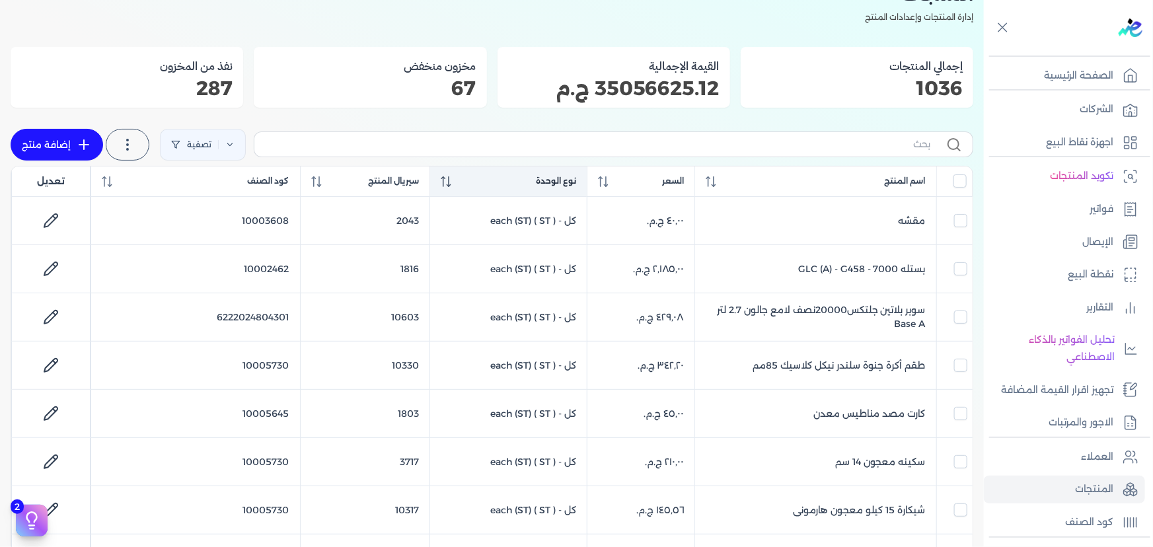
click at [536, 175] on span "نوع الوحدة" at bounding box center [556, 181] width 40 height 12
click at [511, 175] on div "نوع الوحدة" at bounding box center [509, 181] width 136 height 12
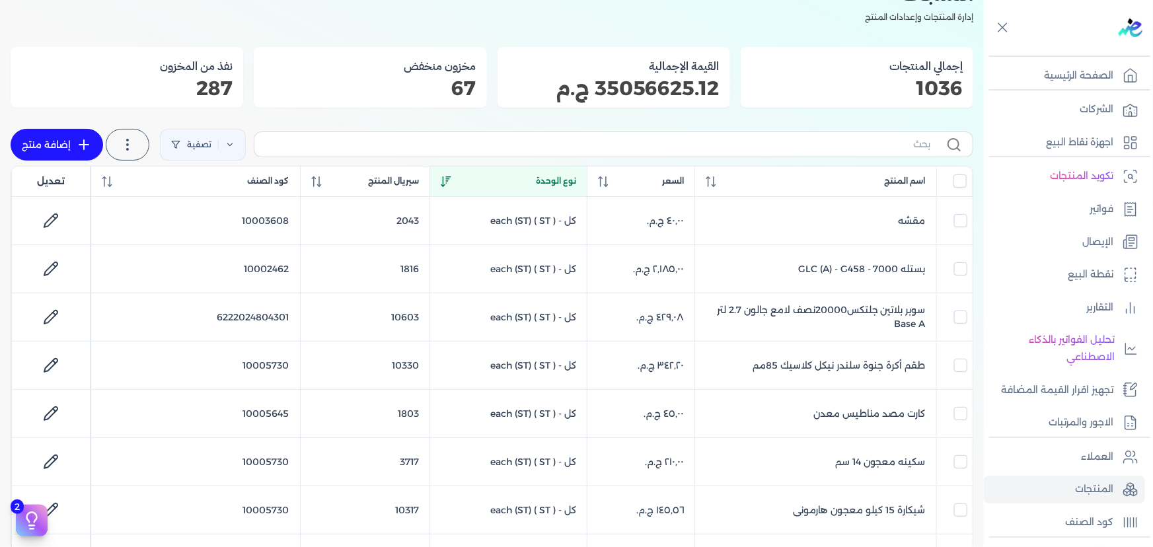
click at [511, 175] on div "نوع الوحدة" at bounding box center [509, 181] width 136 height 12
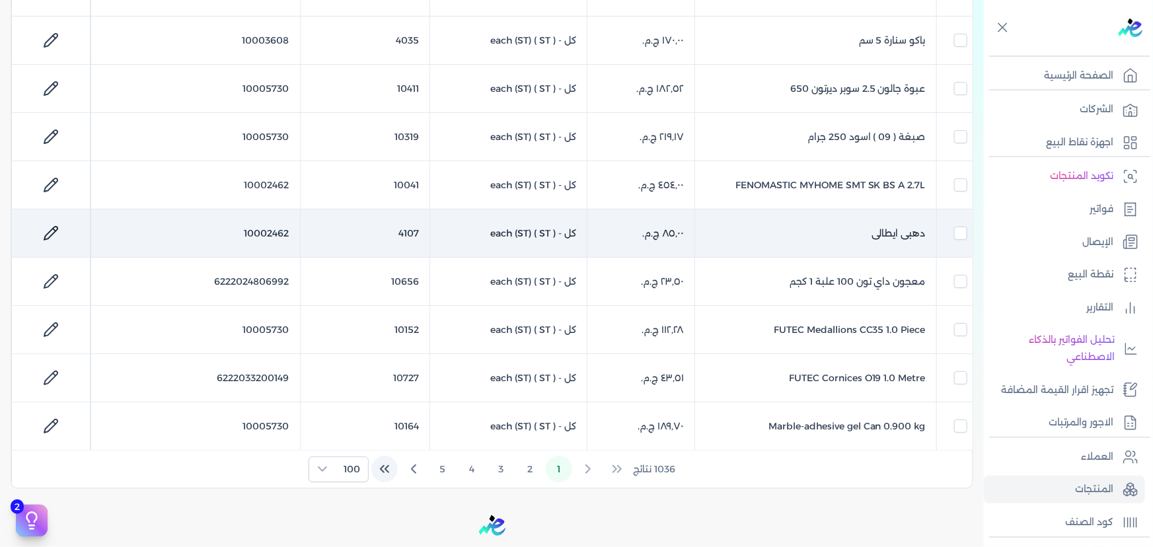
scroll to position [4699, 0]
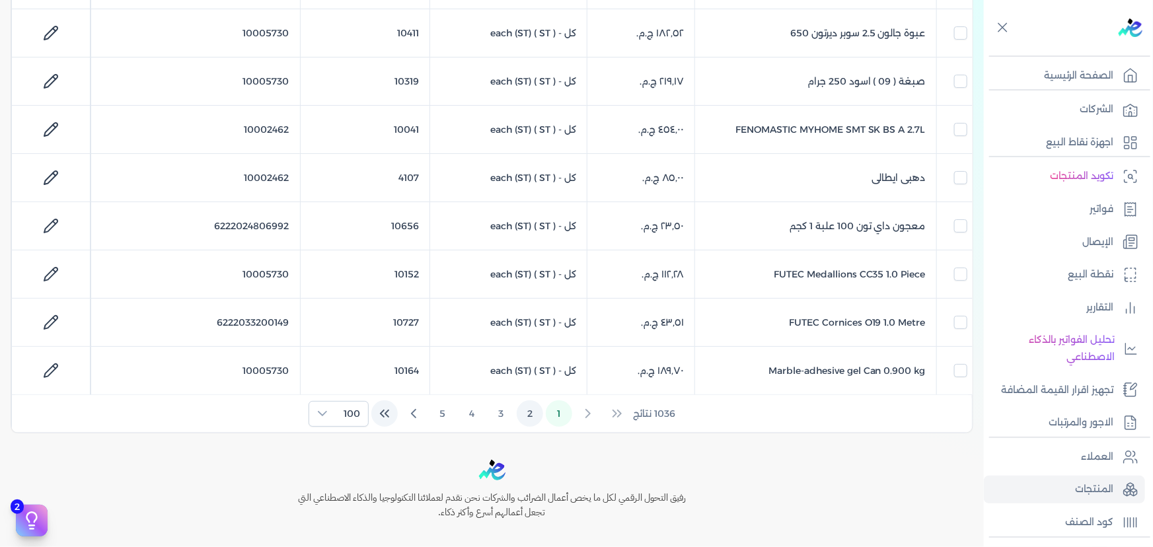
click at [531, 402] on button "2" at bounding box center [530, 413] width 26 height 26
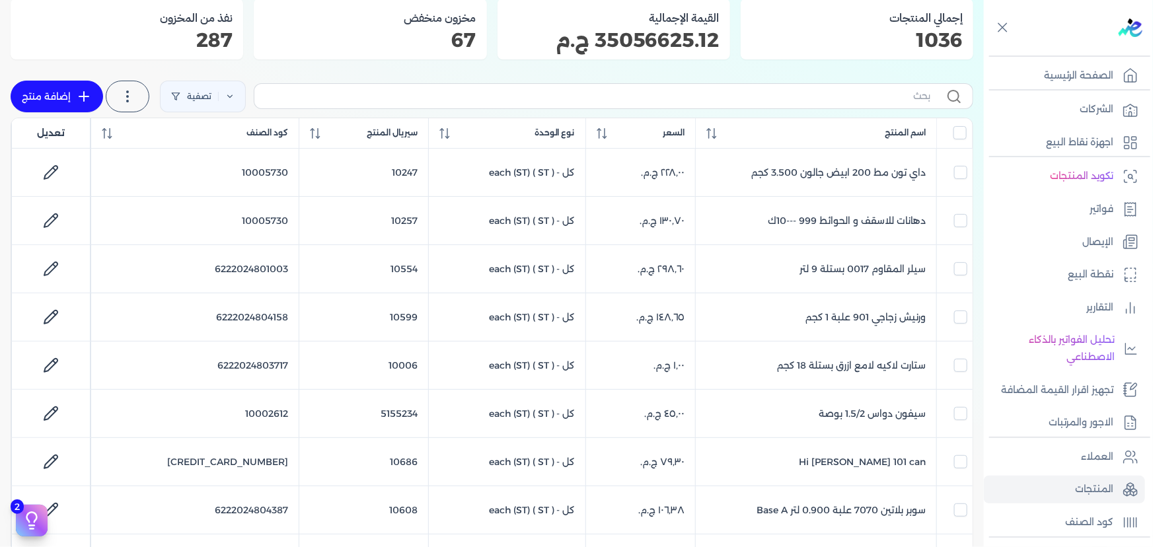
scroll to position [0, 0]
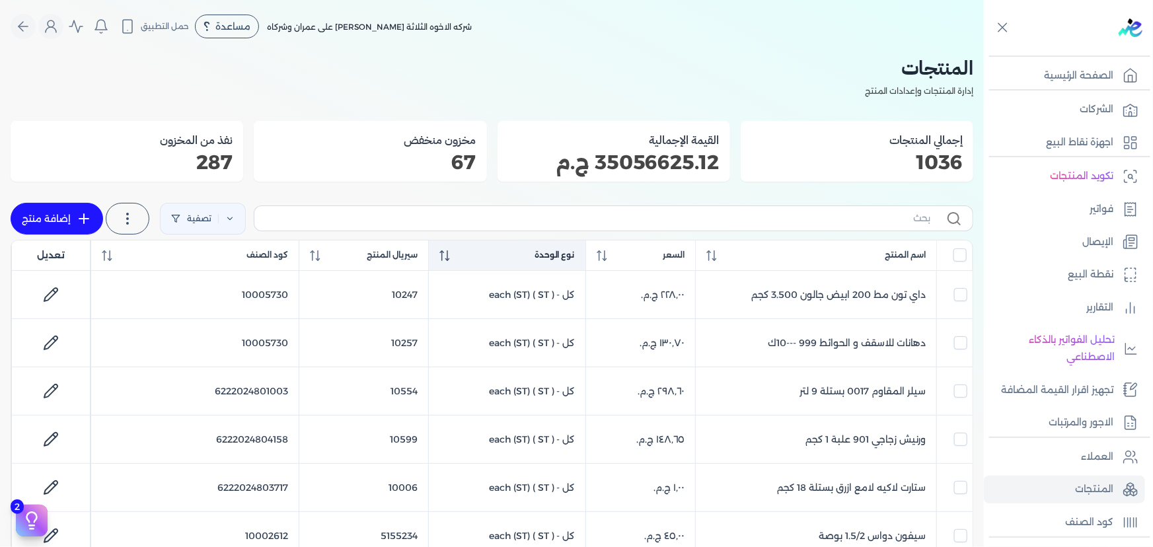
click at [439, 254] on icon at bounding box center [444, 255] width 11 height 11
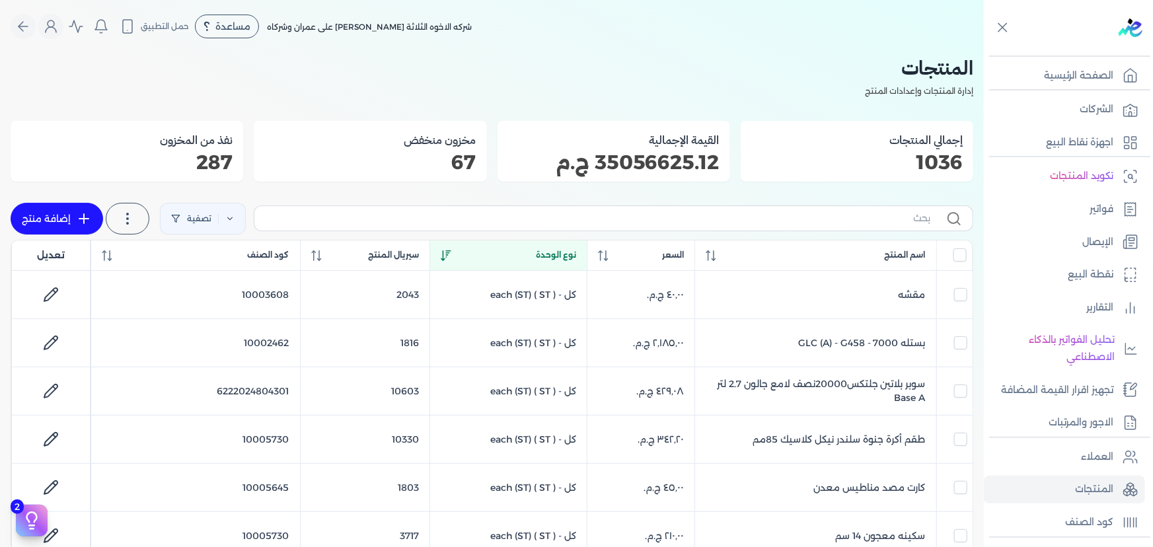
click at [441, 252] on icon at bounding box center [446, 255] width 11 height 11
click at [493, 221] on input "text" at bounding box center [597, 218] width 665 height 14
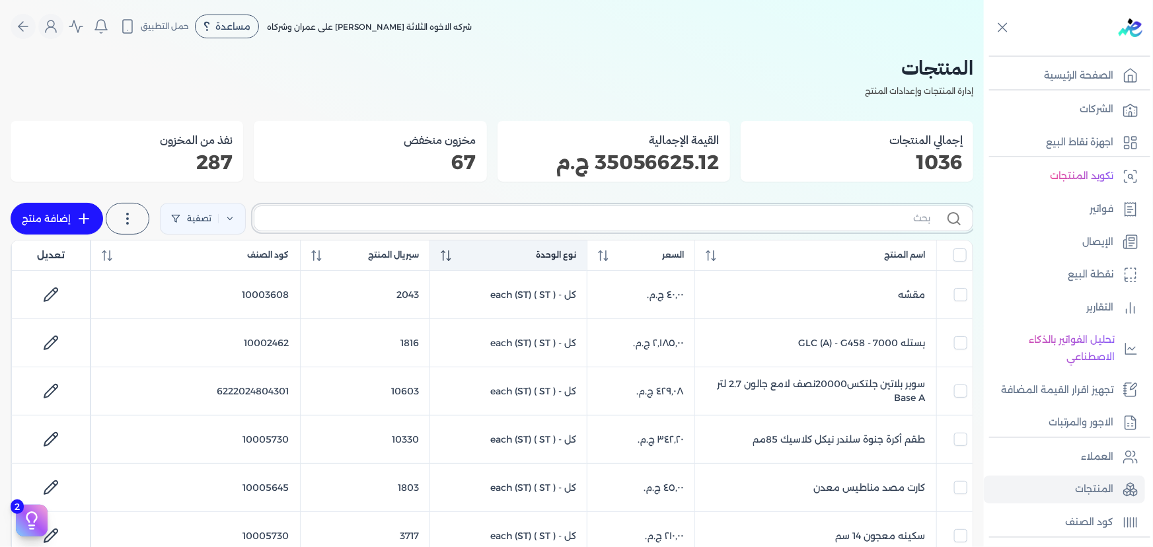
type input "f"
checkbox input "false"
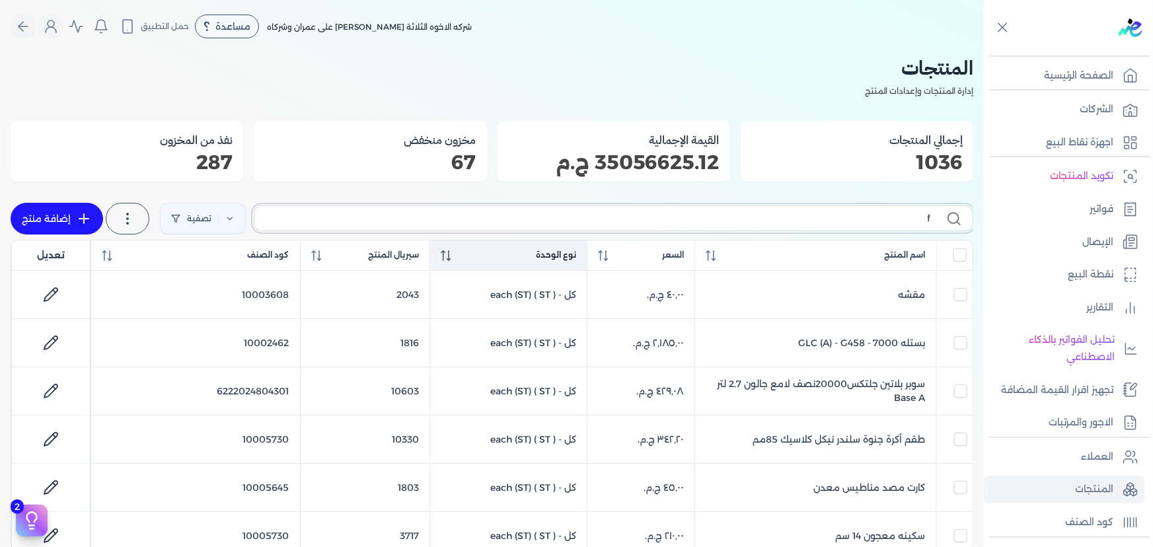
checkbox input "false"
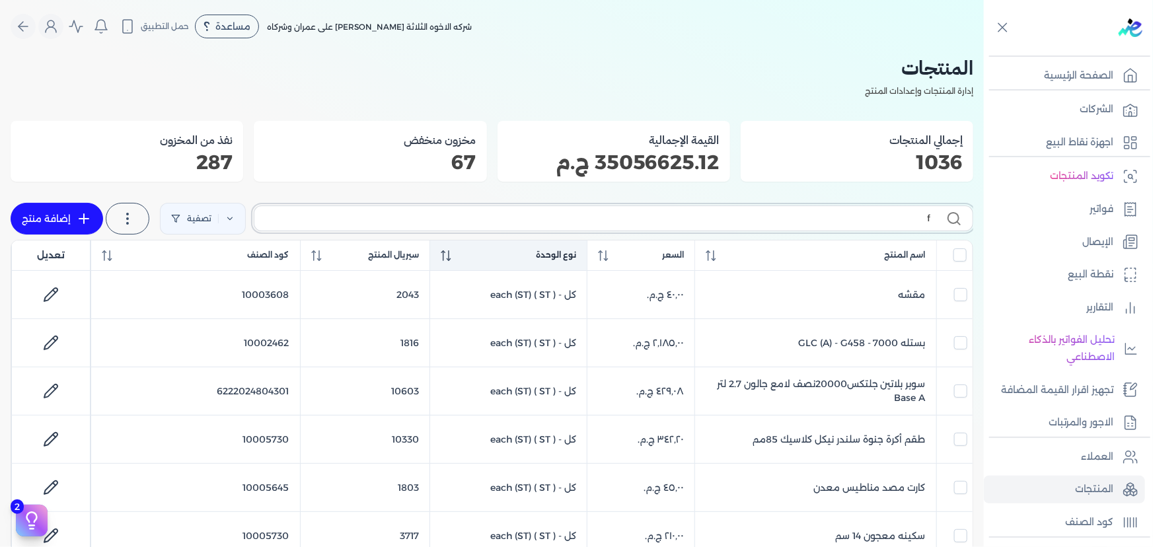
checkbox input "false"
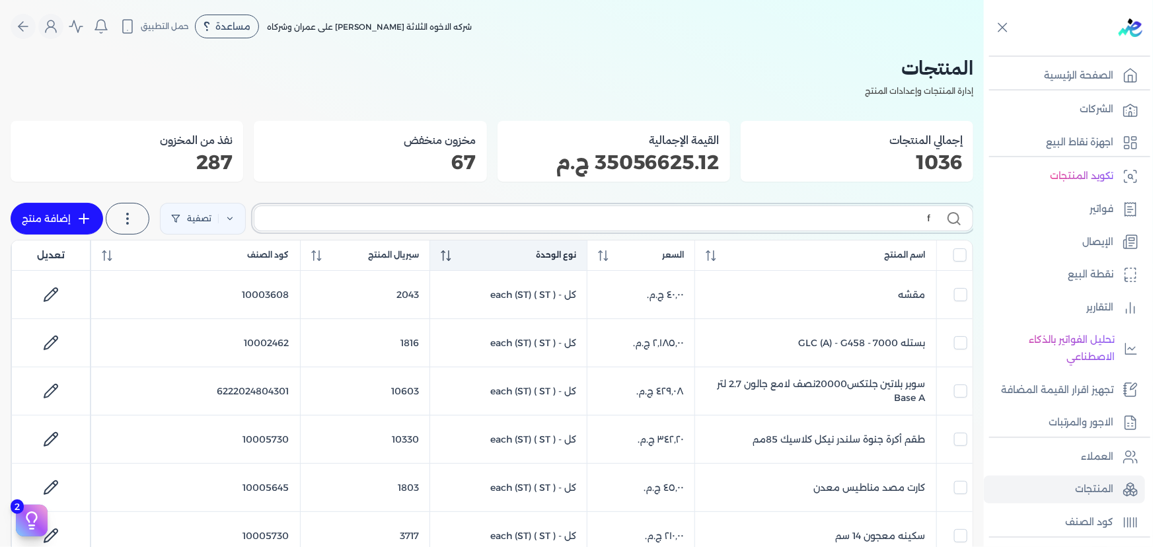
checkbox input "false"
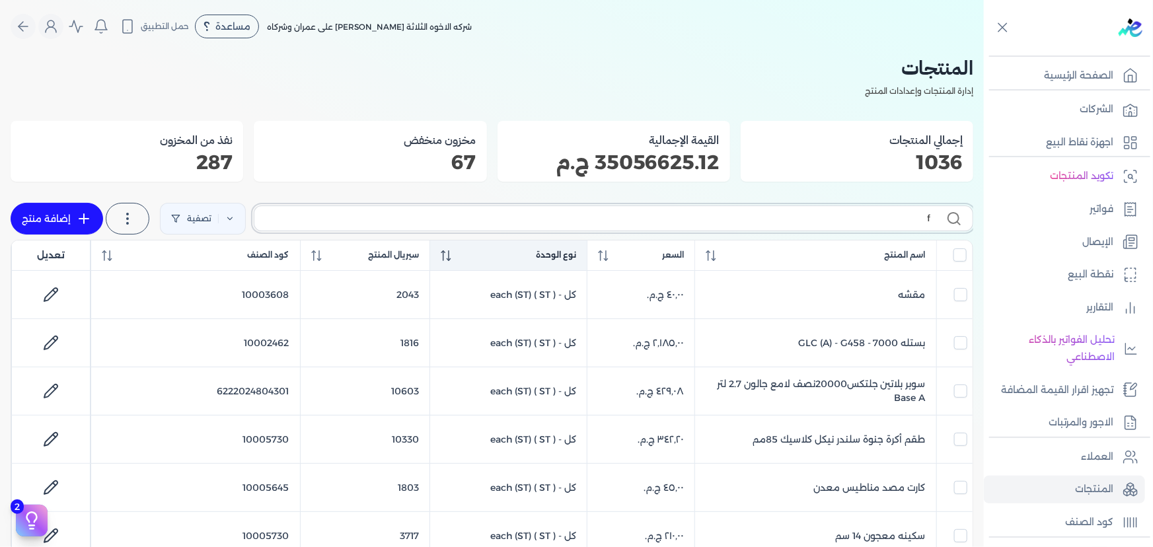
checkbox input "false"
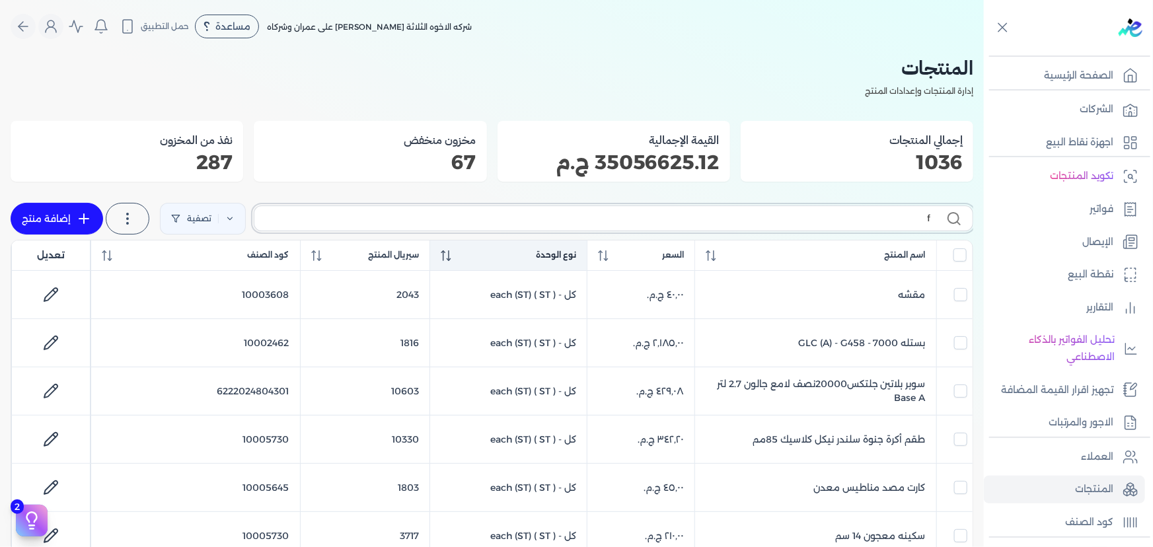
checkbox input "false"
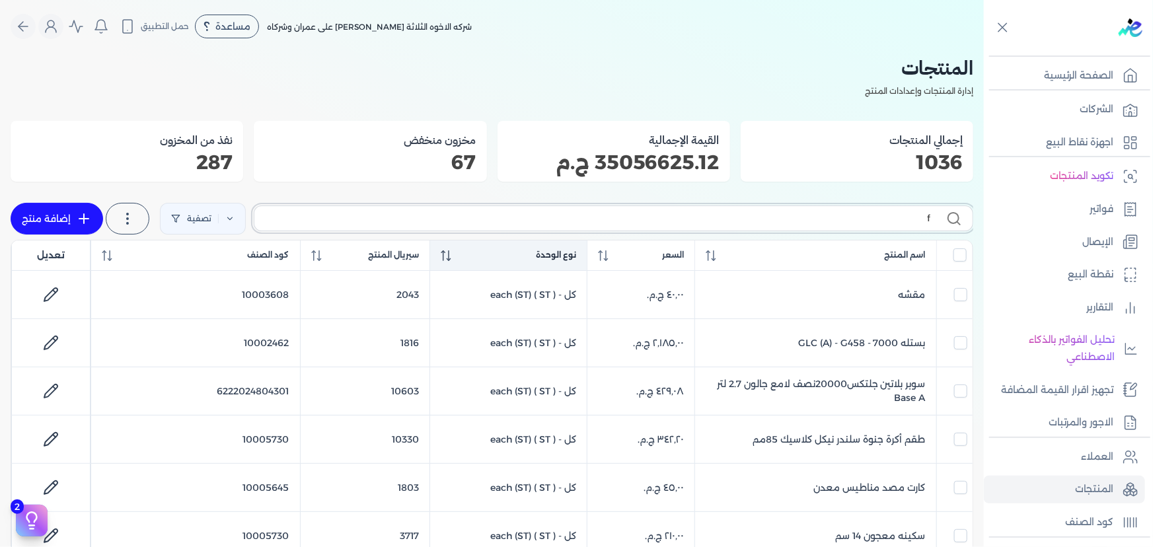
checkbox input "false"
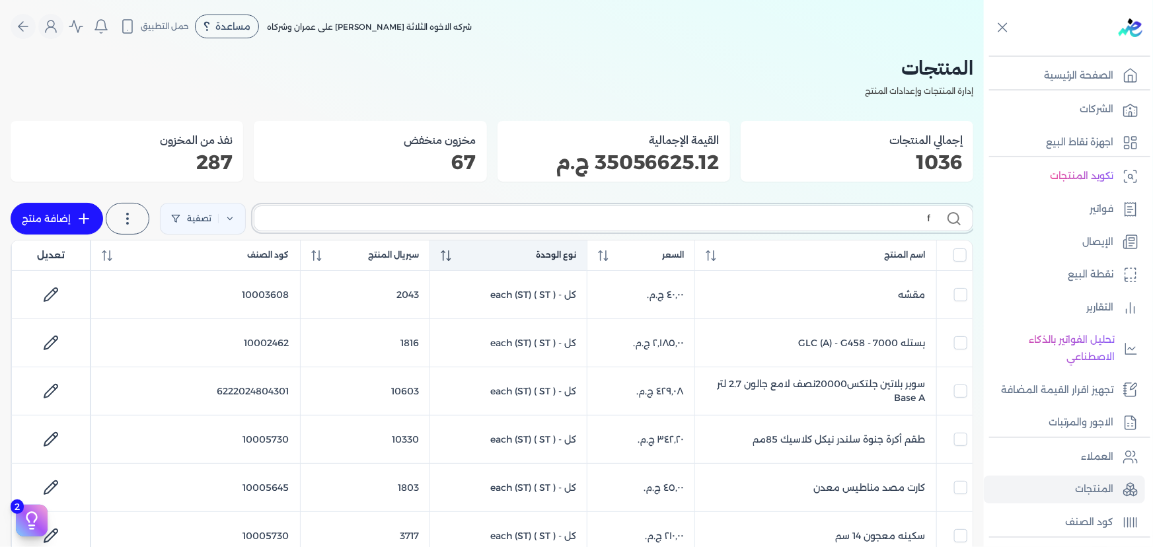
checkbox input "false"
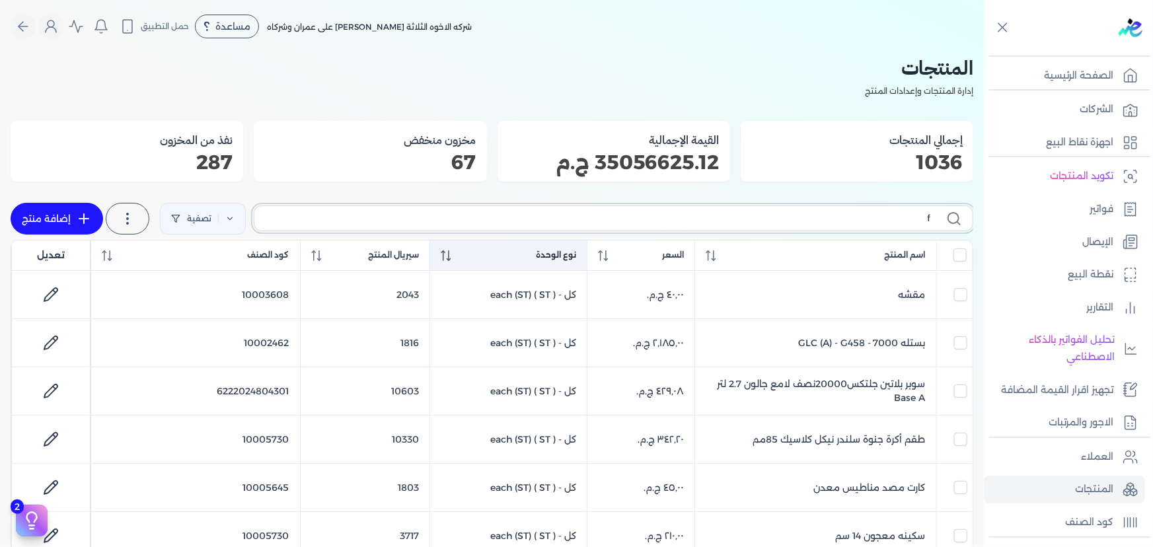
checkbox input "false"
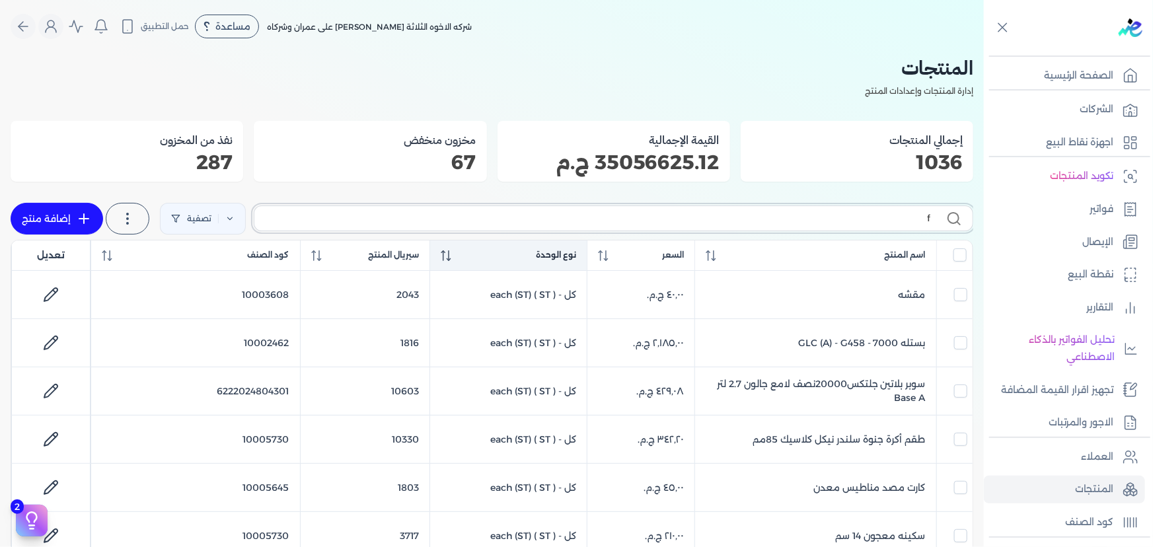
checkbox input "false"
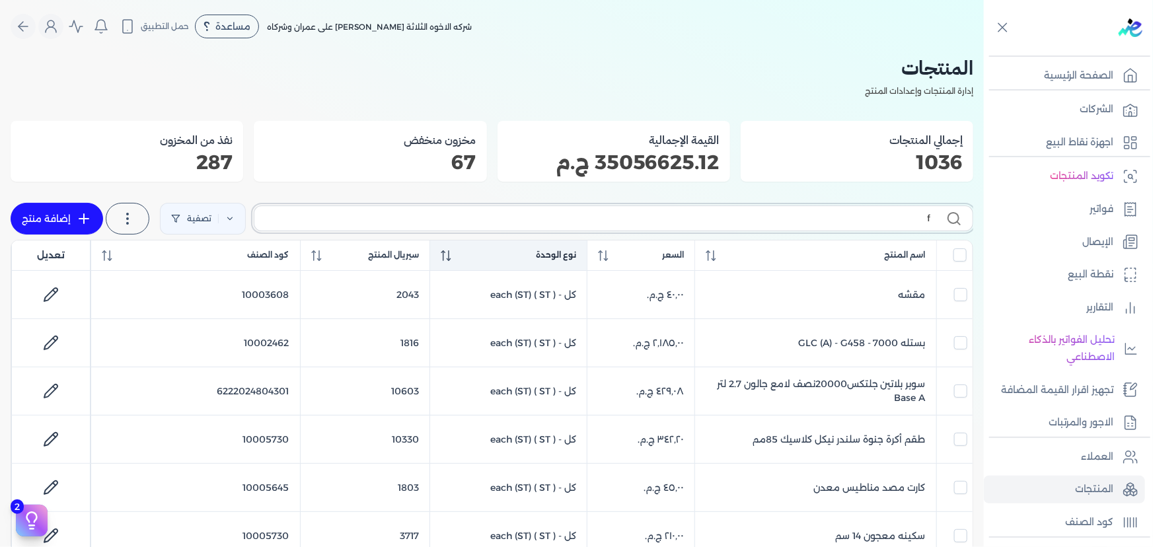
checkbox input "false"
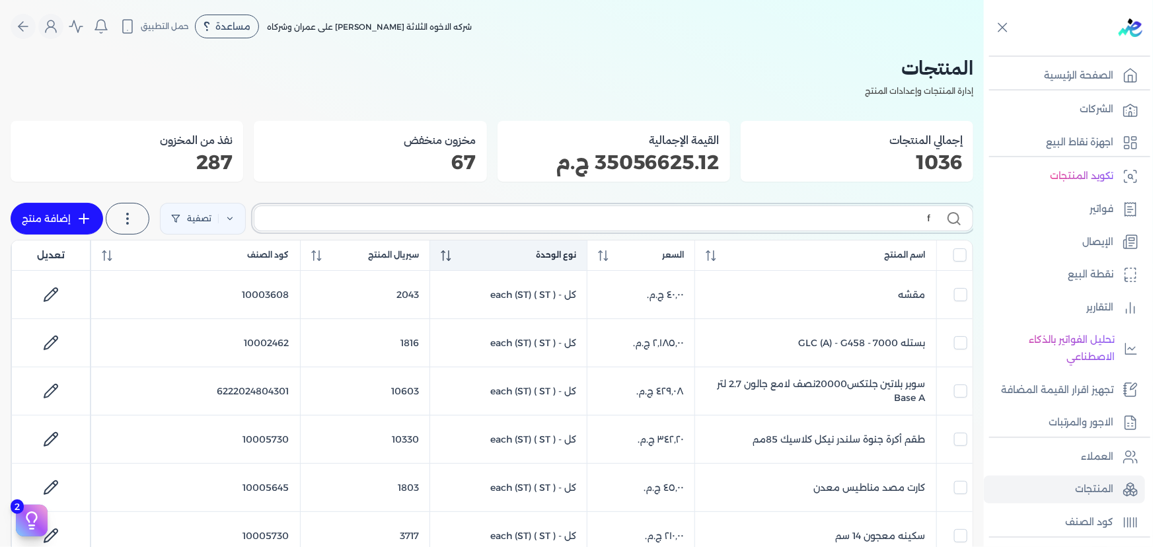
checkbox input "false"
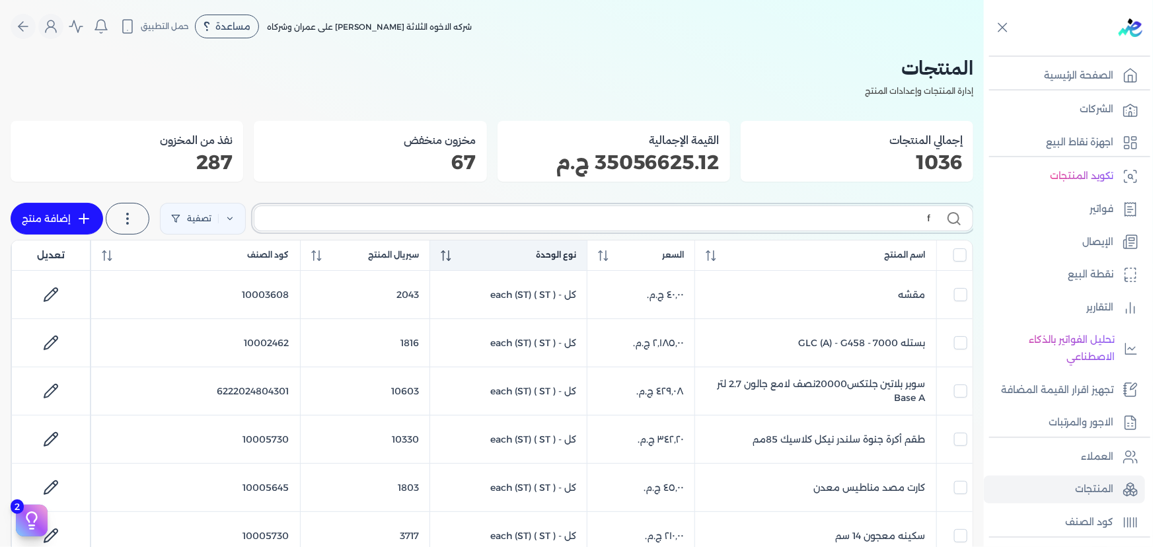
checkbox input "false"
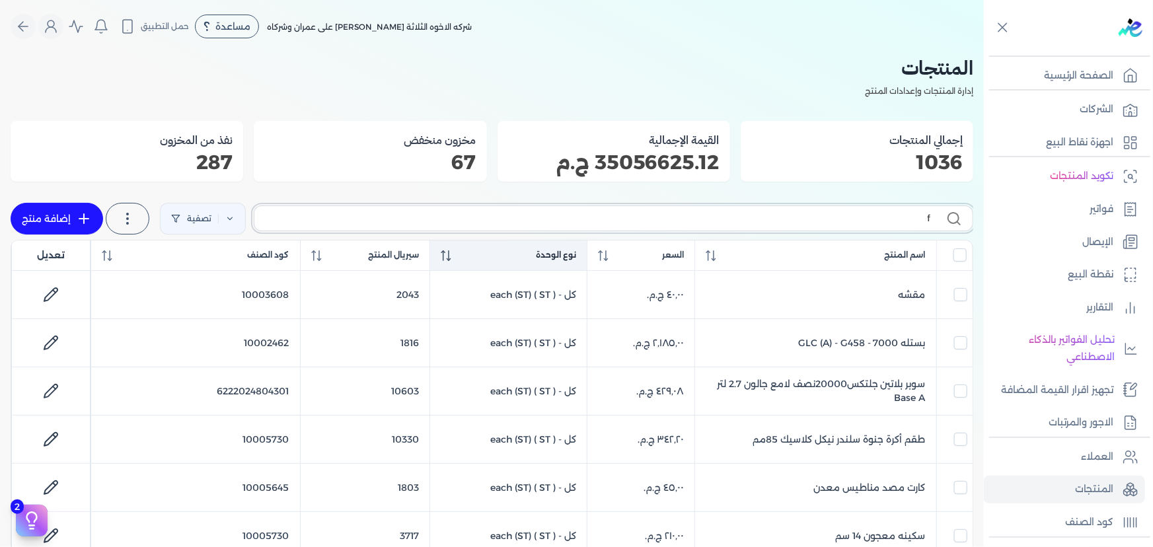
checkbox input "false"
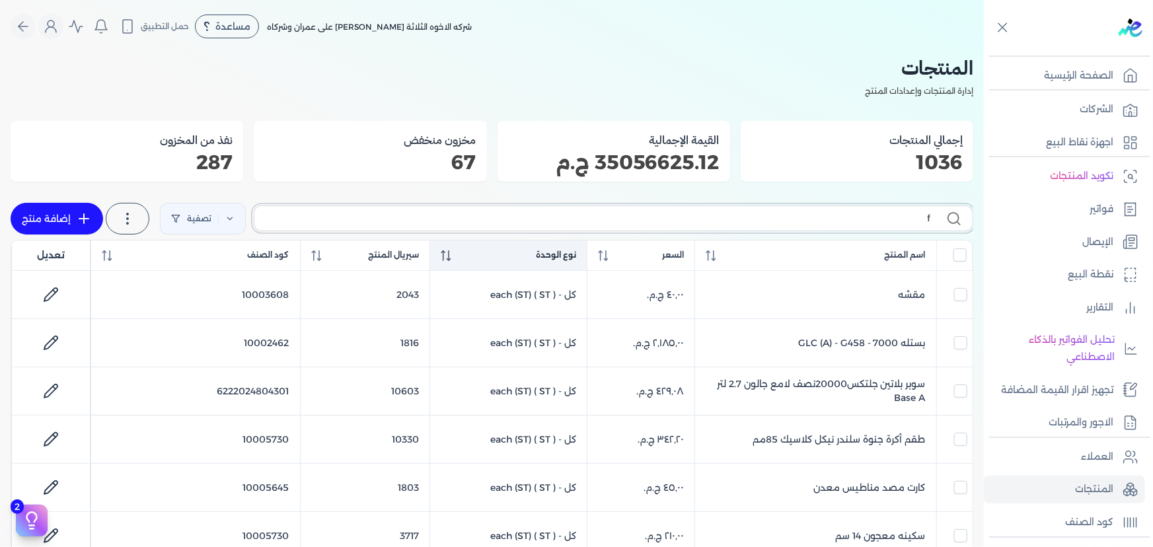
checkbox input "false"
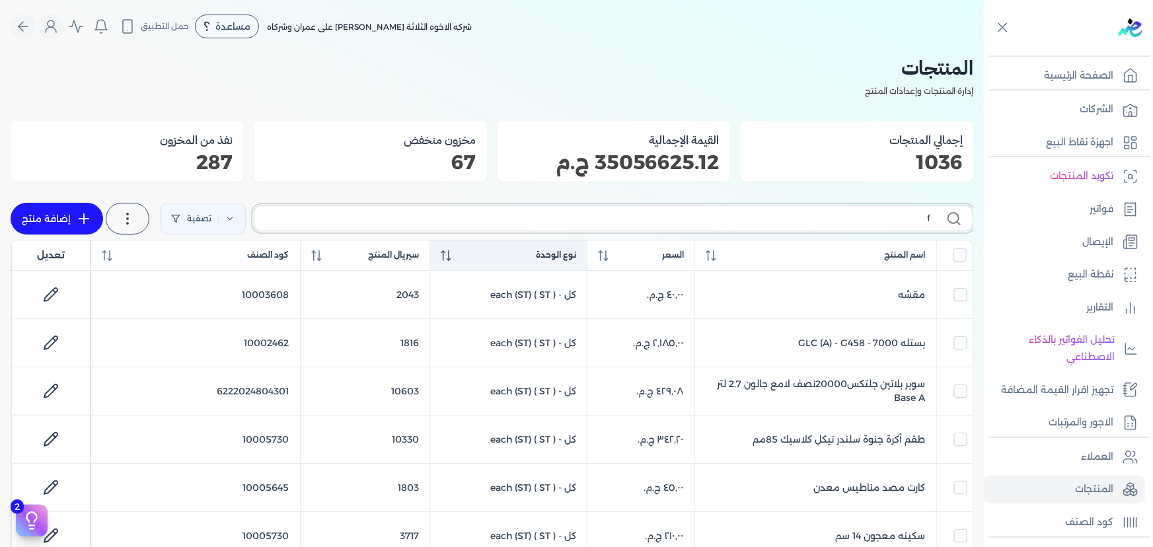
checkbox input "false"
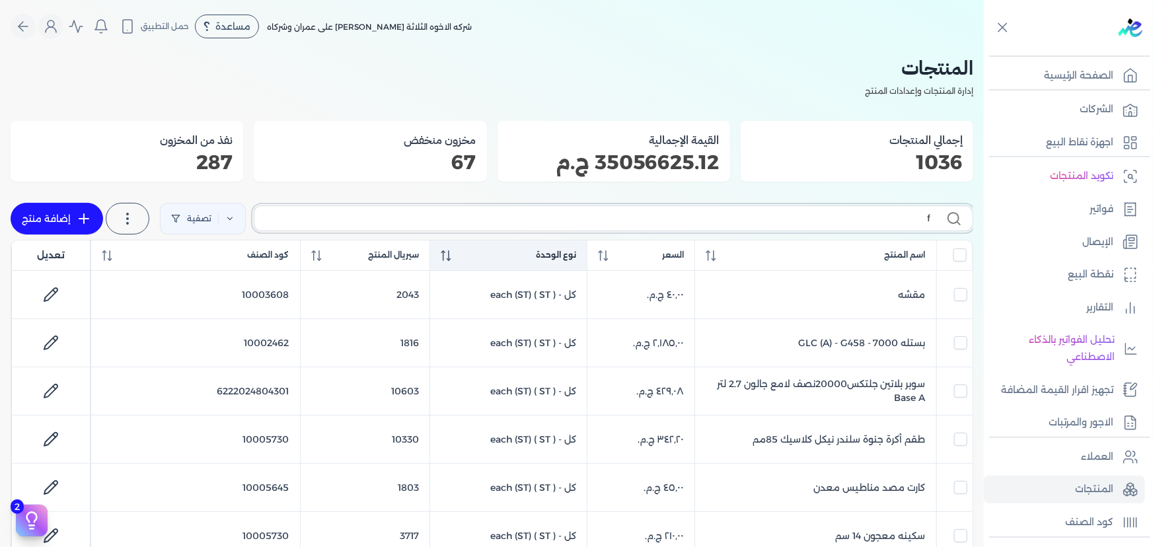
checkbox input "false"
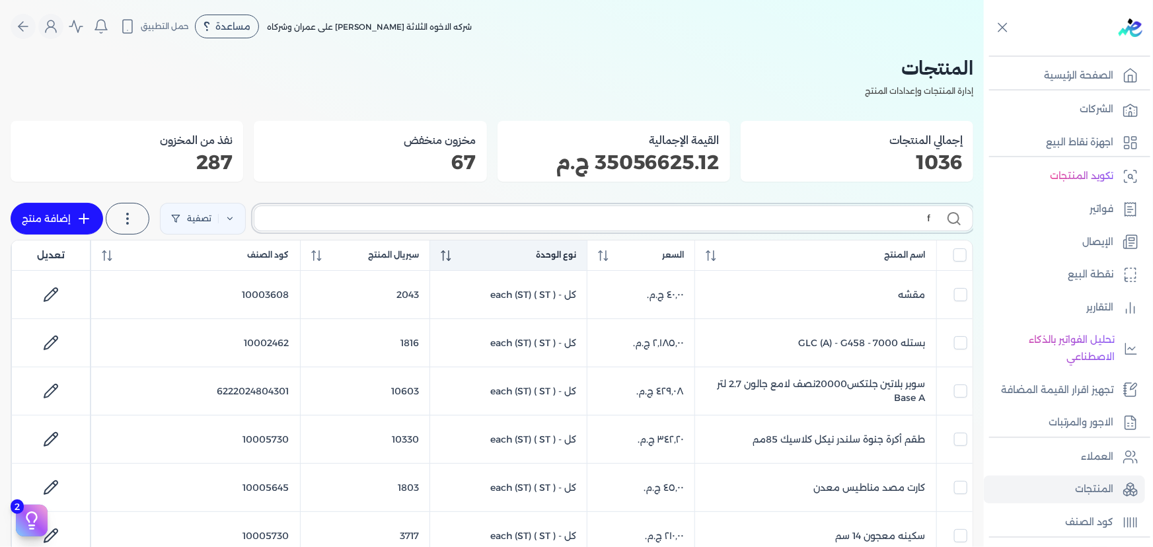
checkbox input "false"
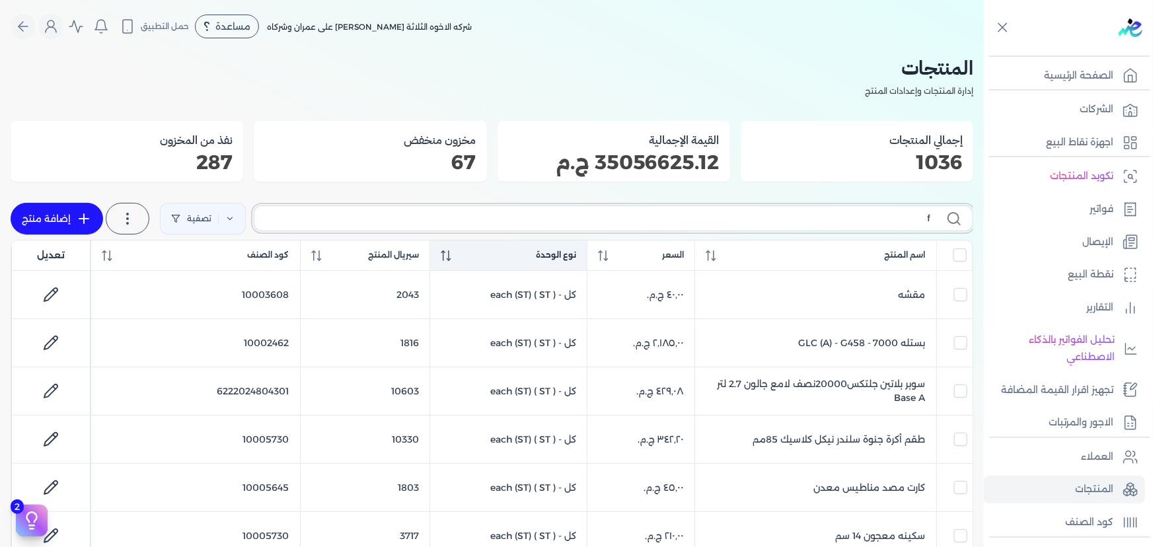
checkbox input "false"
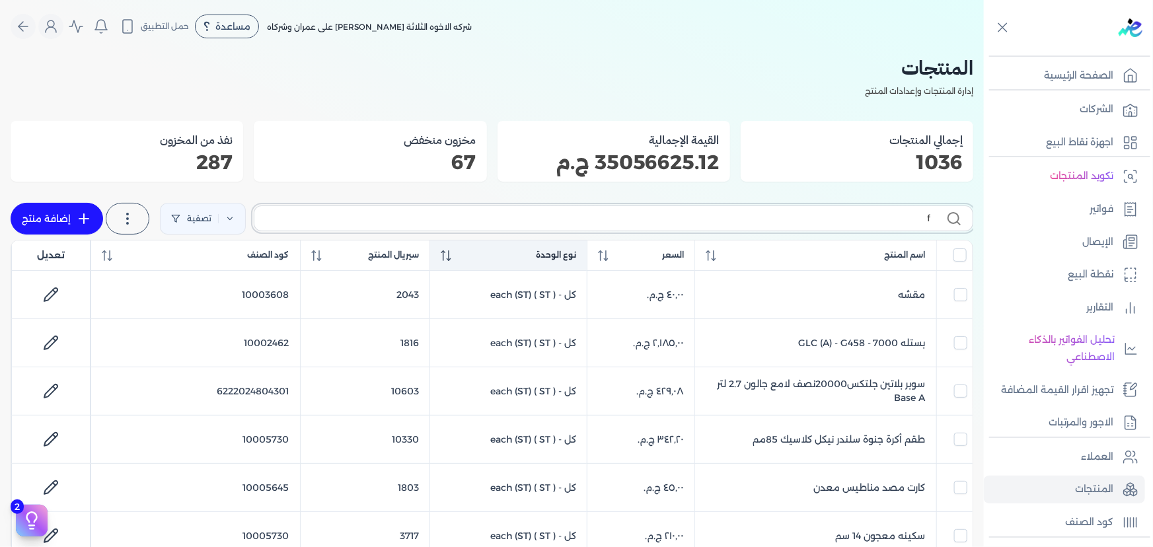
checkbox input "false"
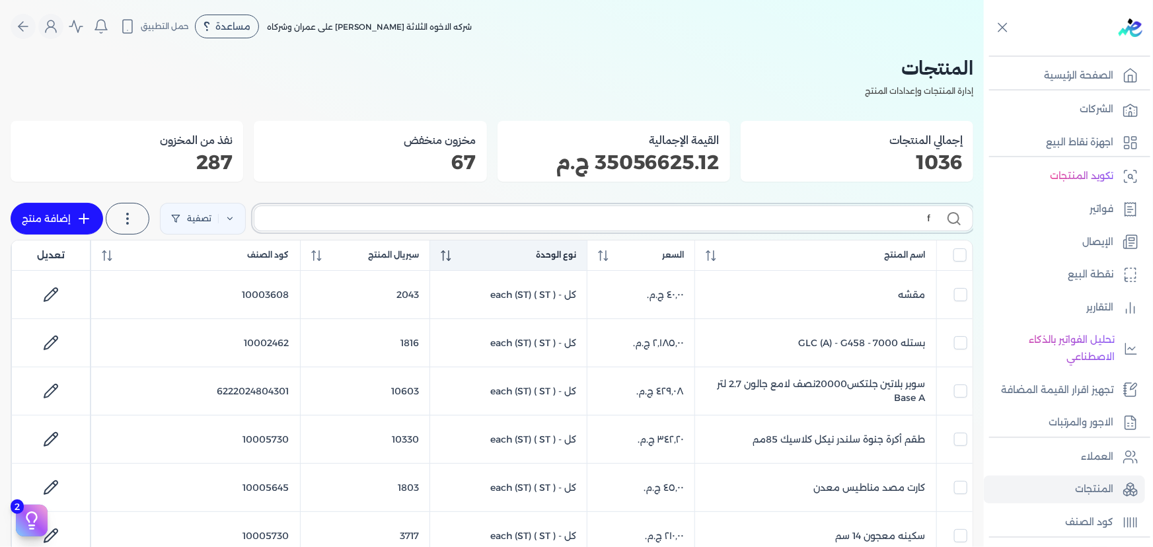
checkbox input "false"
type input "fvdl"
checkbox input "false"
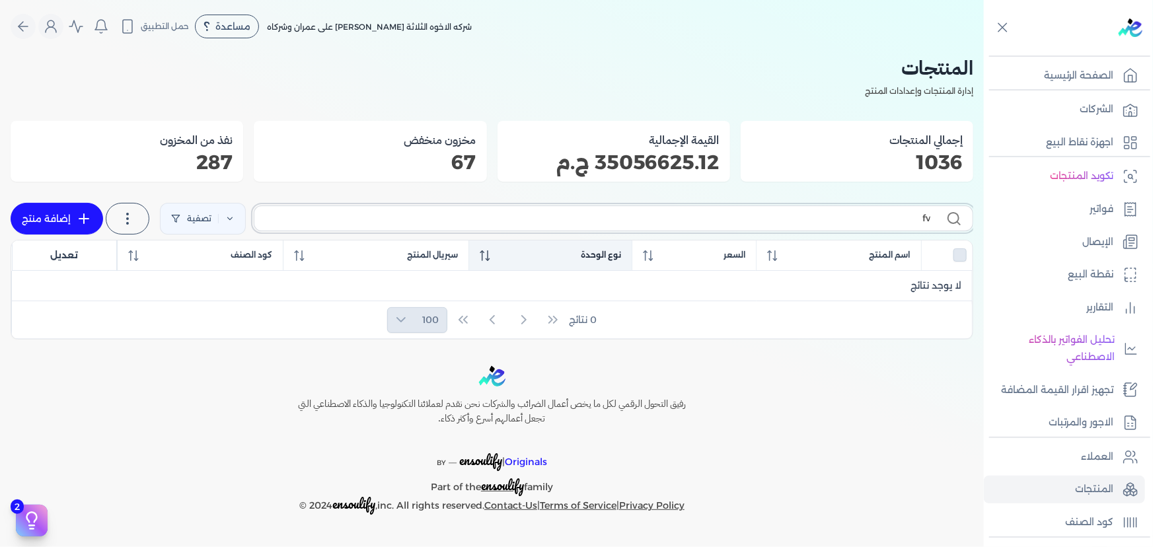
type input "f"
checkbox input "false"
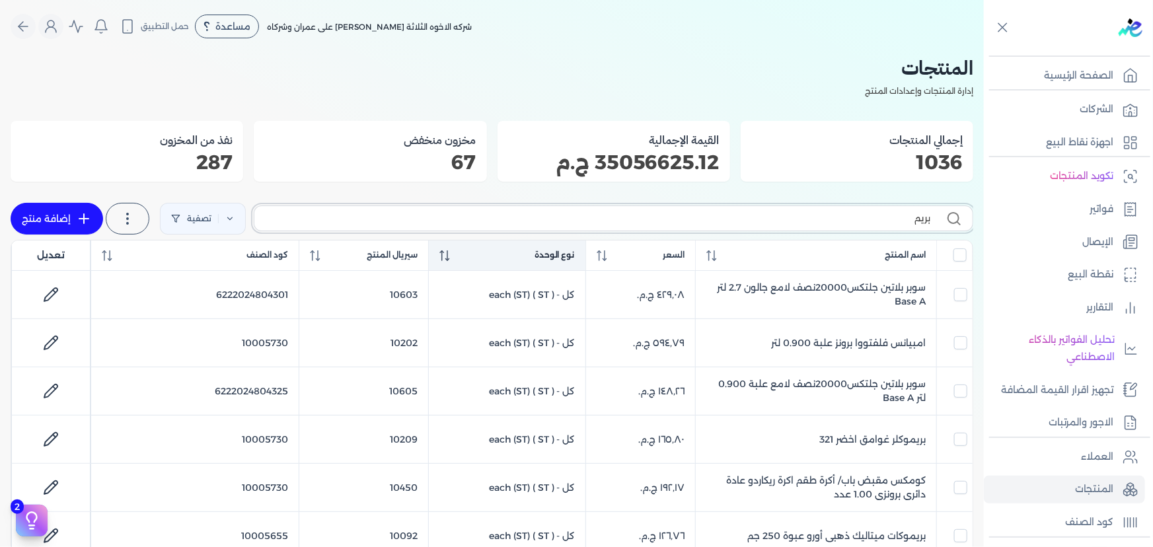
type input "بريمو"
checkbox input "false"
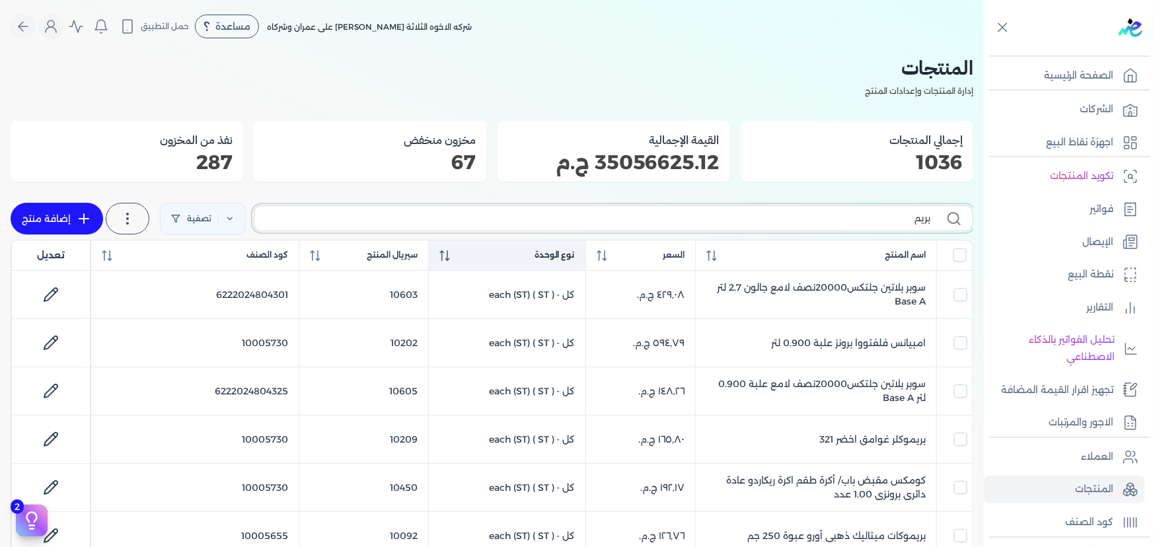
checkbox input "false"
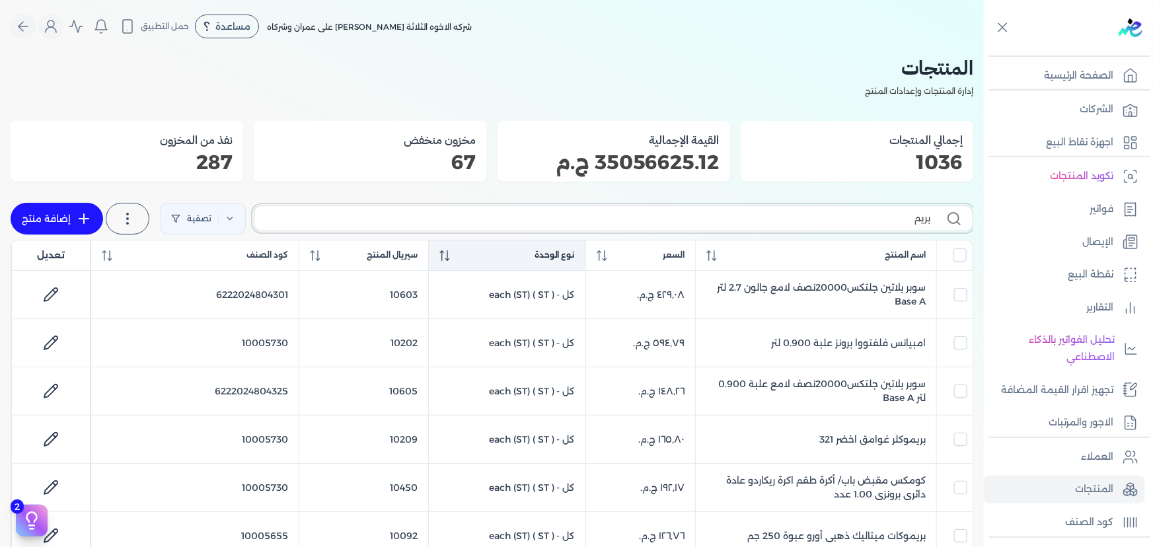
checkbox input "false"
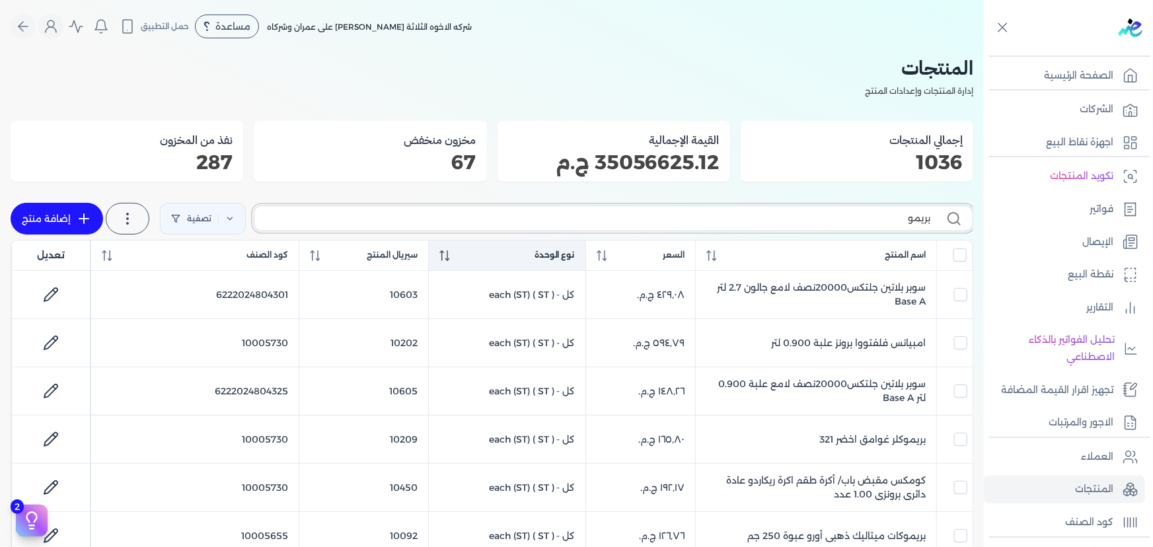
checkbox input "false"
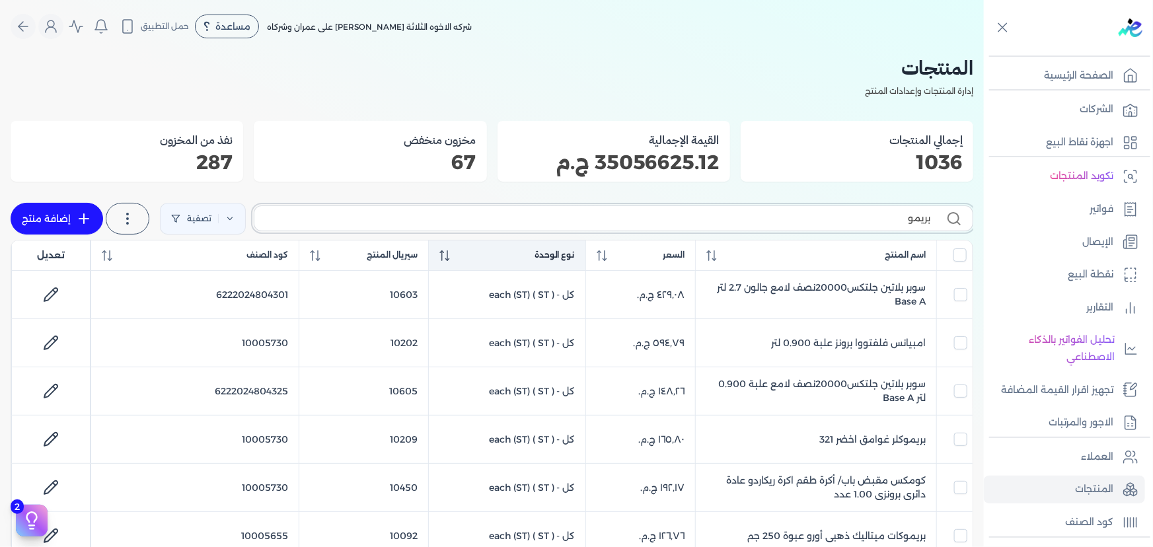
checkbox input "false"
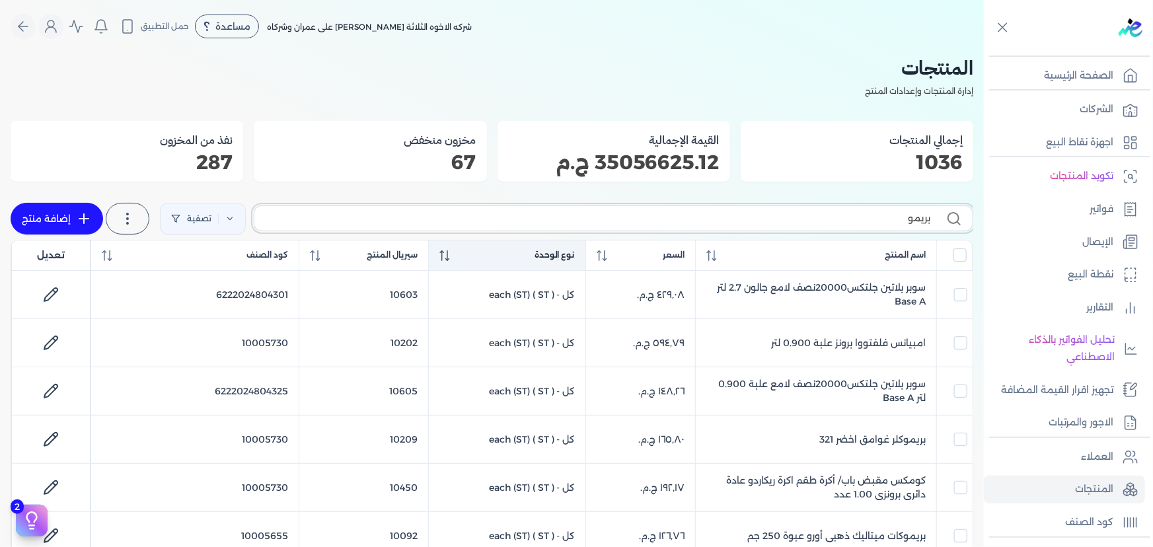
checkbox input "false"
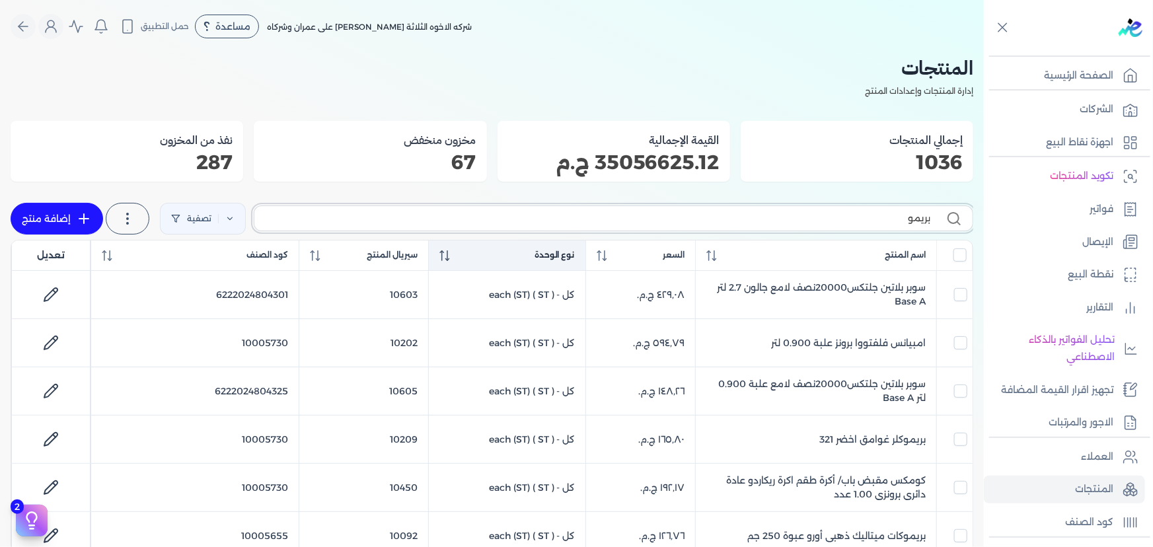
checkbox input "false"
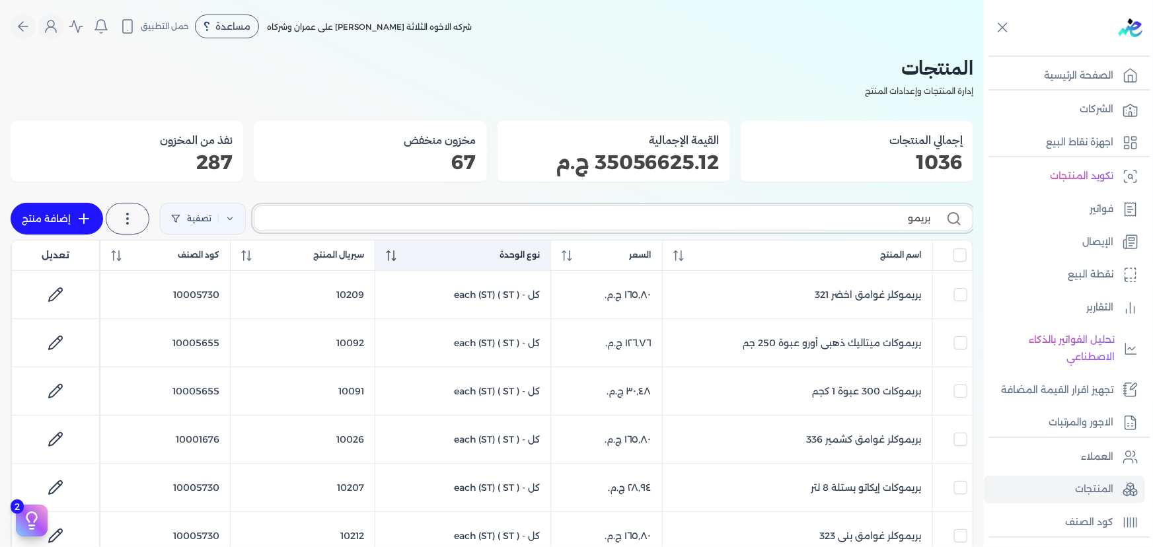
type input "بريمو"
checkbox input "false"
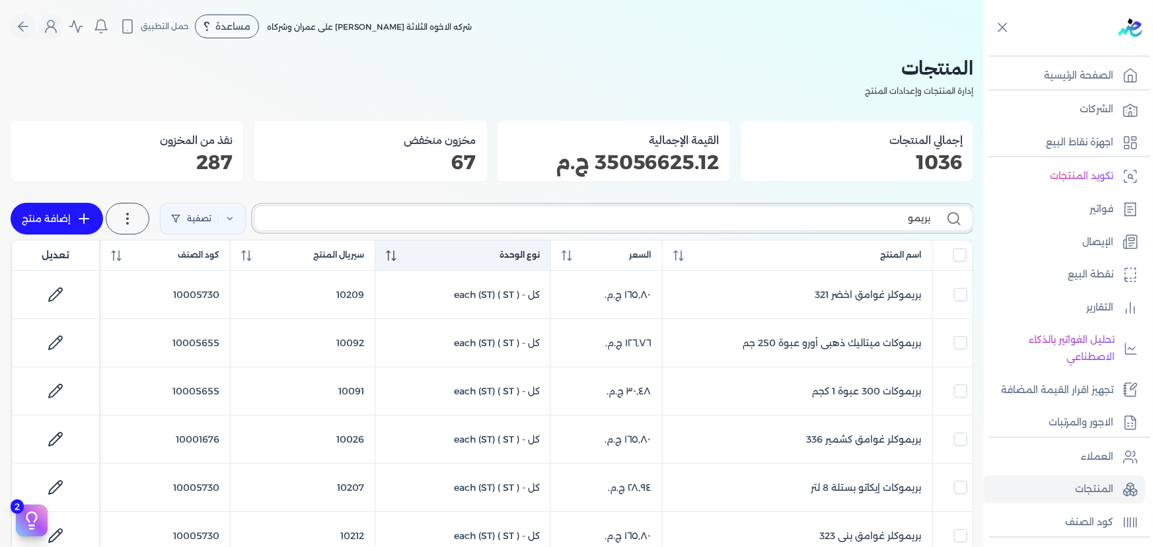
checkbox input "false"
type input "بريمو ك"
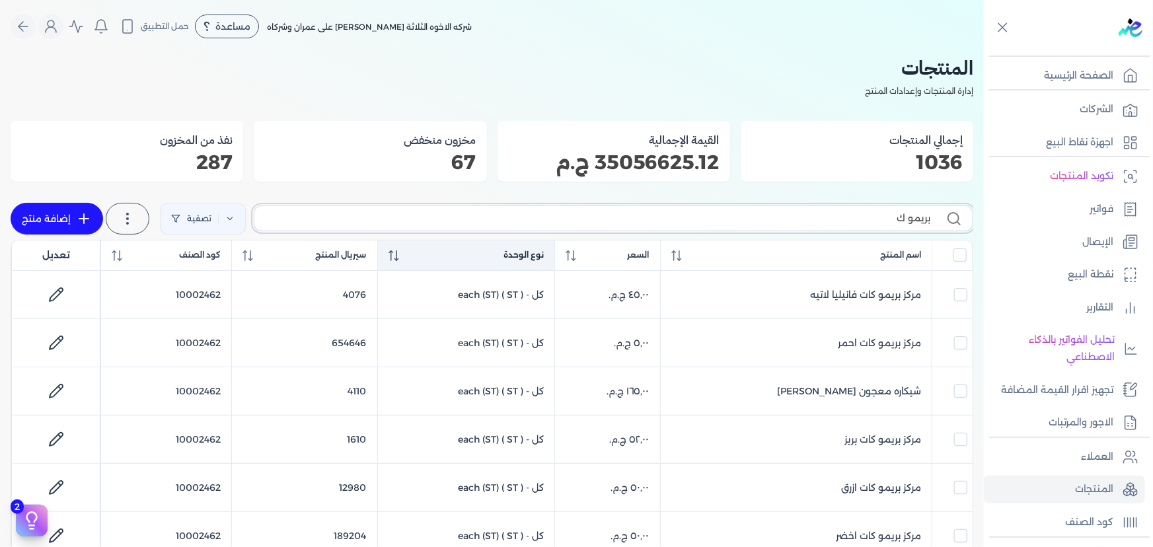
checkbox input "false"
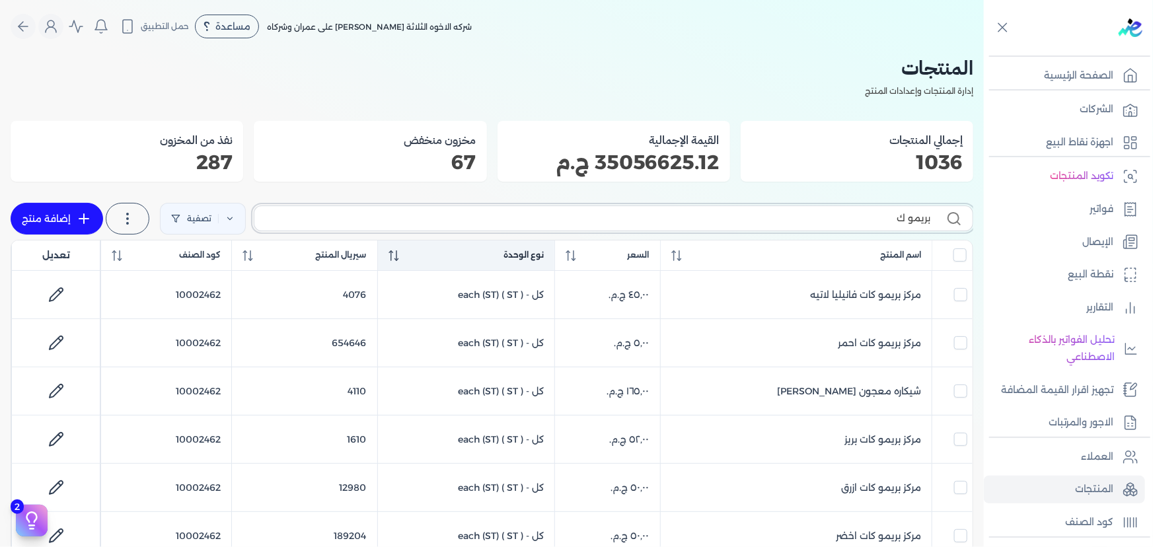
checkbox input "false"
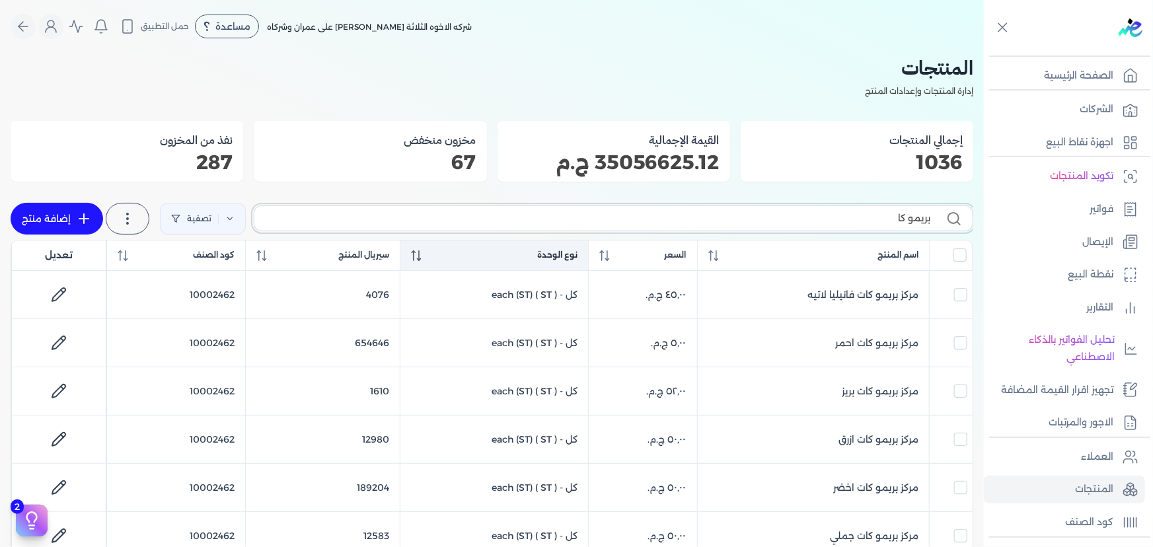
type input "بريمو كات"
checkbox input "false"
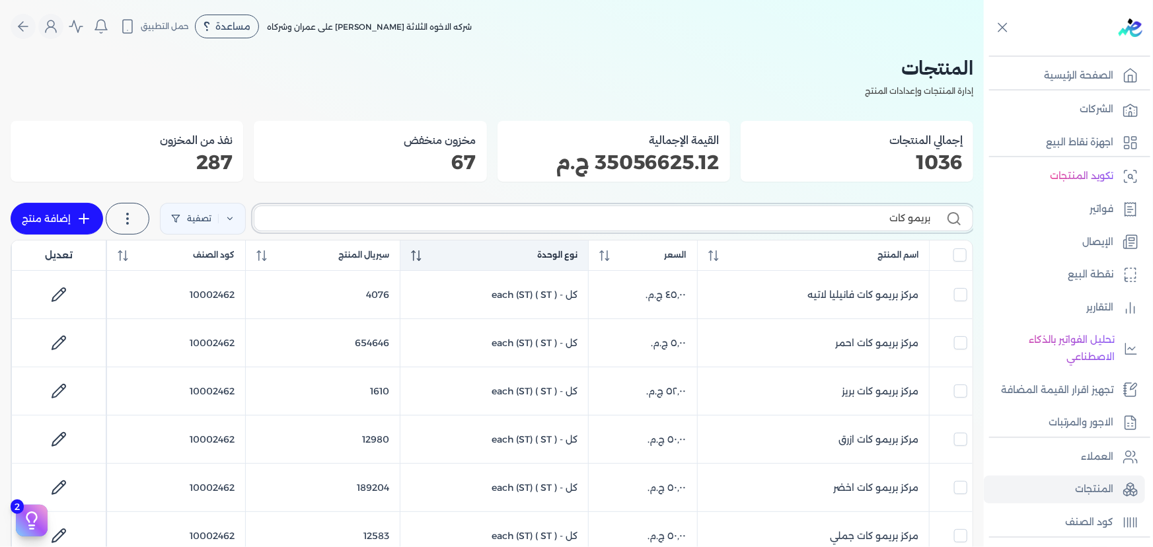
checkbox input "false"
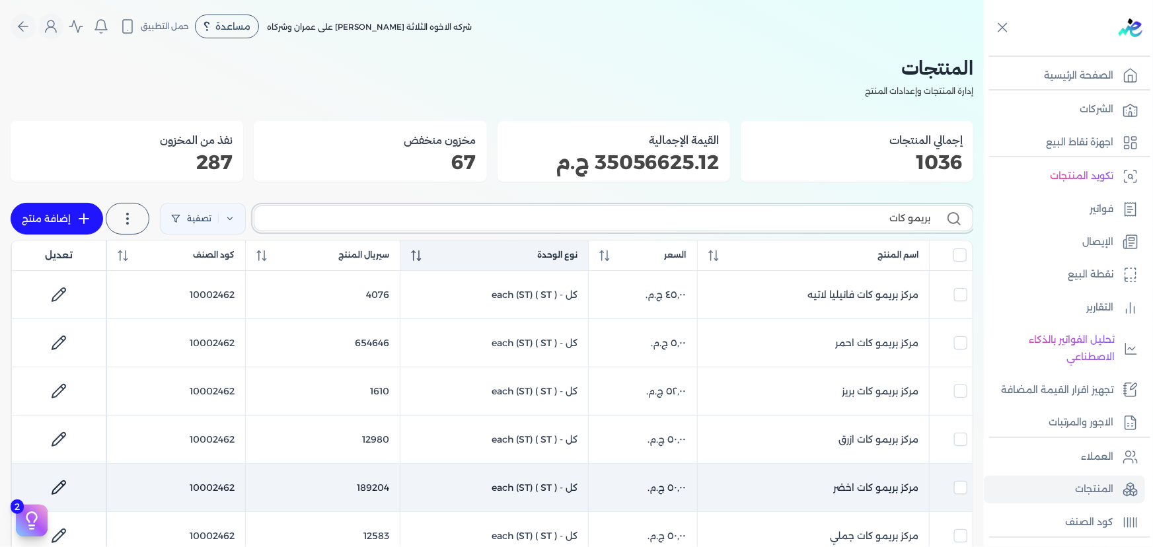
type input "بريمو كات"
click at [71, 483] on link at bounding box center [59, 488] width 32 height 32
click at [63, 483] on icon at bounding box center [59, 488] width 16 height 16
select select "GS1"
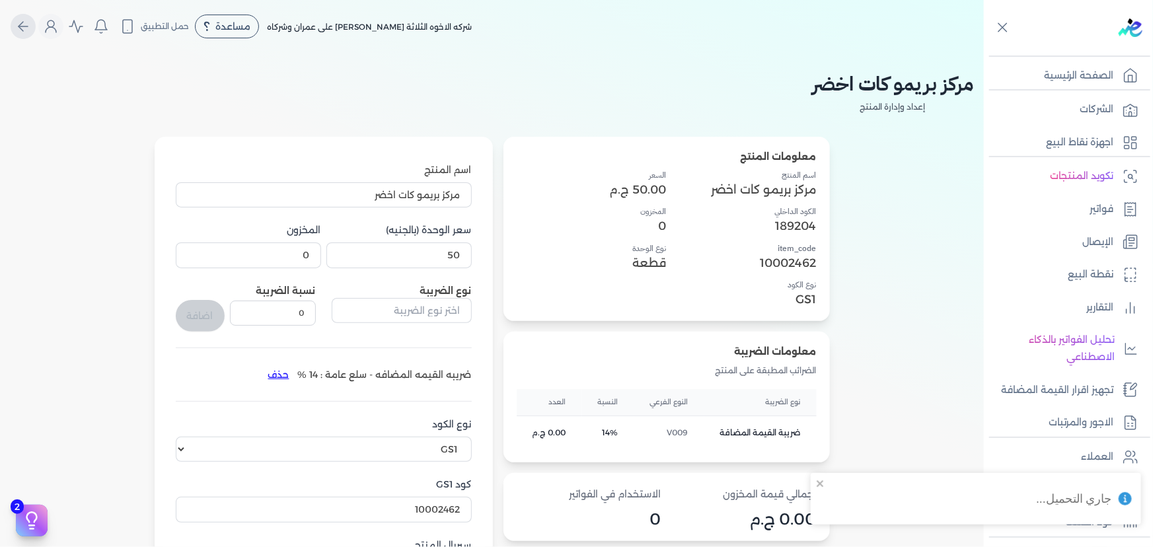
click at [25, 22] on icon "Global" at bounding box center [23, 27] width 16 height 16
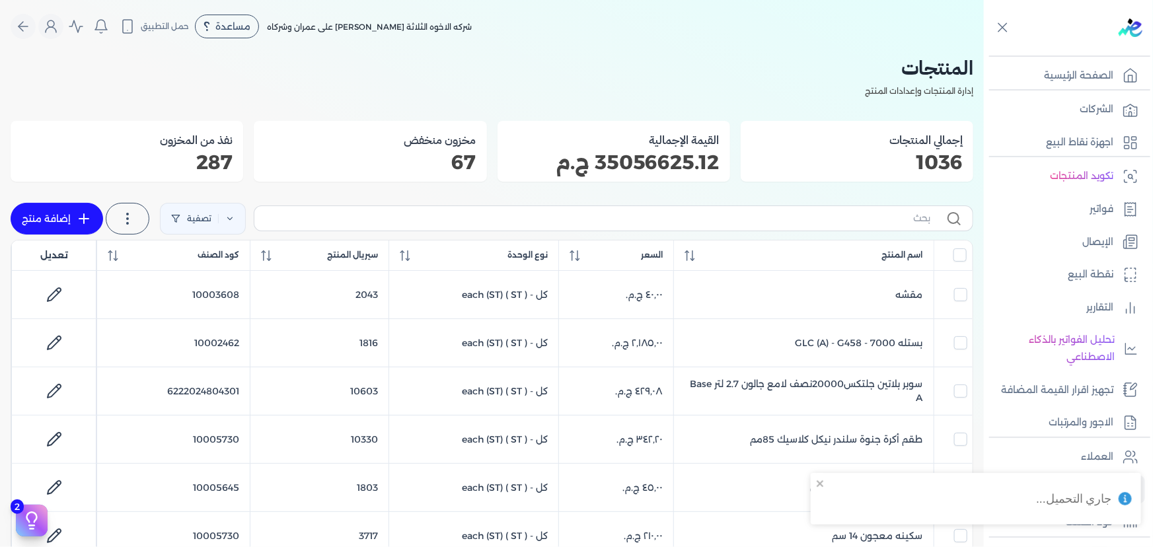
click at [590, 225] on label at bounding box center [614, 217] width 720 height 25
click at [590, 225] on input "text" at bounding box center [597, 218] width 665 height 14
click at [593, 221] on input "text" at bounding box center [597, 218] width 665 height 14
type input "بر"
checkbox input "false"
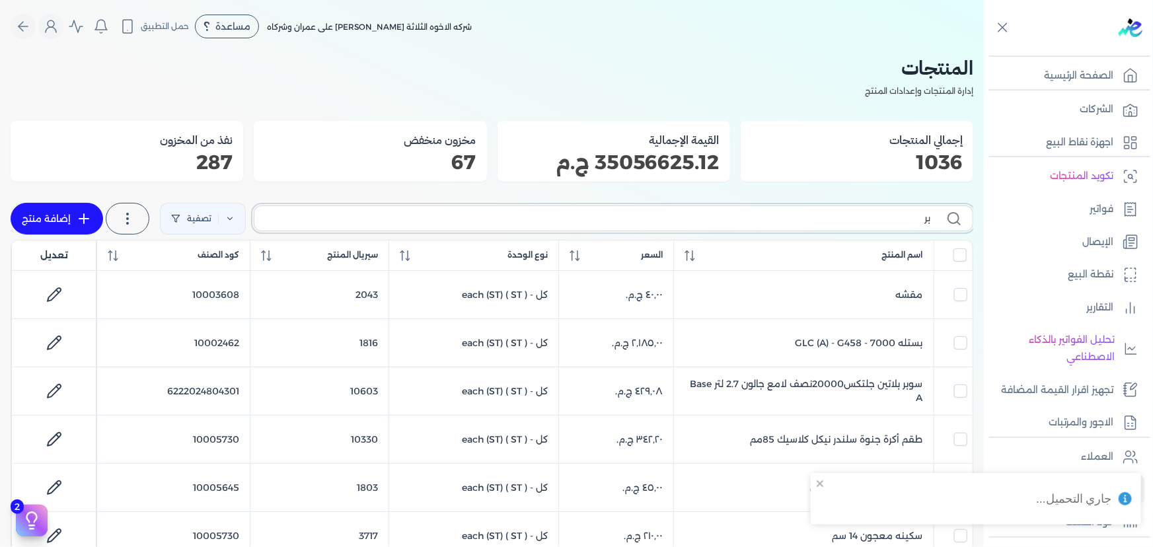
checkbox input "false"
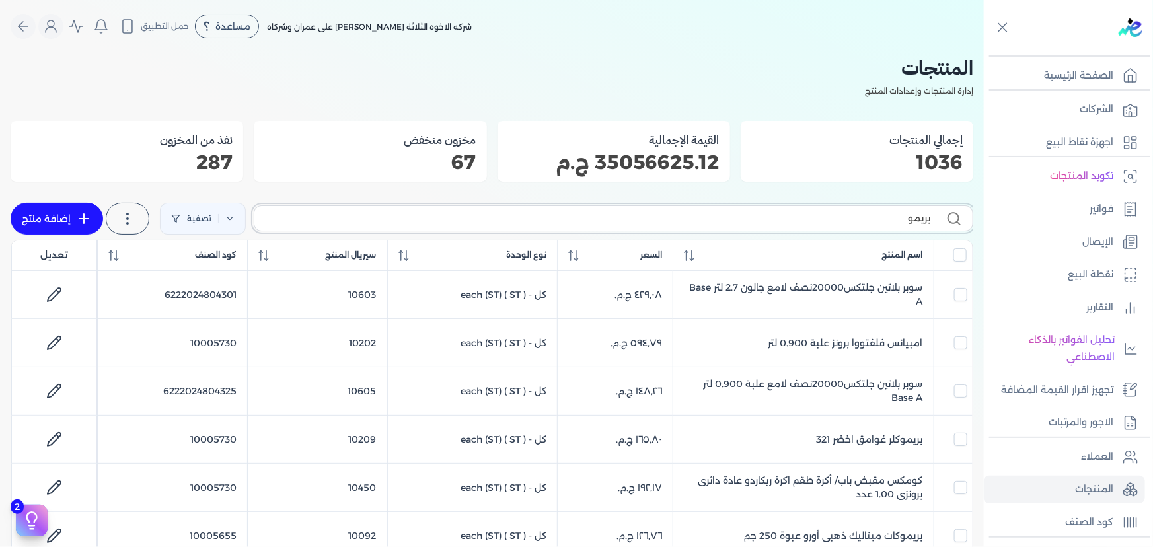
type input "بريمو"
checkbox input "false"
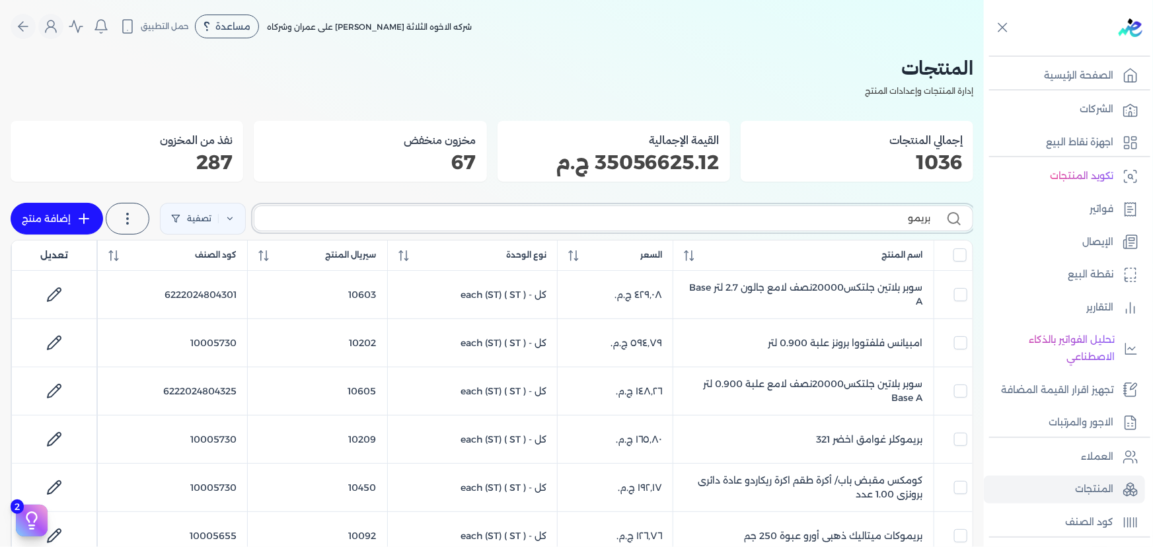
checkbox input "false"
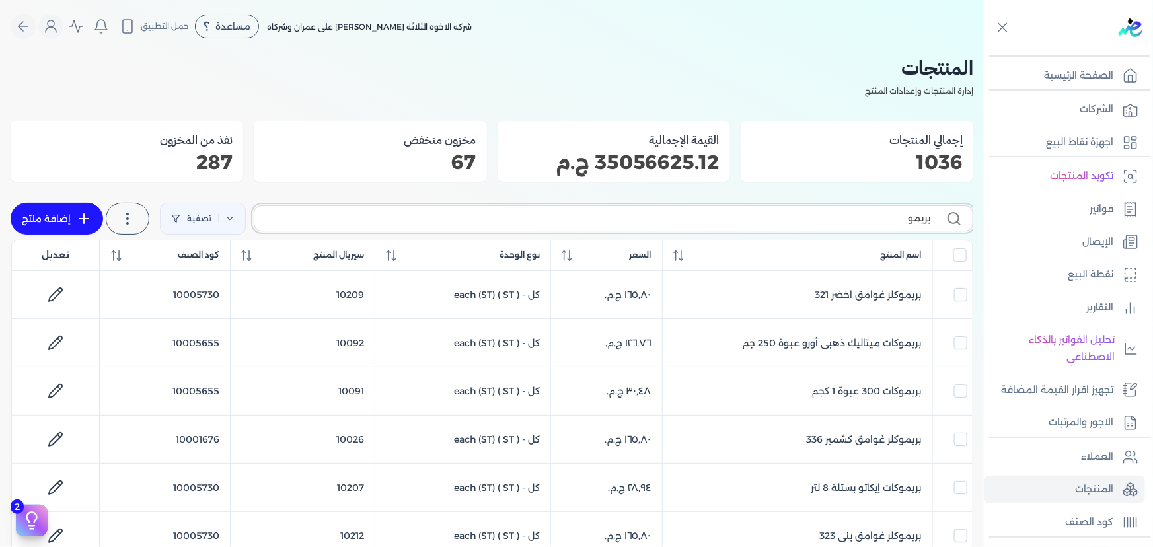
checkbox input "false"
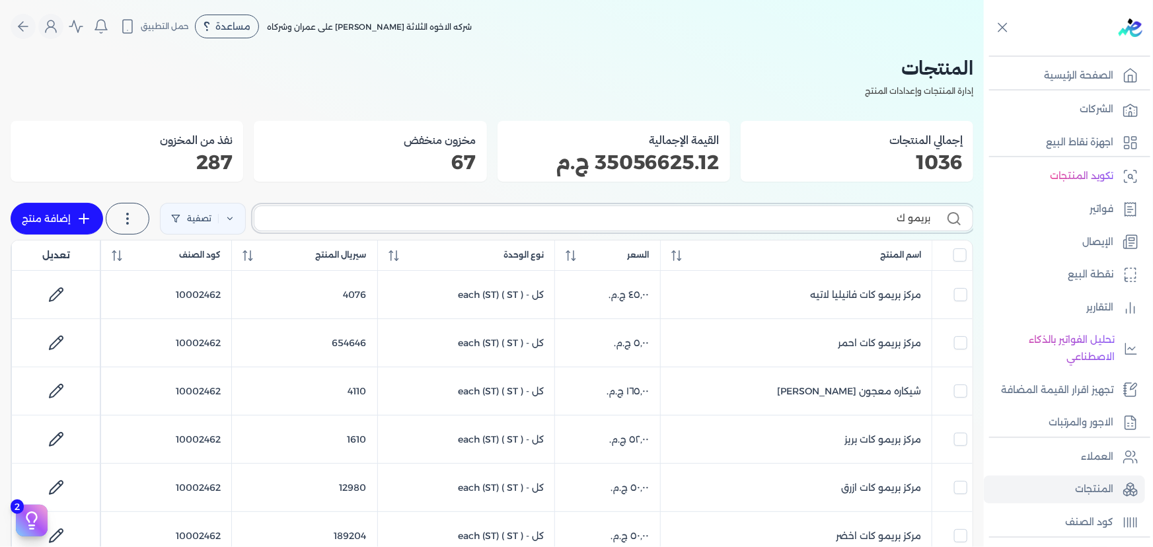
type input "بريمو كا"
checkbox input "false"
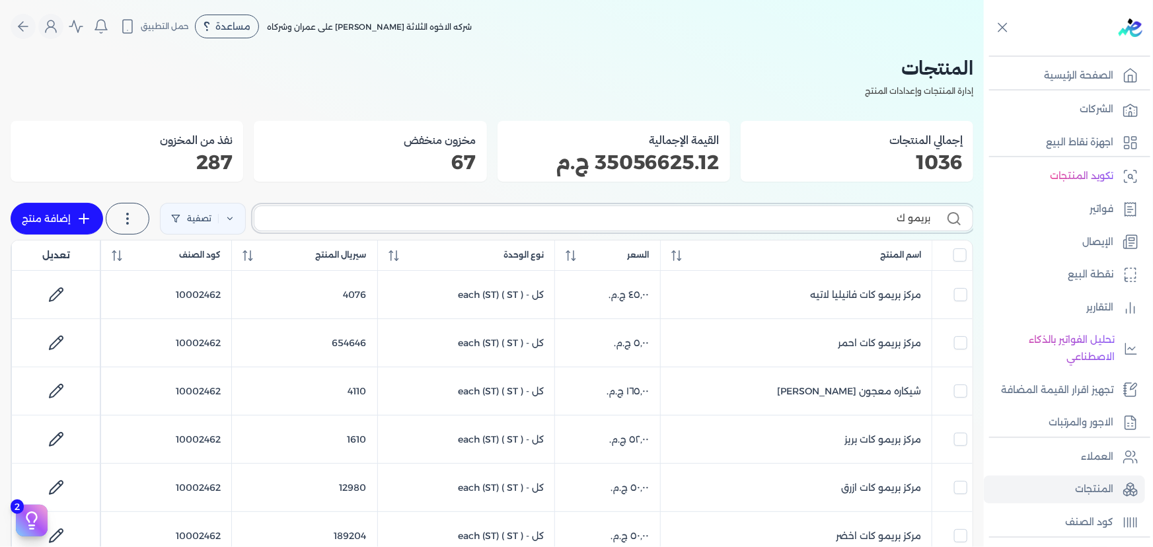
checkbox input "false"
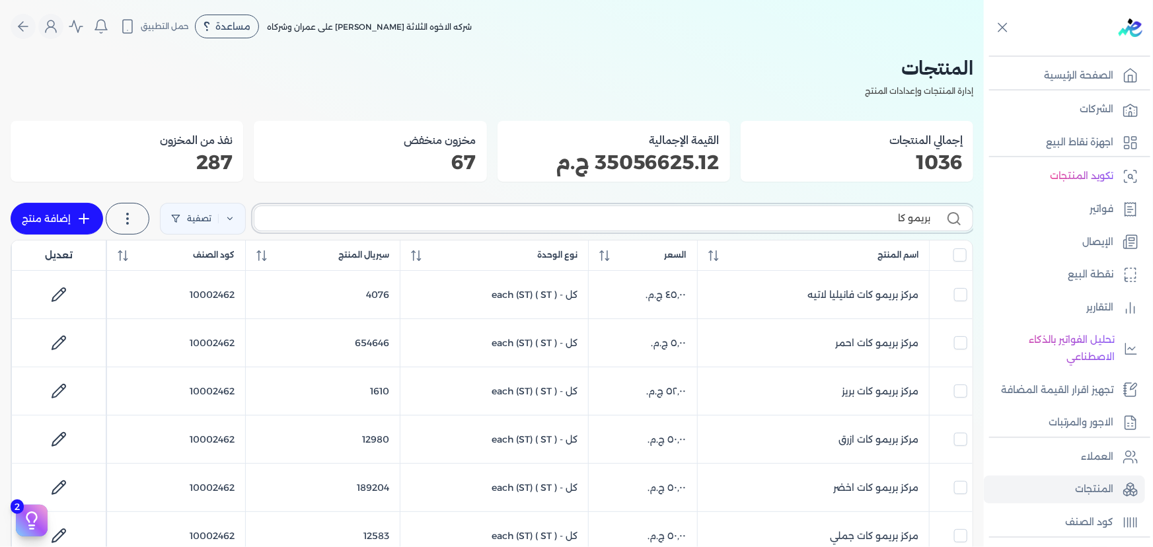
type input "بريمو كات"
checkbox input "false"
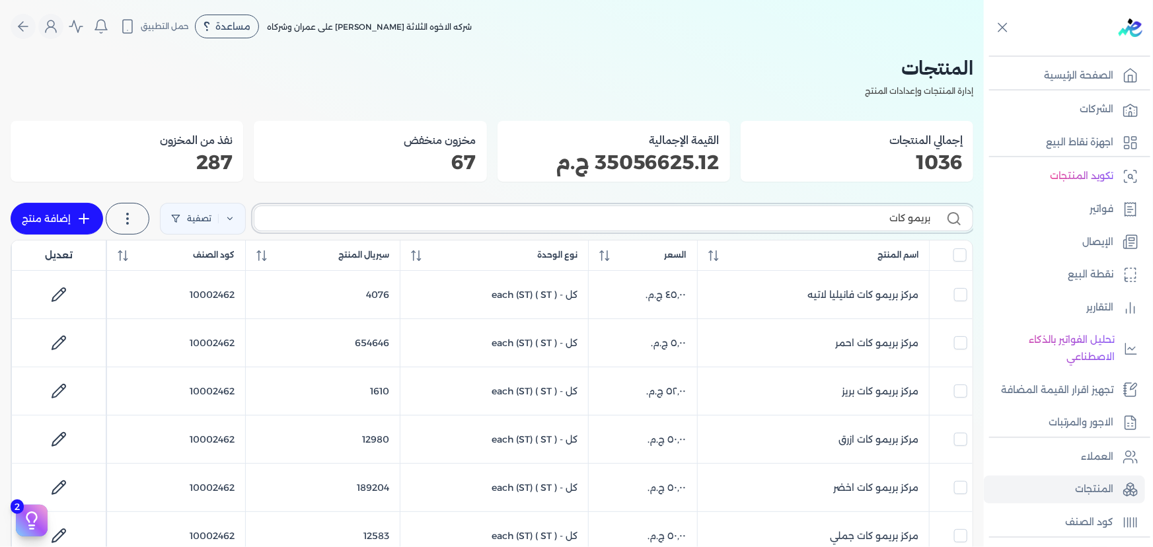
checkbox input "false"
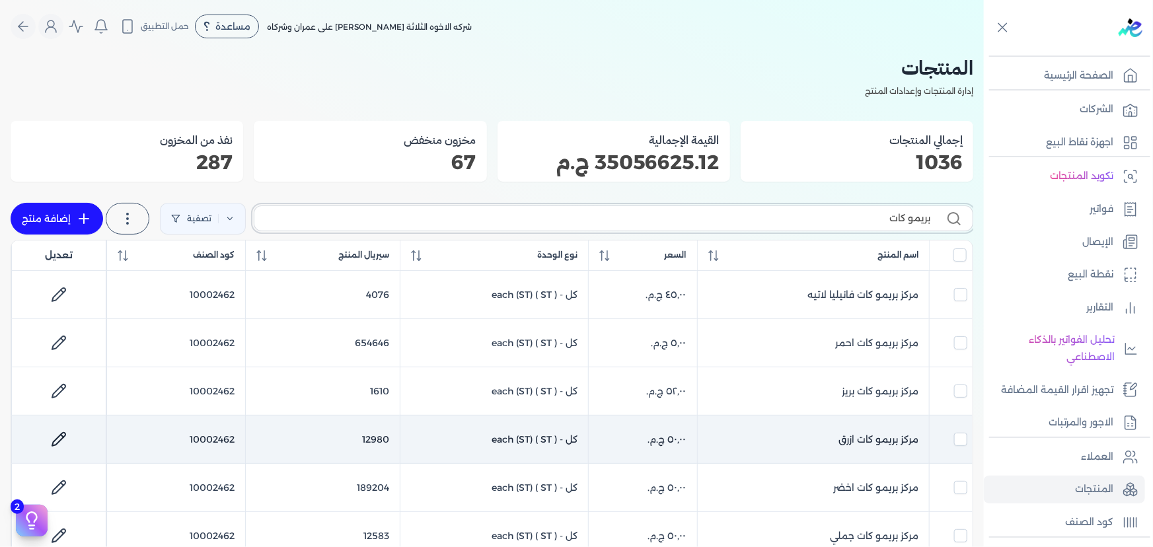
type input "بريمو كات"
click at [60, 433] on icon at bounding box center [59, 439] width 16 height 16
select select "GS1"
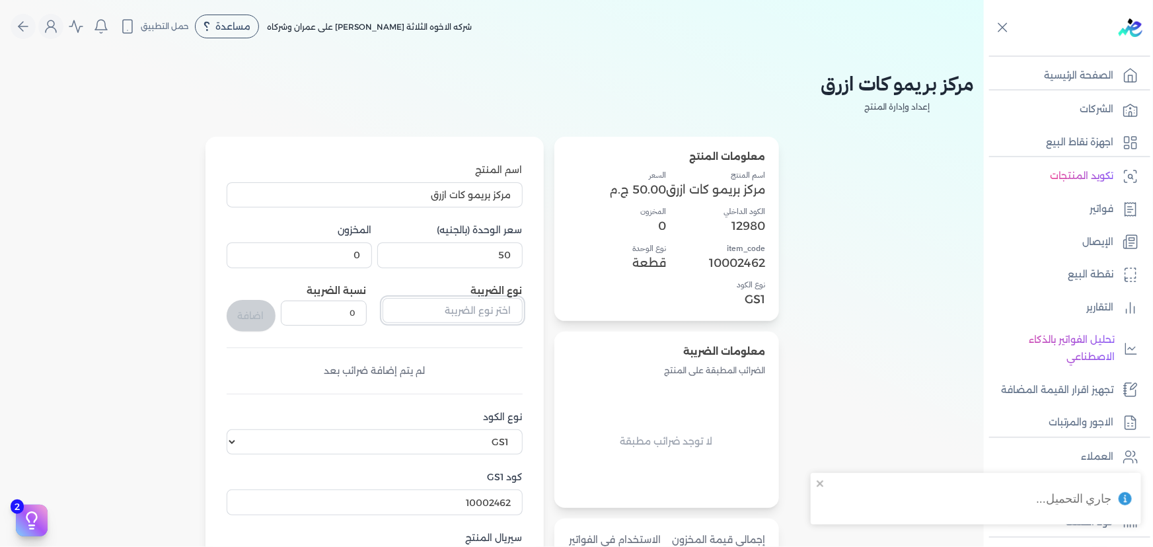
click at [470, 320] on input "text" at bounding box center [453, 310] width 140 height 25
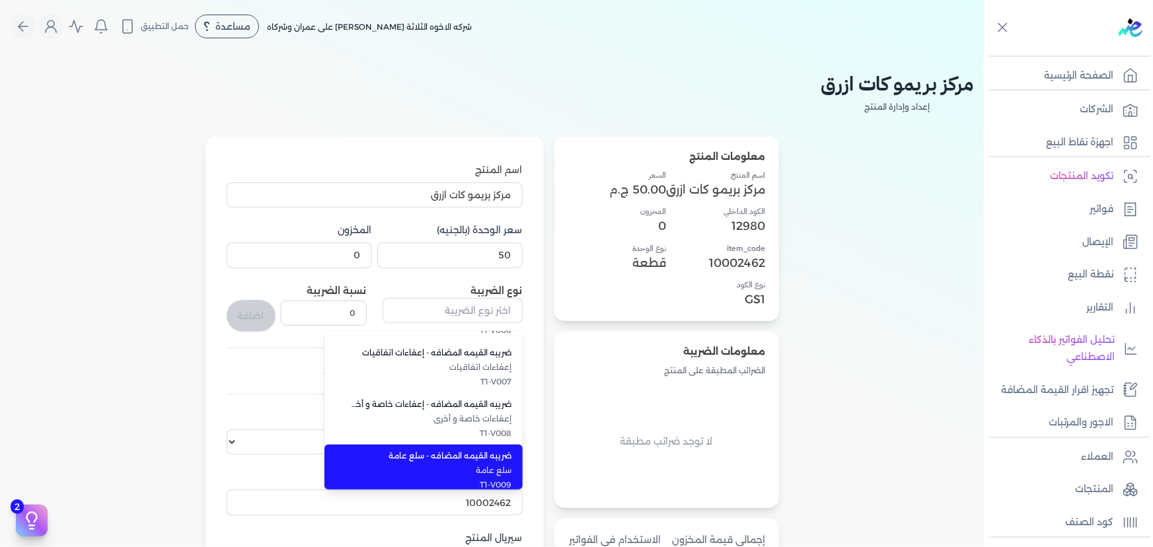
click at [476, 470] on li "ضريبه القيمه المضافه - سلع عامة سلع عامة T1-V009" at bounding box center [423, 471] width 198 height 52
type input "ضريبه القيمه المضافه - سلع عامة"
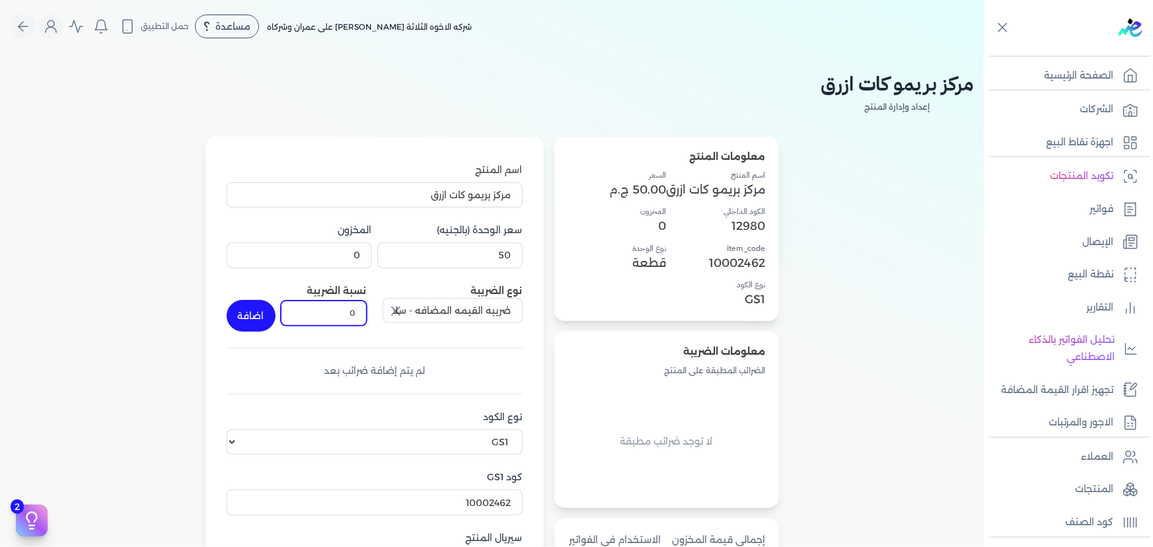
drag, startPoint x: 332, startPoint y: 312, endPoint x: 427, endPoint y: 303, distance: 94.9
click at [427, 303] on div "نوع الضريبة ضريبه القيمه المضافه - سلع عامة نسبة الضريبة 0 اضافة" at bounding box center [375, 308] width 296 height 48
click at [260, 310] on button "اضافة" at bounding box center [251, 316] width 49 height 32
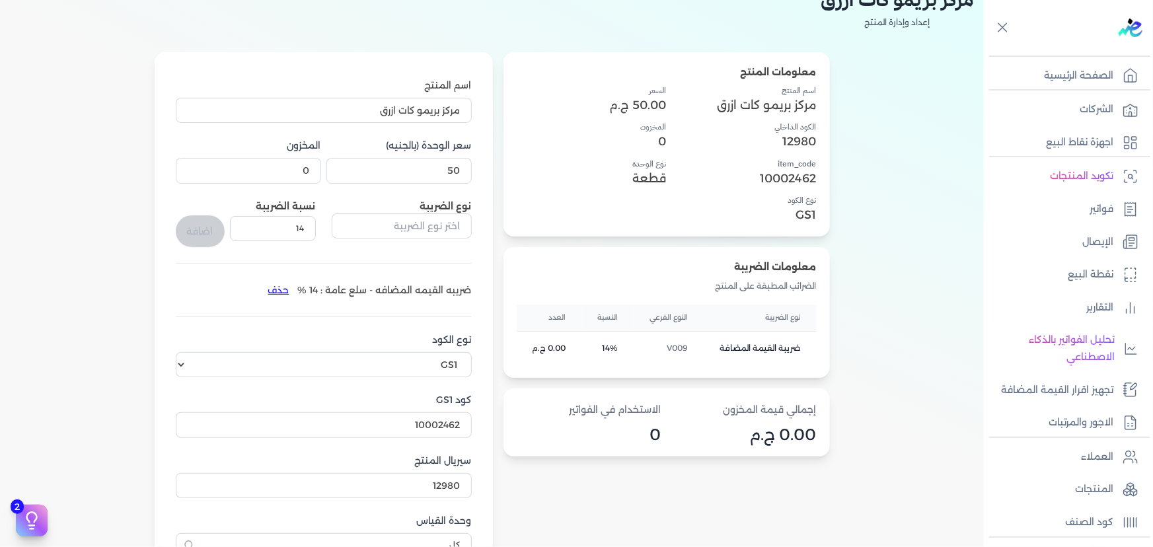
scroll to position [180, 0]
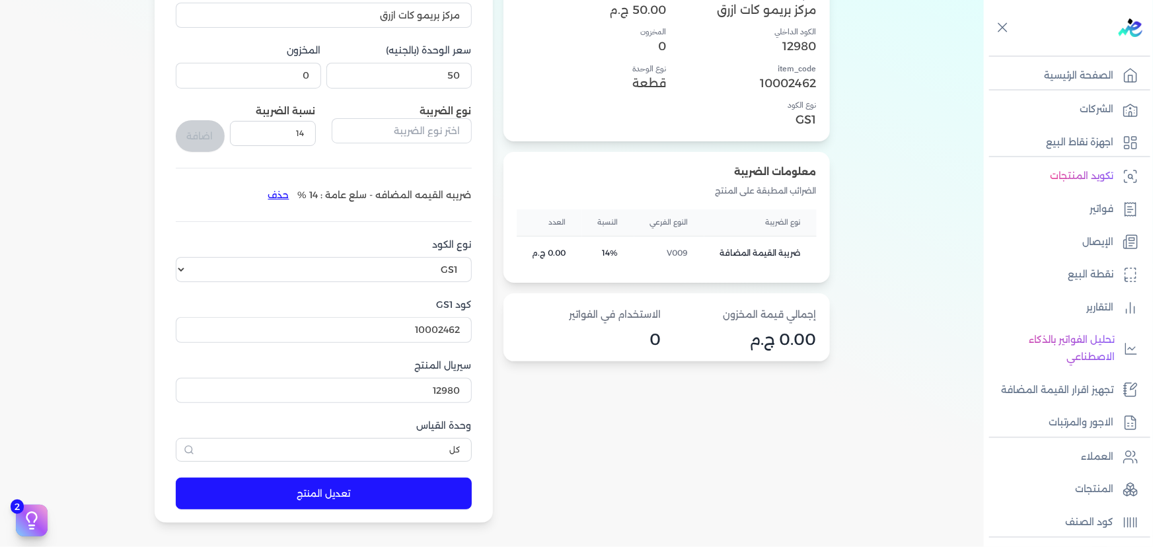
click at [310, 488] on button "تعديل المنتج" at bounding box center [324, 494] width 296 height 32
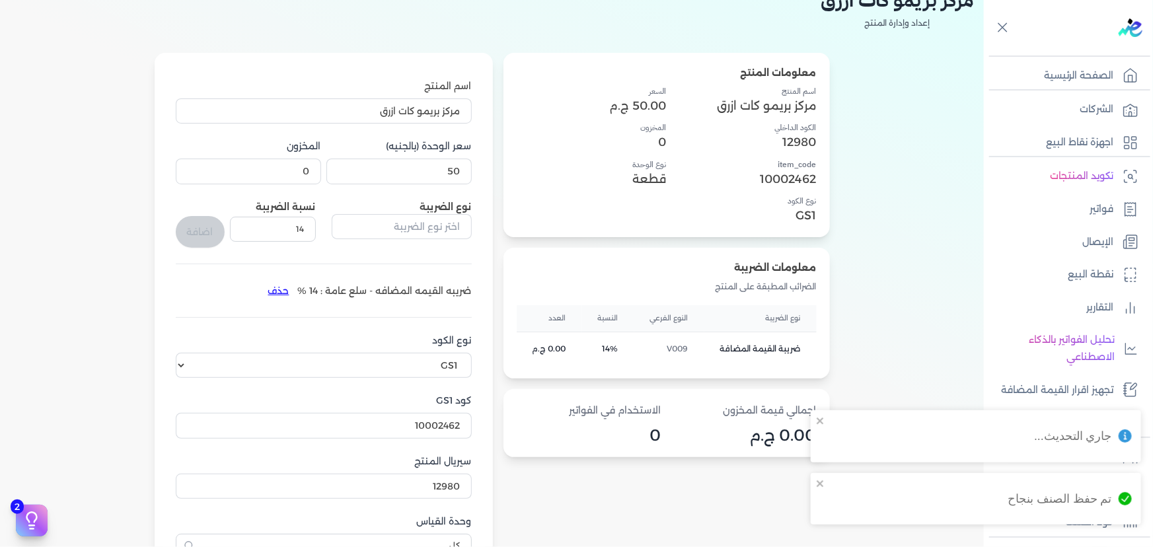
scroll to position [0, 0]
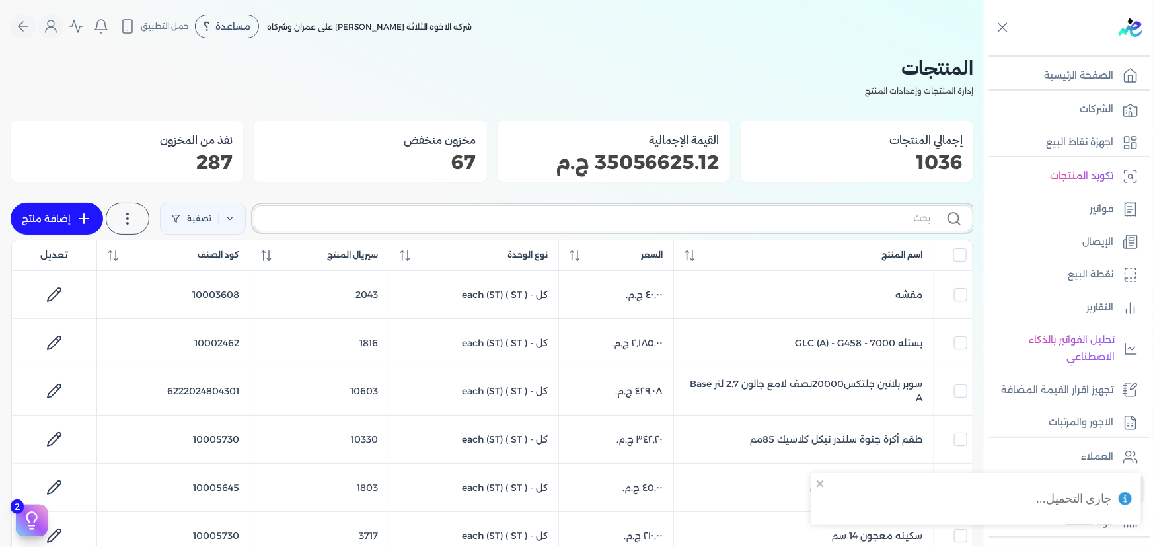
click at [749, 220] on input "text" at bounding box center [597, 218] width 665 height 14
click at [233, 222] on icon at bounding box center [229, 218] width 9 height 9
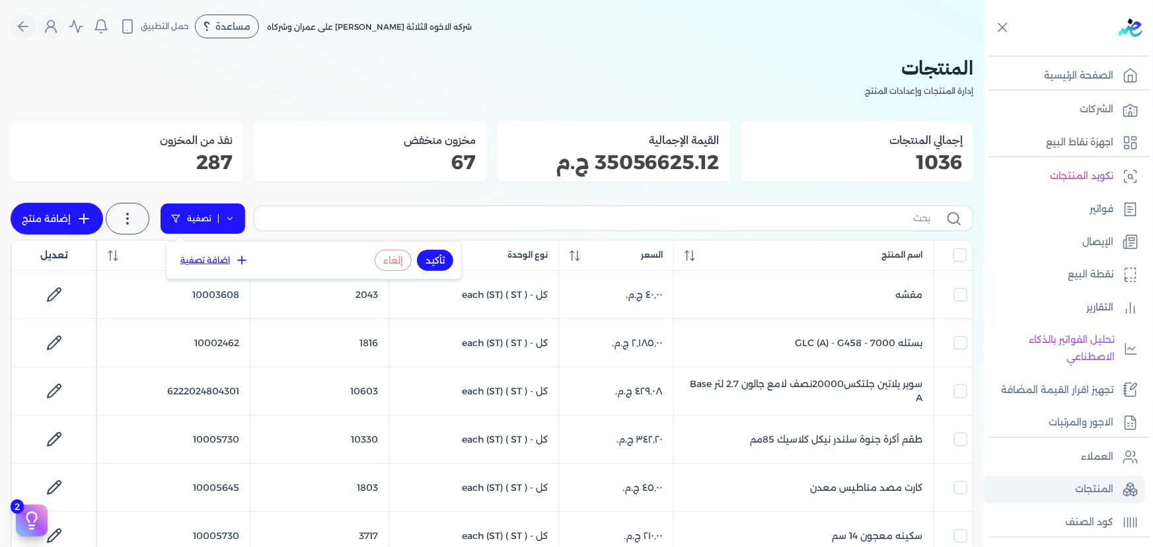
click at [235, 225] on link "تصفية" at bounding box center [203, 219] width 86 height 32
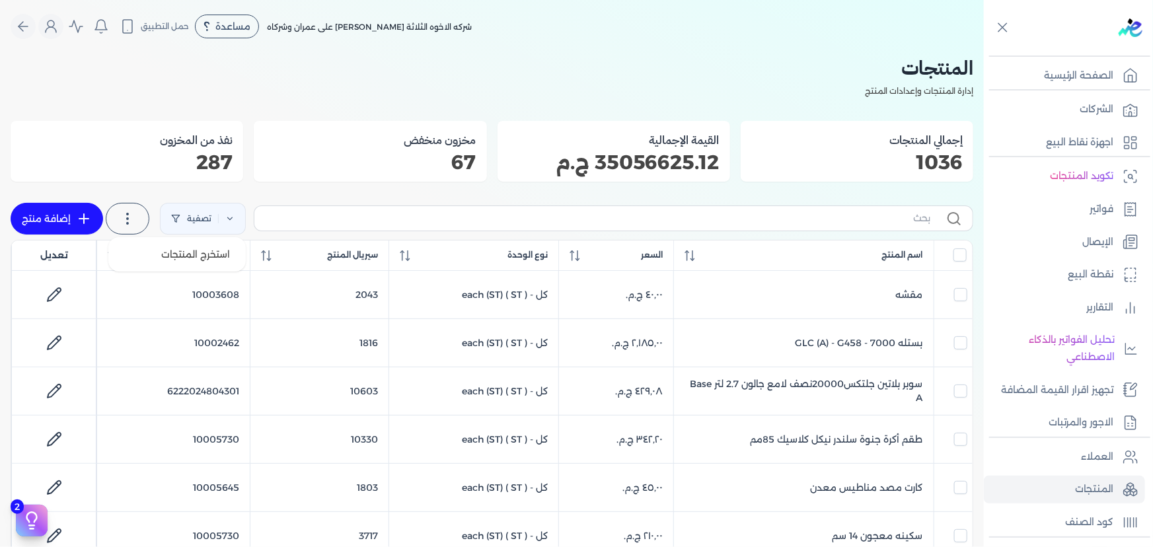
click at [130, 215] on icon at bounding box center [128, 219] width 16 height 16
click at [172, 250] on span "استخرج المنتجات" at bounding box center [195, 254] width 69 height 13
click at [657, 219] on input "text" at bounding box center [597, 218] width 665 height 14
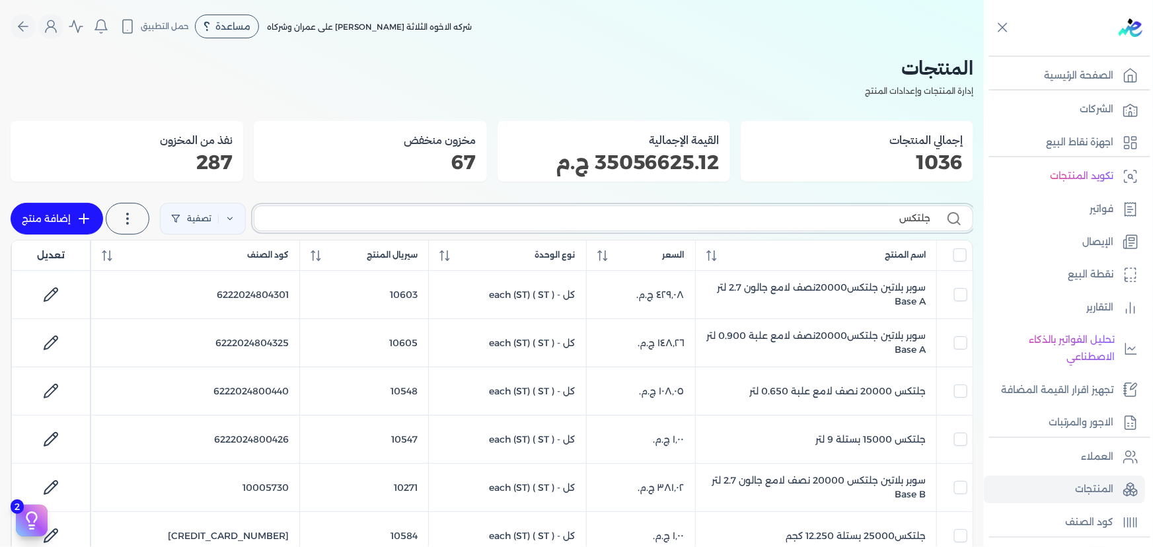
scroll to position [300, 0]
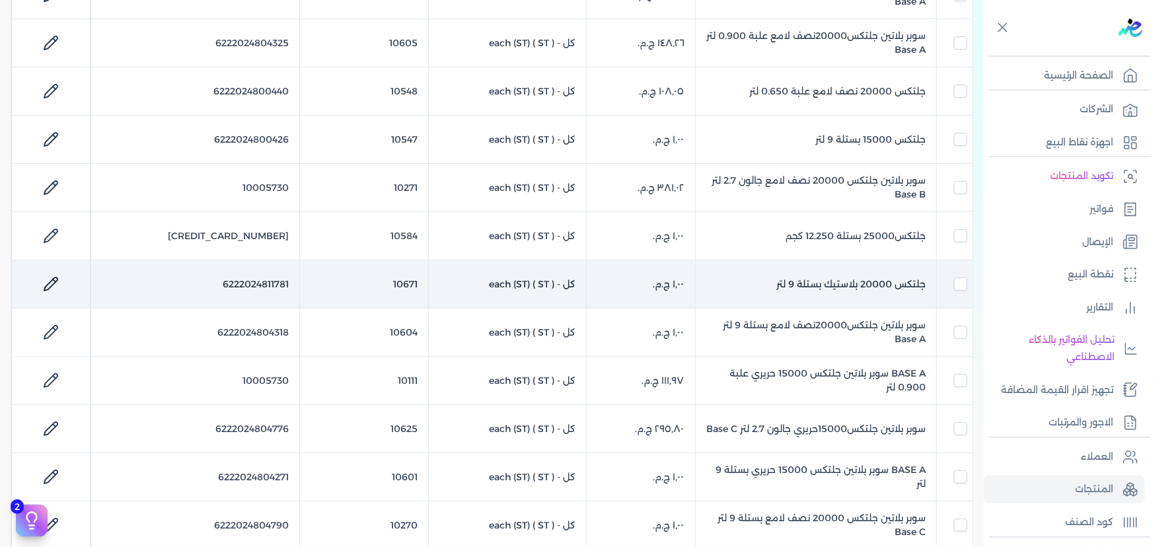
click at [59, 281] on icon at bounding box center [51, 284] width 16 height 16
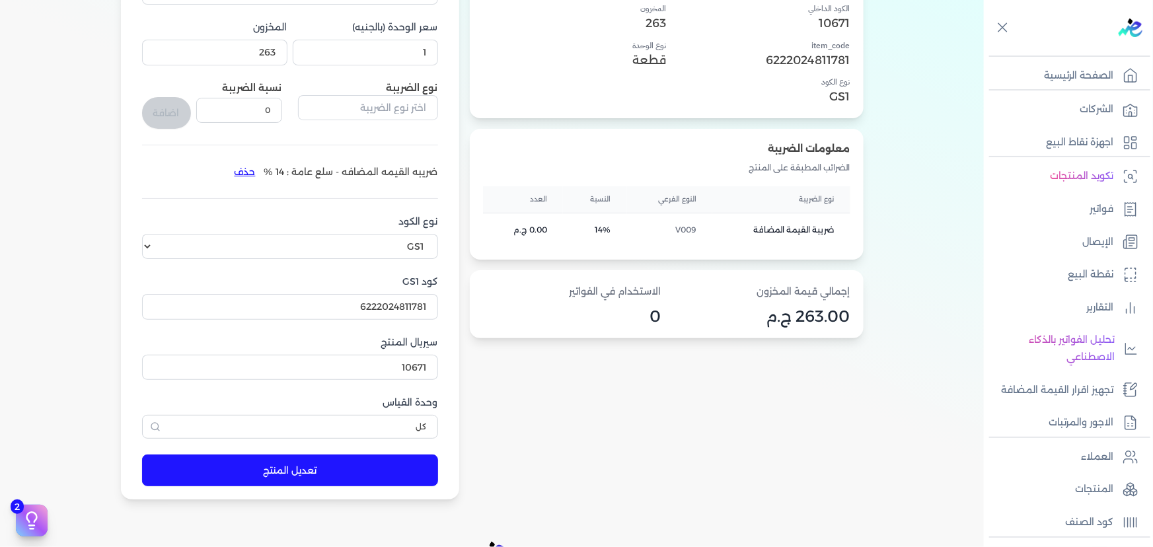
scroll to position [120, 0]
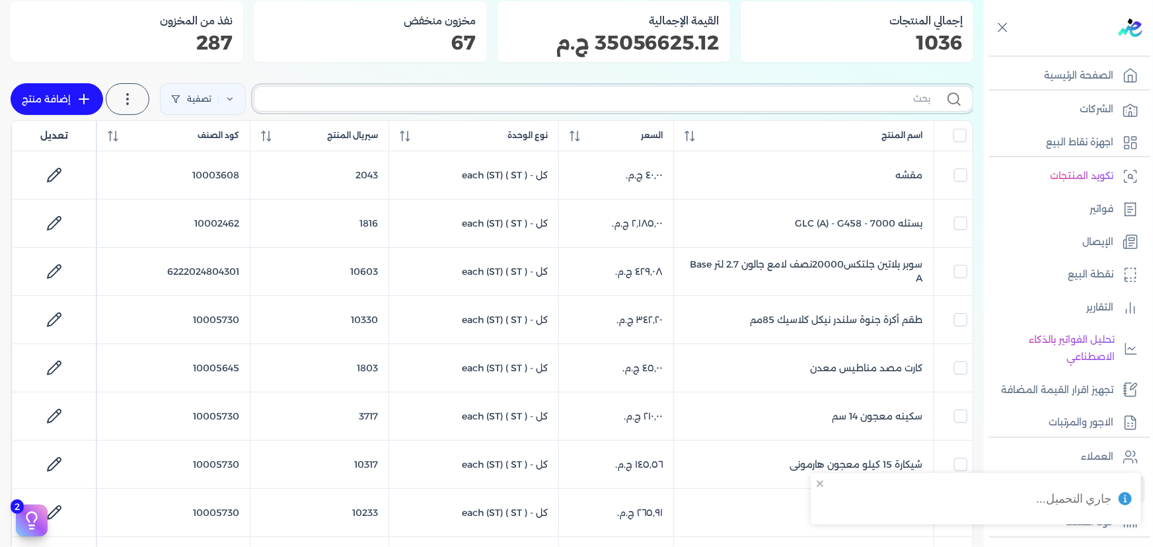
click at [799, 99] on input "text" at bounding box center [597, 99] width 665 height 14
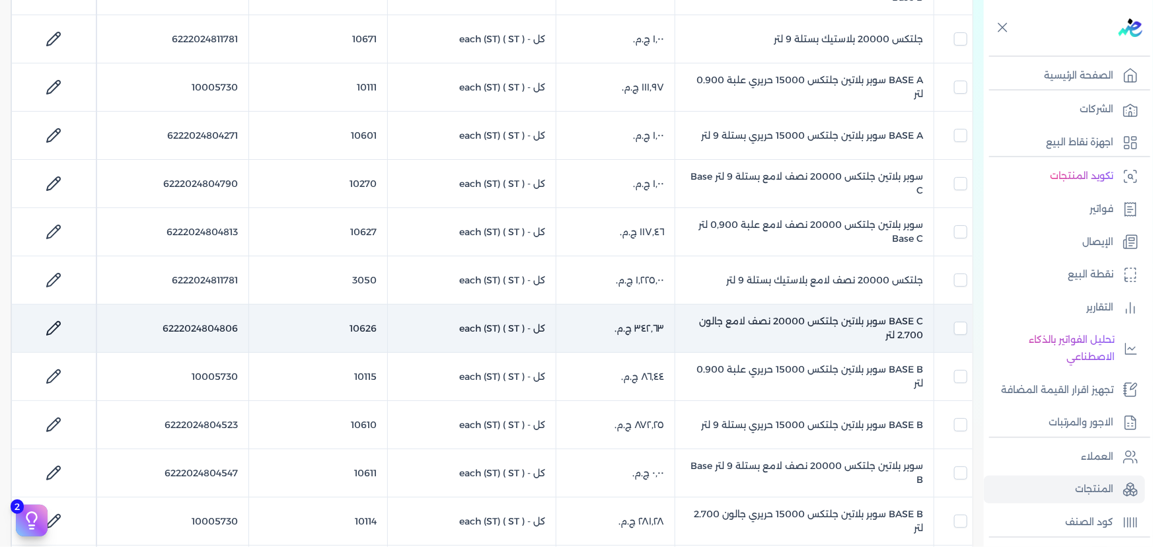
scroll to position [420, 0]
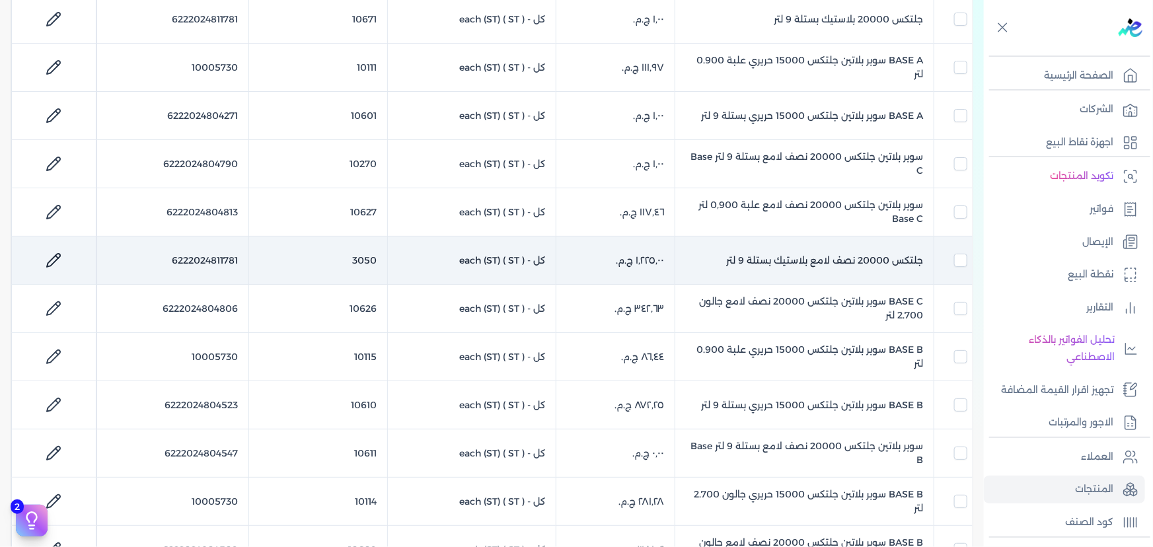
click at [56, 252] on icon at bounding box center [54, 260] width 16 height 16
